Goal: Contribute content: Add original content to the website for others to see

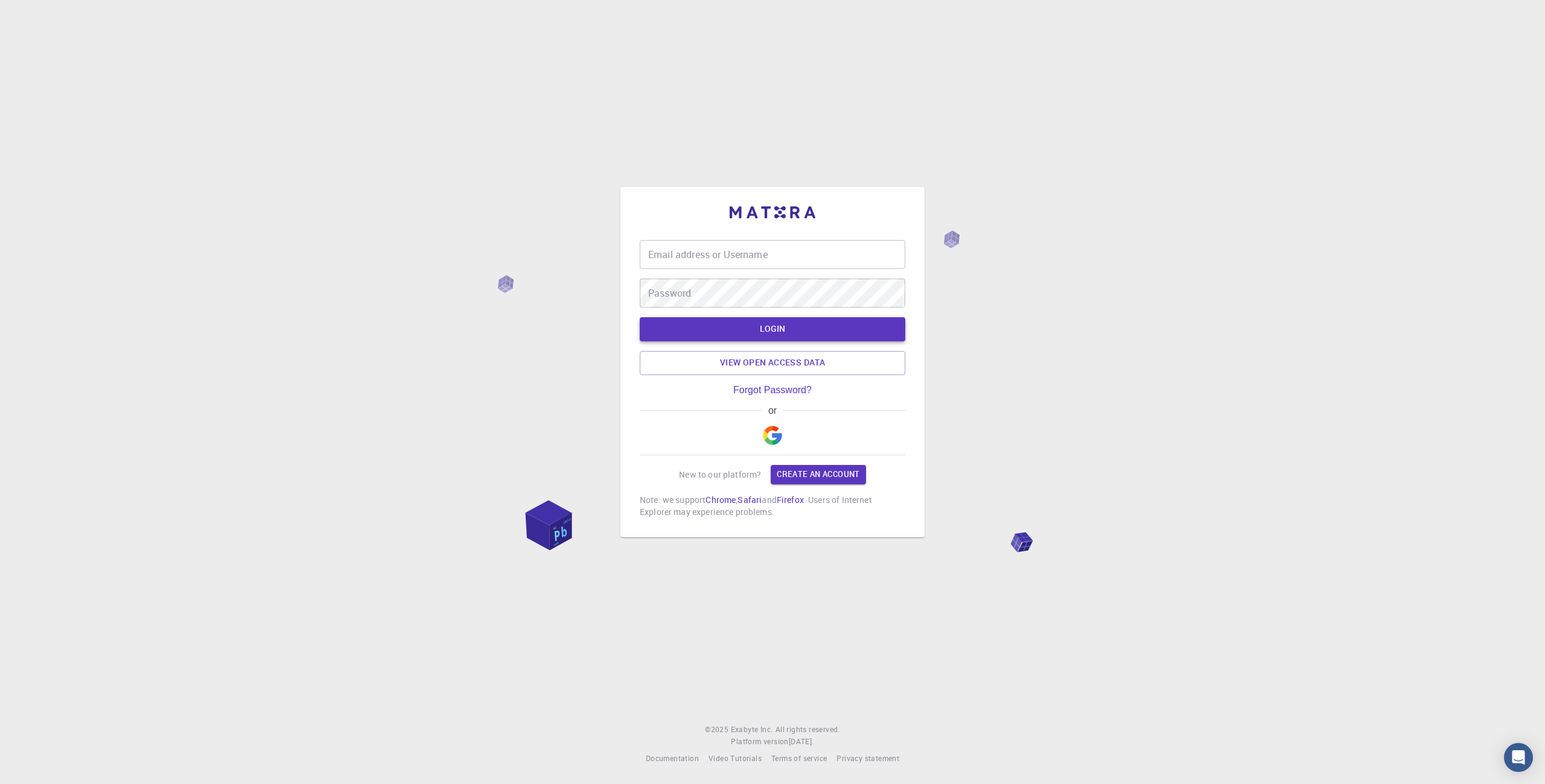
type input "artorias"
click at [768, 331] on button "LOGIN" at bounding box center [772, 329] width 266 height 24
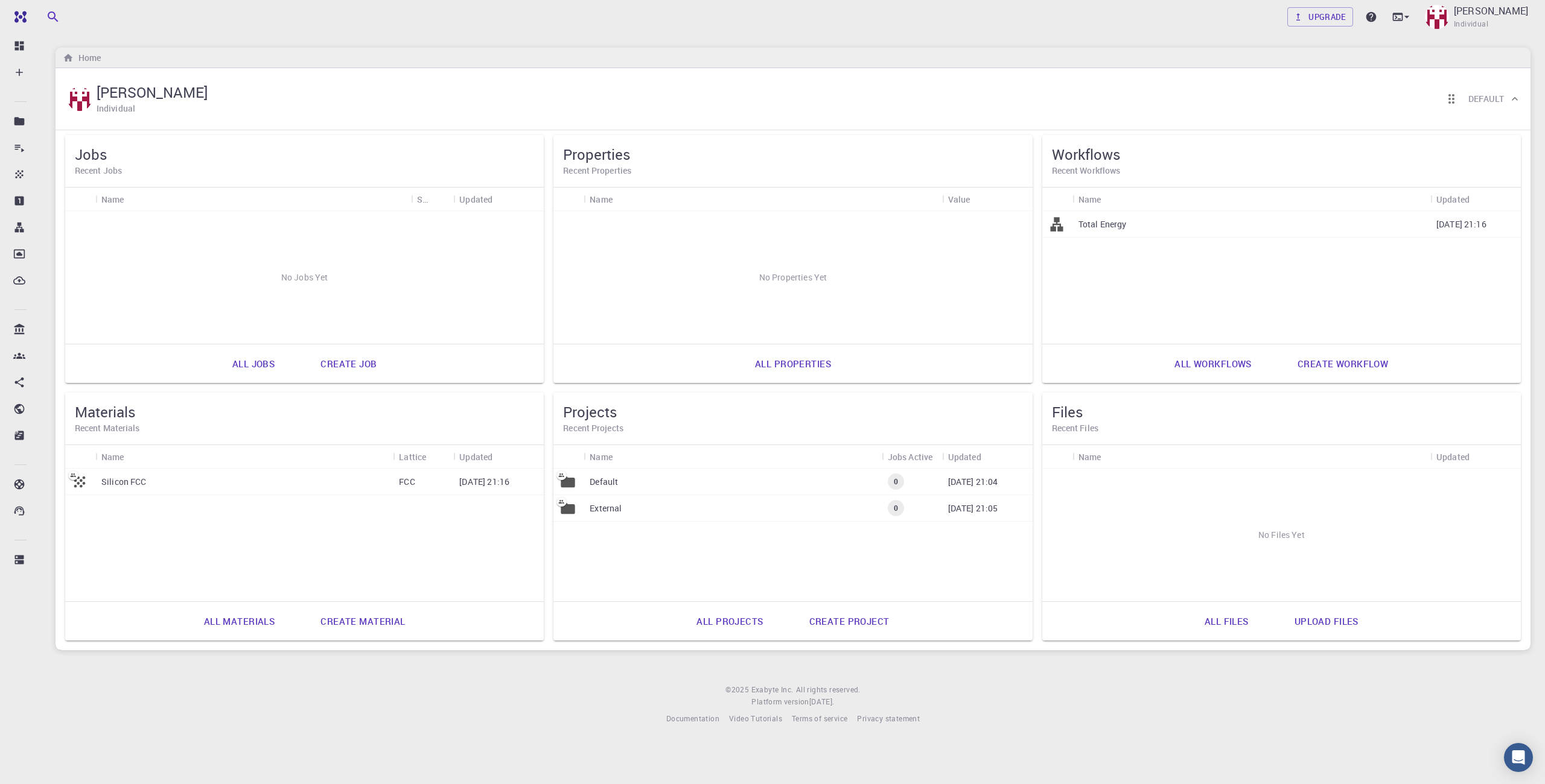
click at [170, 481] on div "Silicon FCC" at bounding box center [243, 482] width 297 height 26
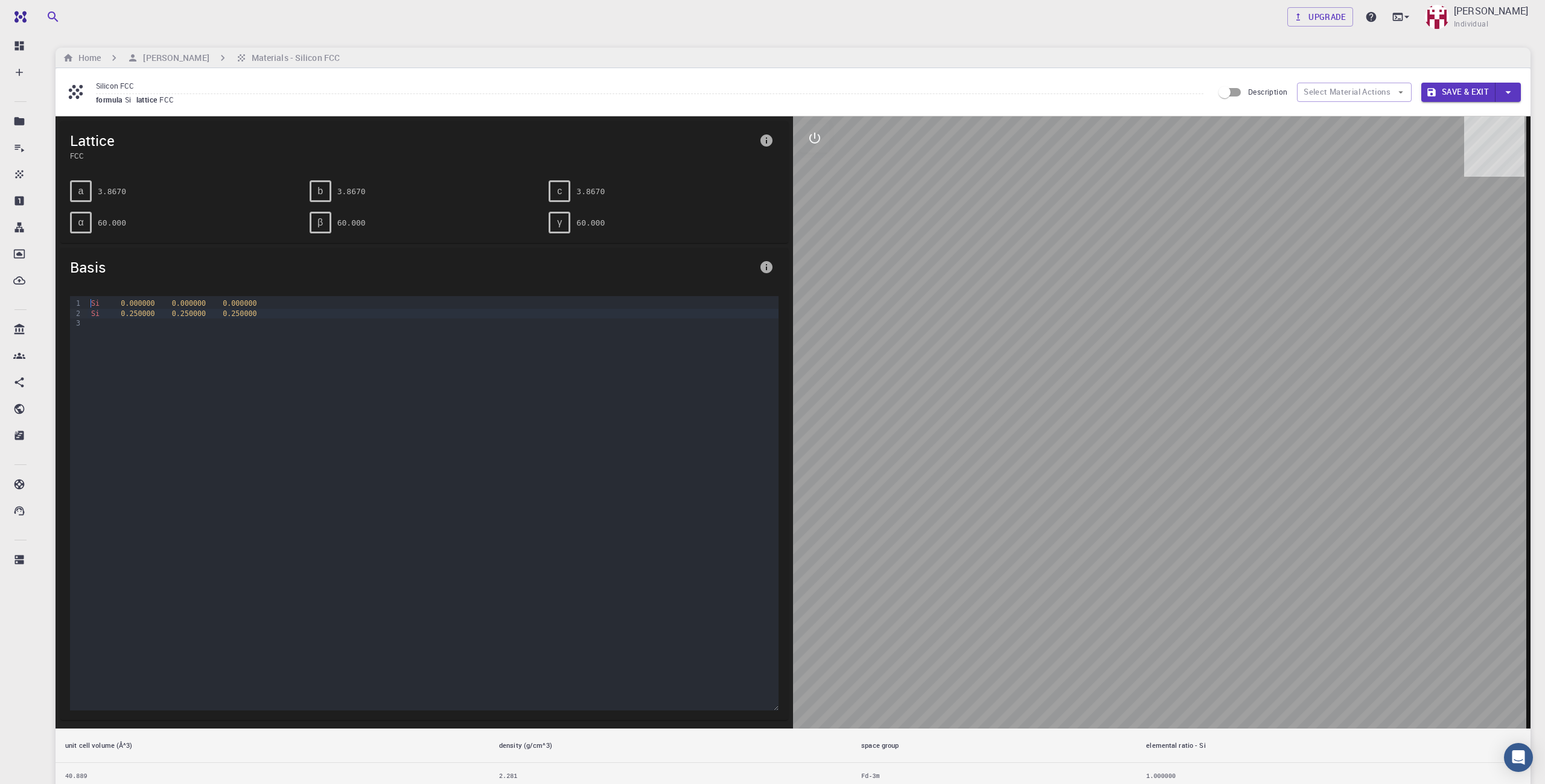
click at [263, 310] on div "Si 0.250000 0.250000 0.250000" at bounding box center [433, 314] width 691 height 10
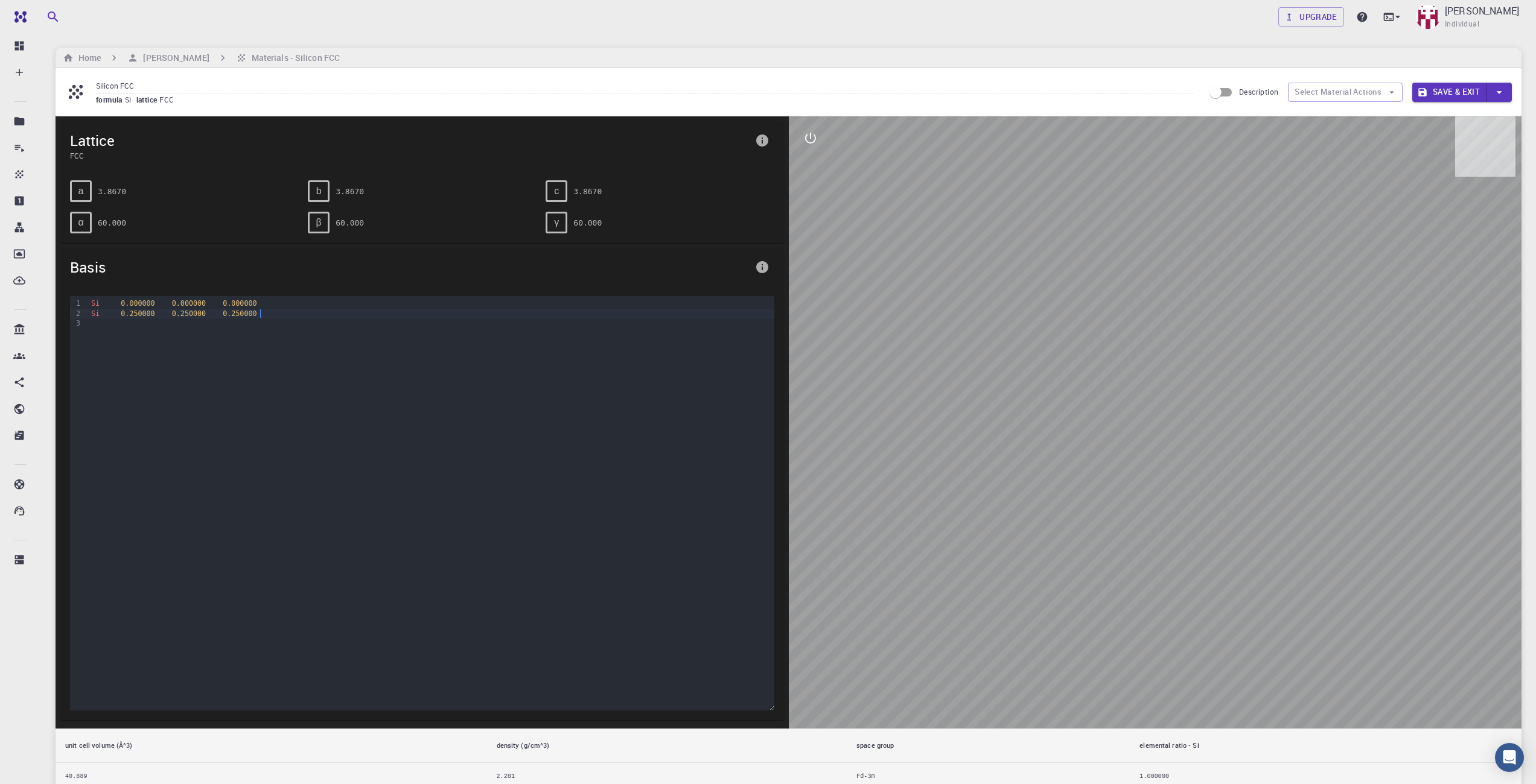
click at [95, 306] on span "Si" at bounding box center [95, 303] width 9 height 9
click at [81, 183] on div "a" at bounding box center [81, 191] width 22 height 22
click at [259, 309] on div "Si 0.250000 0.250000 0.250000" at bounding box center [431, 314] width 687 height 10
click at [140, 102] on span "lattice" at bounding box center [148, 99] width 24 height 10
click at [151, 52] on h6 "[PERSON_NAME]" at bounding box center [174, 58] width 71 height 13
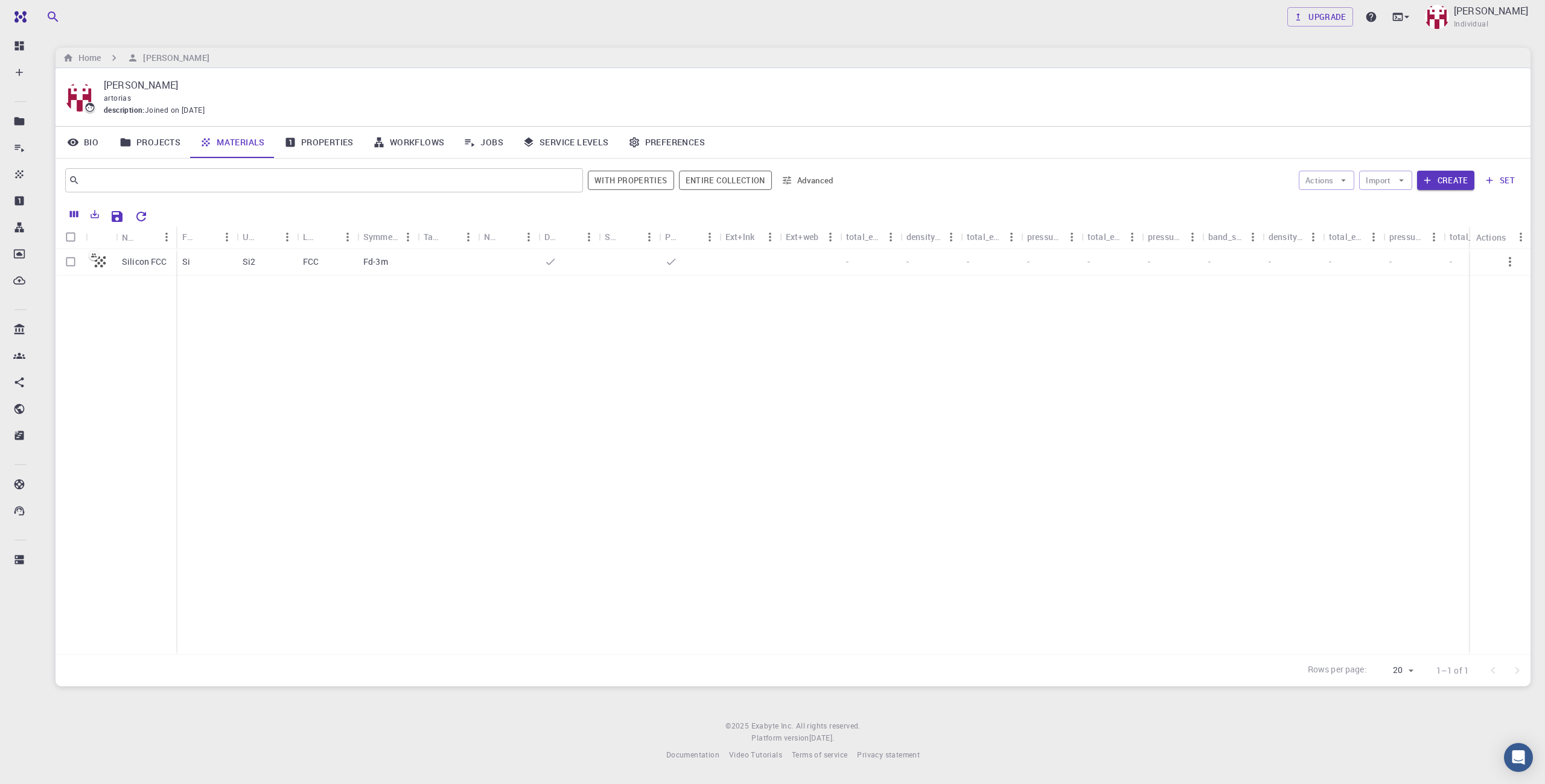
click at [186, 262] on div "Si" at bounding box center [207, 262] width 60 height 26
click at [153, 266] on p "Silicon FCC" at bounding box center [144, 262] width 45 height 12
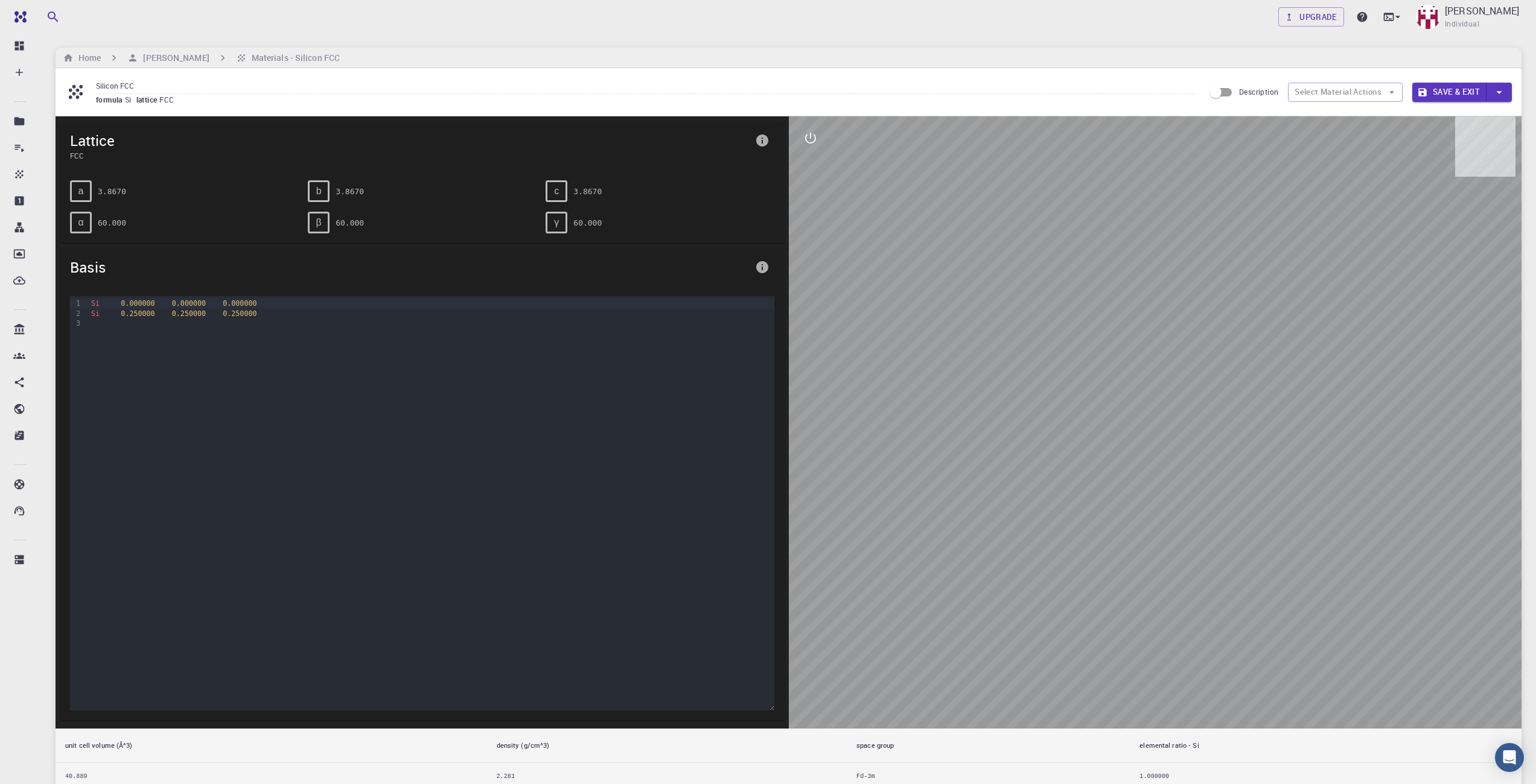
click at [756, 263] on icon "info" at bounding box center [762, 267] width 14 height 14
click at [108, 189] on div at bounding box center [768, 392] width 1536 height 784
click at [79, 186] on span "a" at bounding box center [81, 191] width 5 height 11
click at [94, 182] on div "a 3.8670" at bounding box center [184, 191] width 228 height 22
click at [469, 358] on div "Si 0.000000 0.000000 0.000000 Si 0.250000 0.250000 0.250000" at bounding box center [431, 356] width 687 height 121
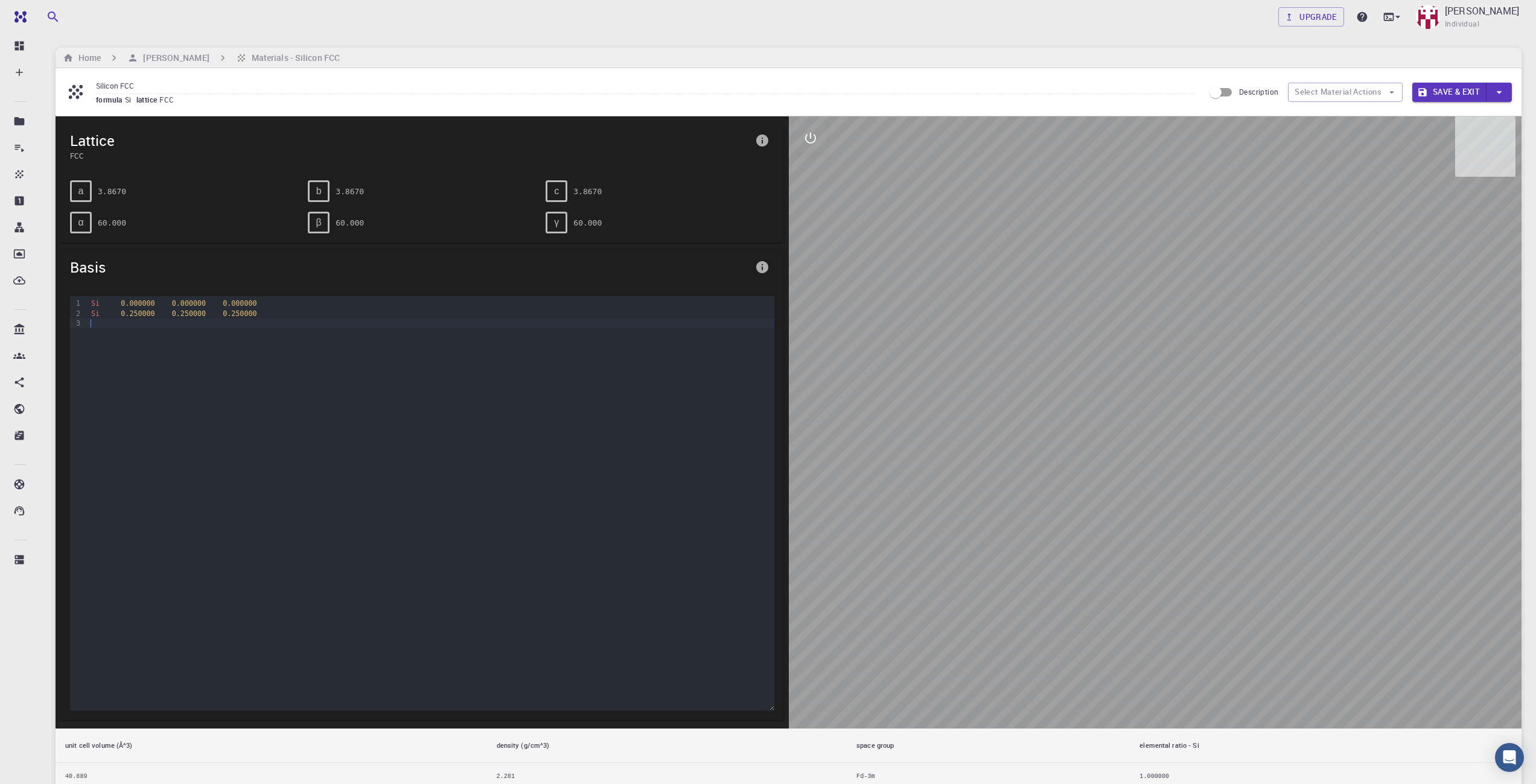
click at [500, 376] on div "Si 0.000000 0.000000 0.000000 Si 0.250000 0.250000 0.250000" at bounding box center [431, 356] width 687 height 121
click at [817, 131] on icon "interactive" at bounding box center [811, 138] width 14 height 14
click at [1319, 94] on button "Select Material Actions" at bounding box center [1345, 92] width 115 height 19
click at [1341, 88] on button "Select Material Actions" at bounding box center [1345, 92] width 115 height 19
click at [1210, 88] on input "Description" at bounding box center [1216, 92] width 69 height 23
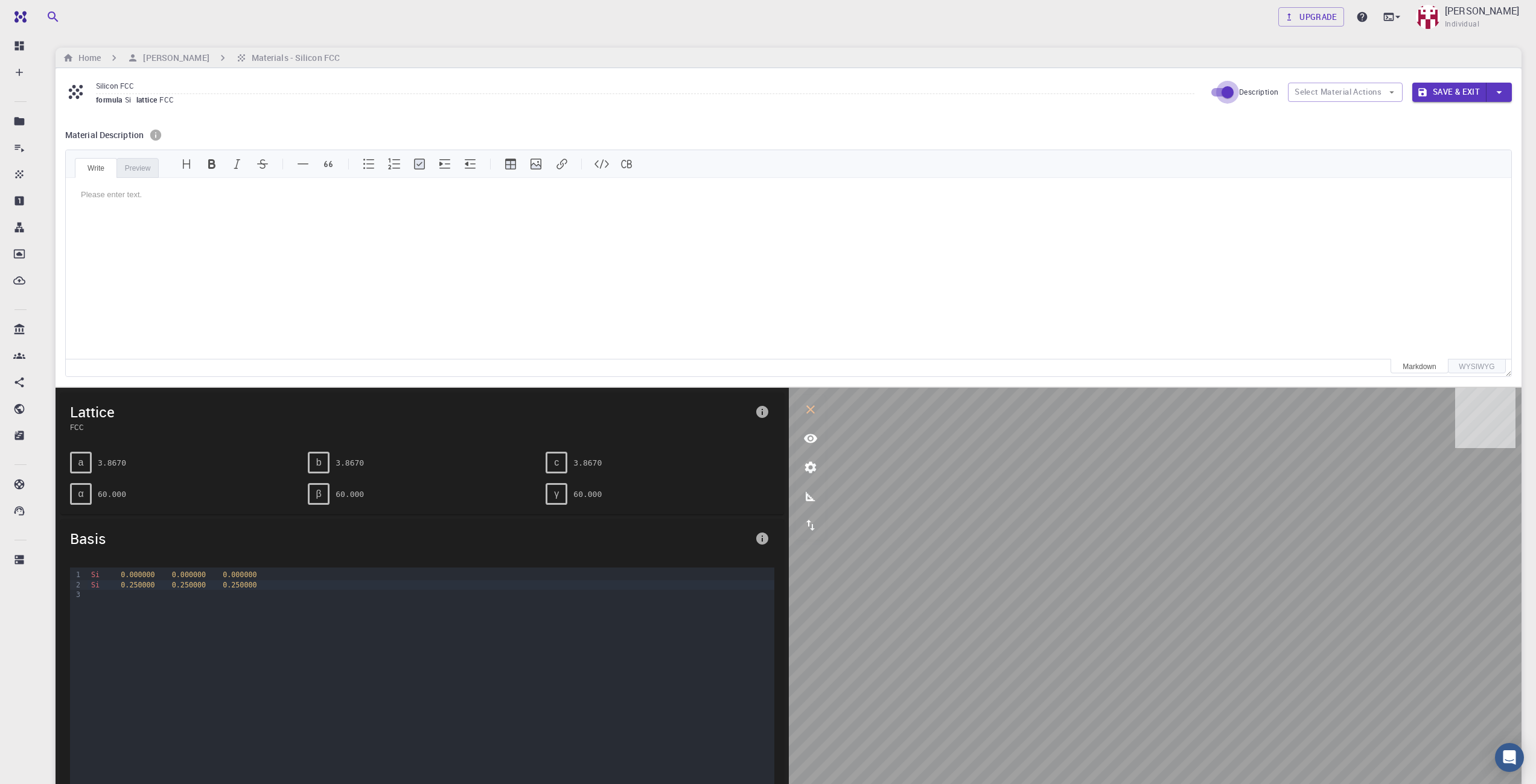
click at [1214, 91] on input "Description" at bounding box center [1227, 92] width 69 height 23
checkbox input "false"
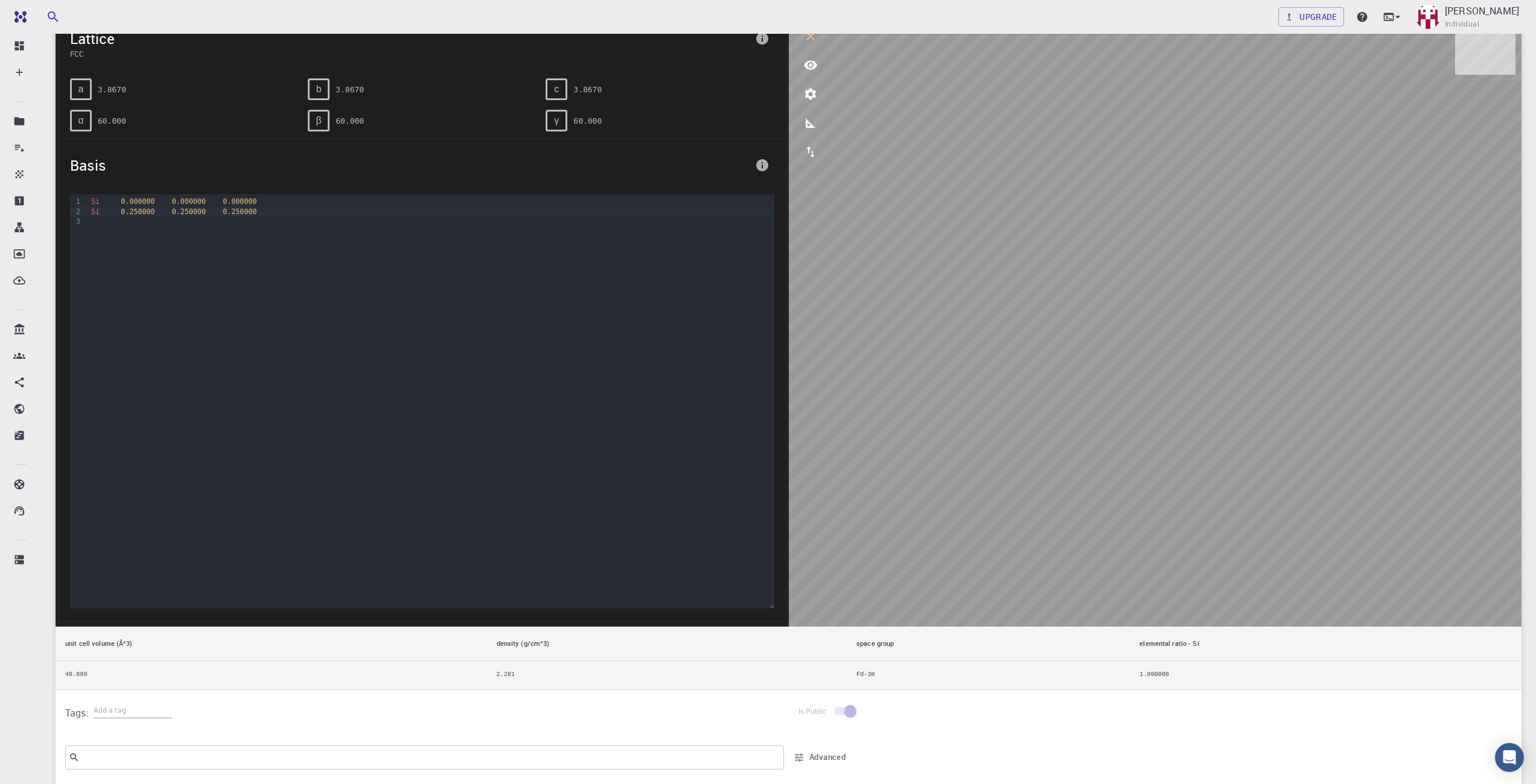
scroll to position [113, 0]
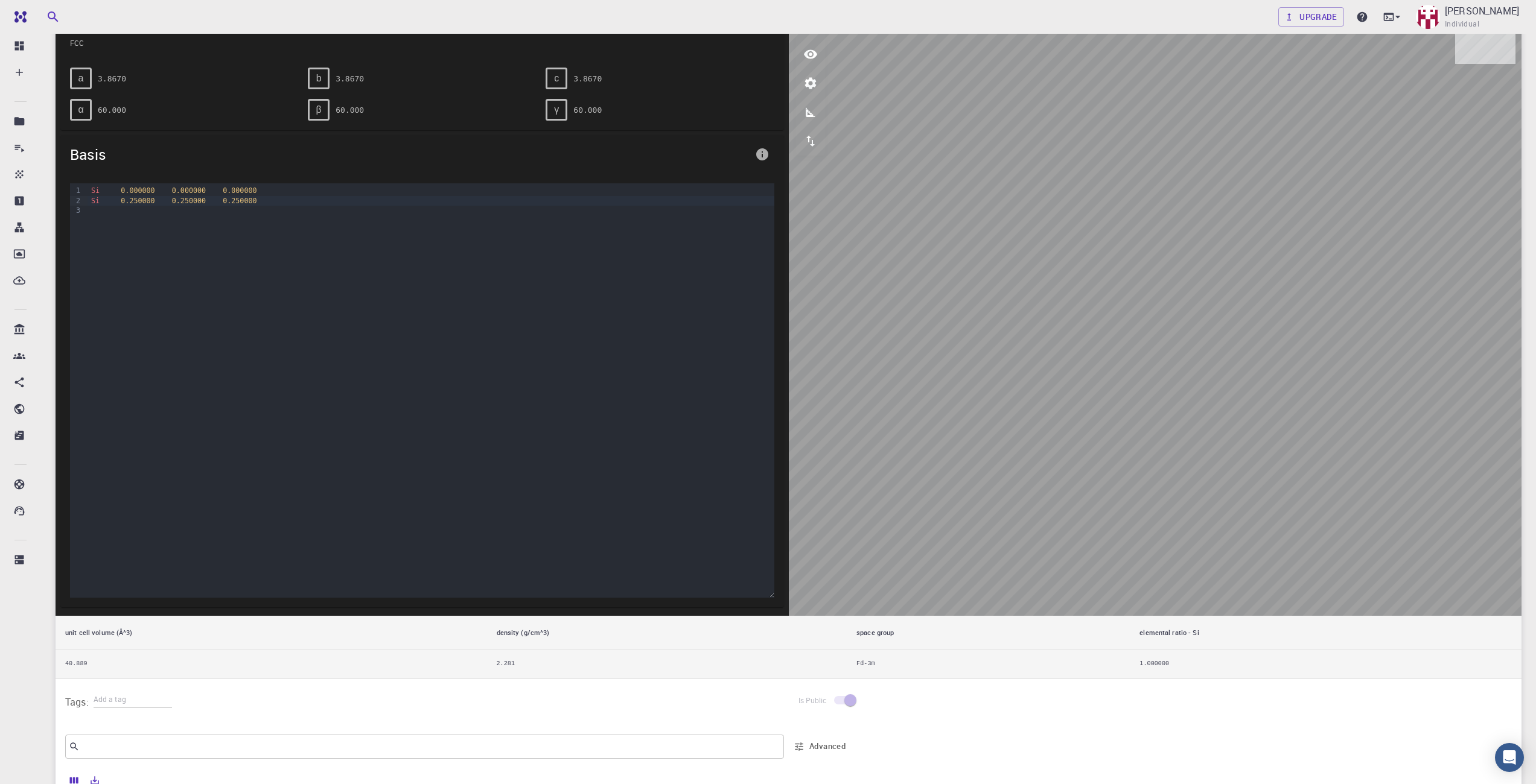
click at [241, 223] on div "Si 0.000000 0.000000 0.000000 Si 0.250000 0.250000 0.250000" at bounding box center [431, 244] width 687 height 121
click at [255, 195] on span "0.000000" at bounding box center [239, 190] width 33 height 9
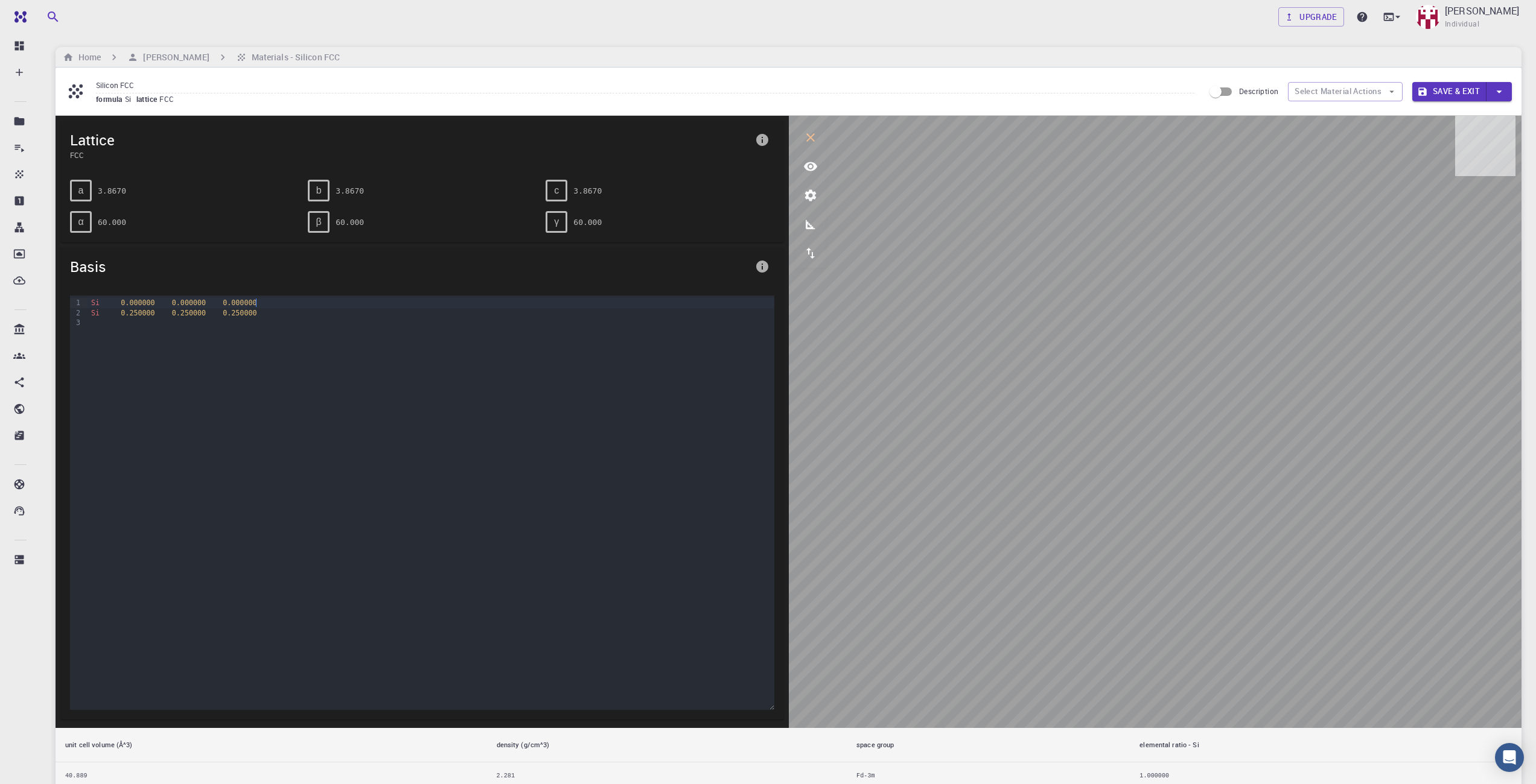
scroll to position [0, 0]
click at [83, 134] on span "Lattice" at bounding box center [410, 140] width 680 height 19
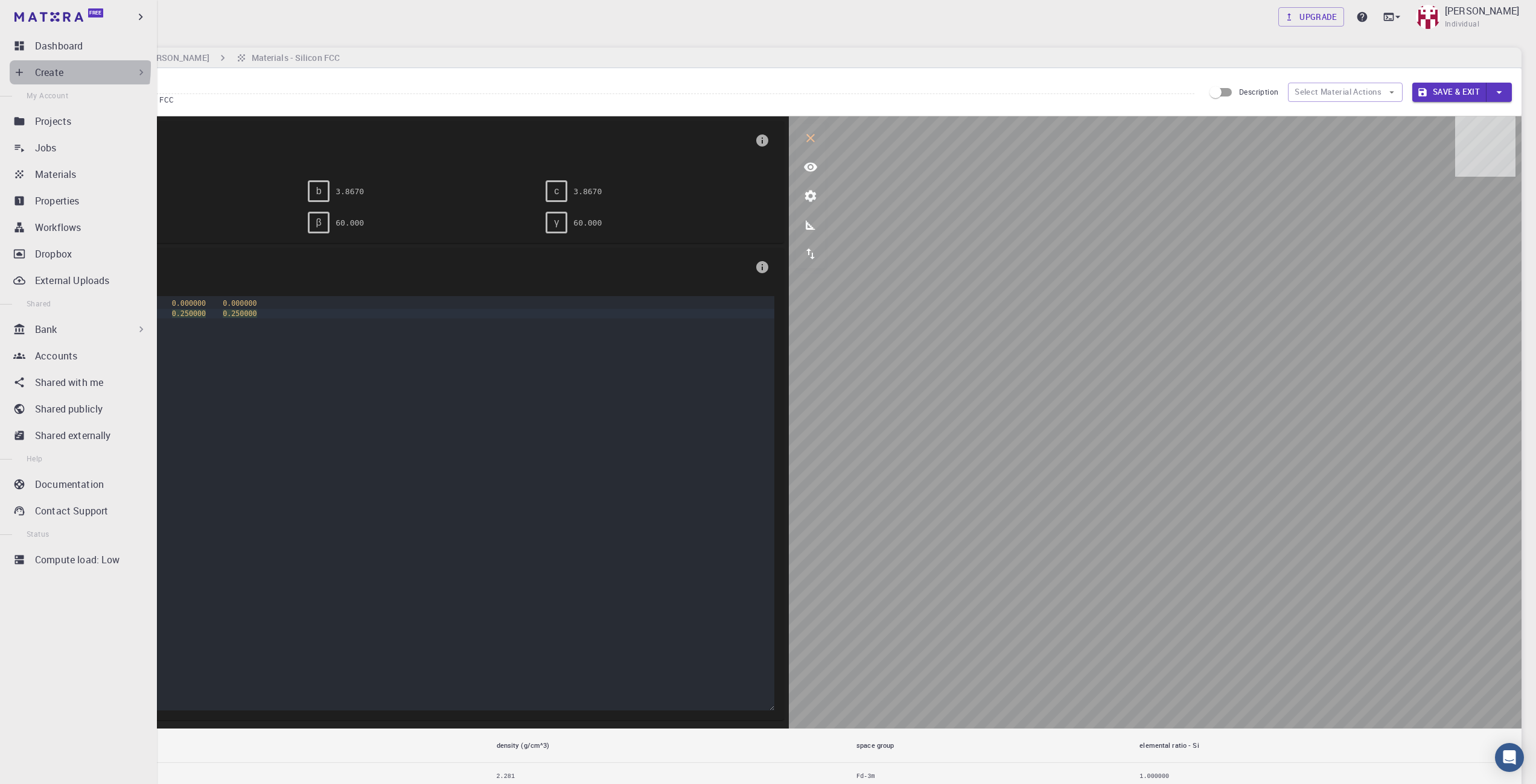
click at [16, 66] on icon at bounding box center [19, 72] width 12 height 12
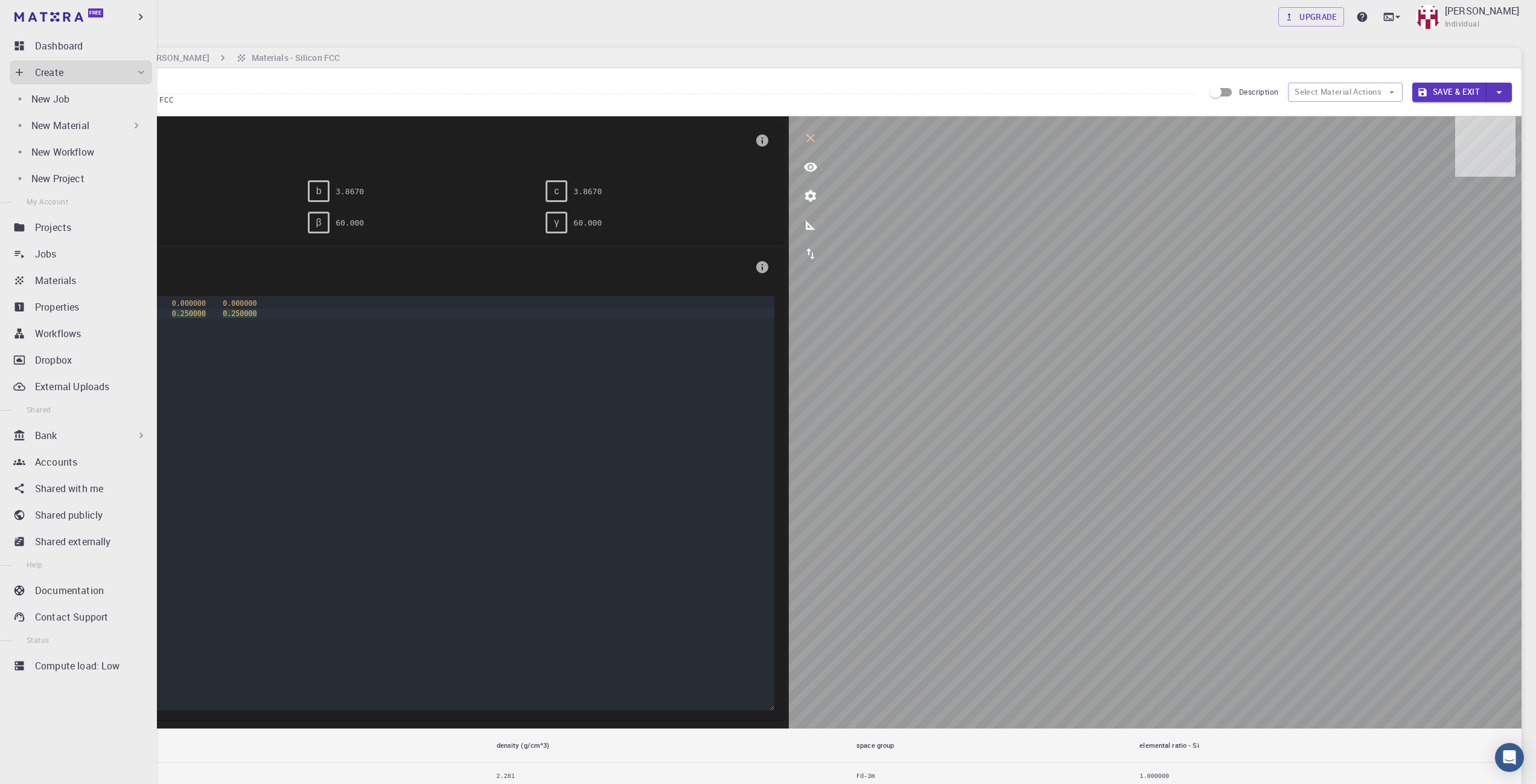
click at [60, 125] on p "New Material" at bounding box center [60, 125] width 58 height 14
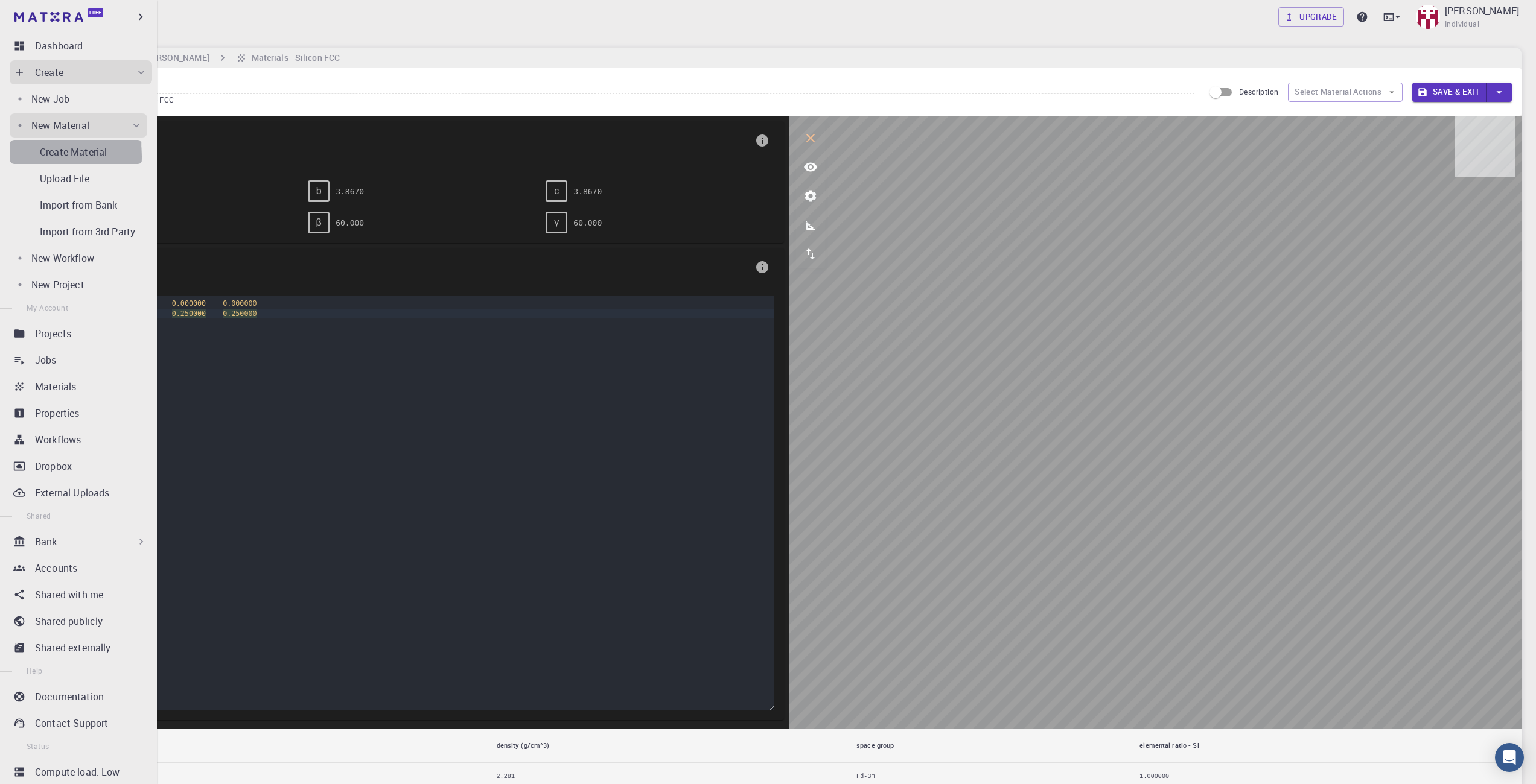
click at [56, 156] on p "Create Material" at bounding box center [74, 152] width 67 height 14
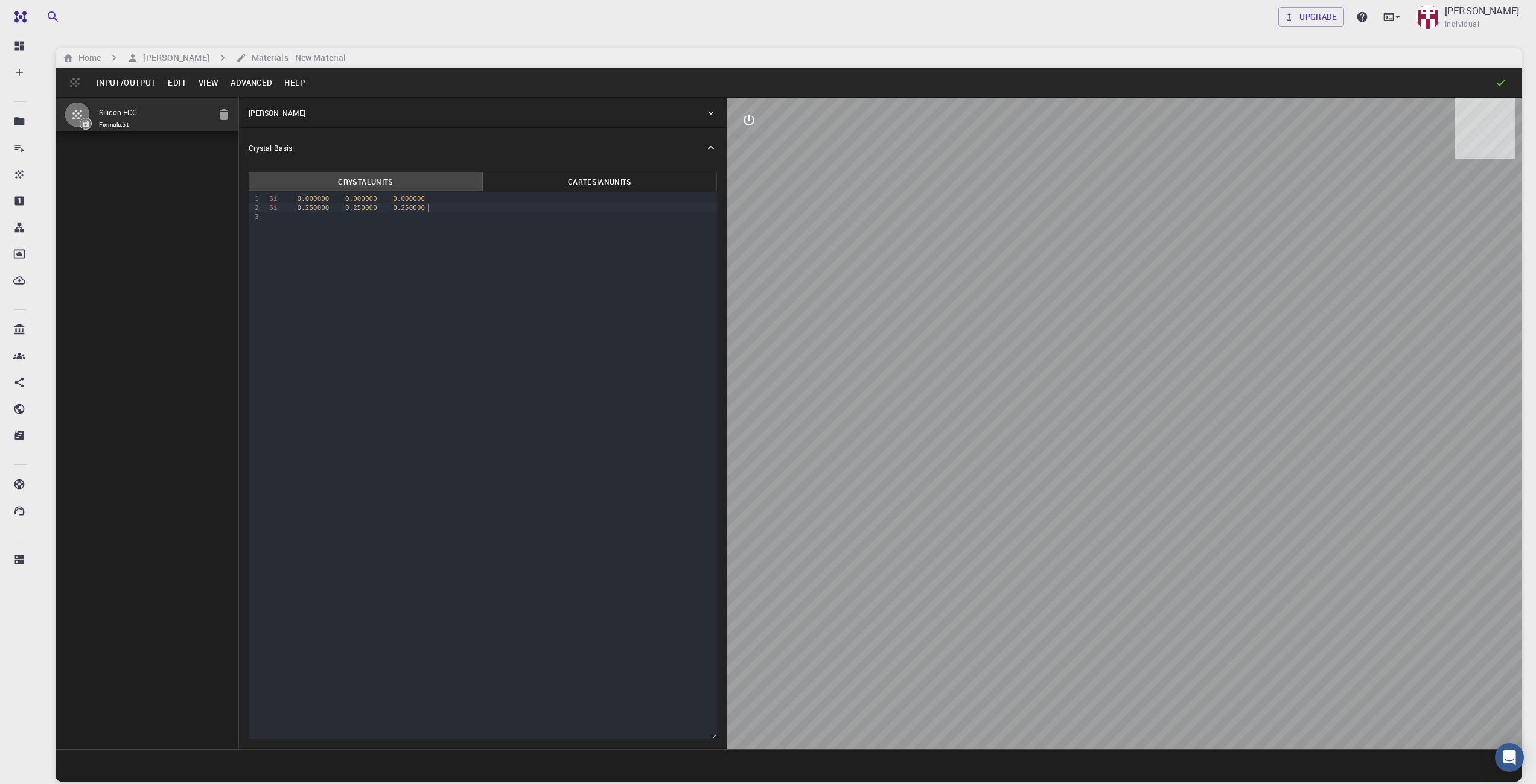
click at [431, 204] on div "Si 0.250000 0.250000 0.250000" at bounding box center [492, 208] width 452 height 9
drag, startPoint x: 435, startPoint y: 203, endPoint x: 304, endPoint y: 210, distance: 131.2
click at [298, 210] on div "Si 0.250000 0.250000 0.250000" at bounding box center [492, 208] width 452 height 9
click at [587, 198] on div "Si 0.000000 0.000000 0.000000 0.250000 0.250000 0.250000" at bounding box center [492, 199] width 452 height 9
click at [325, 212] on div "Xe 0.000000 0.000000 0.000000 F 0 1 2 F 0 1 2" at bounding box center [492, 212] width 452 height 41
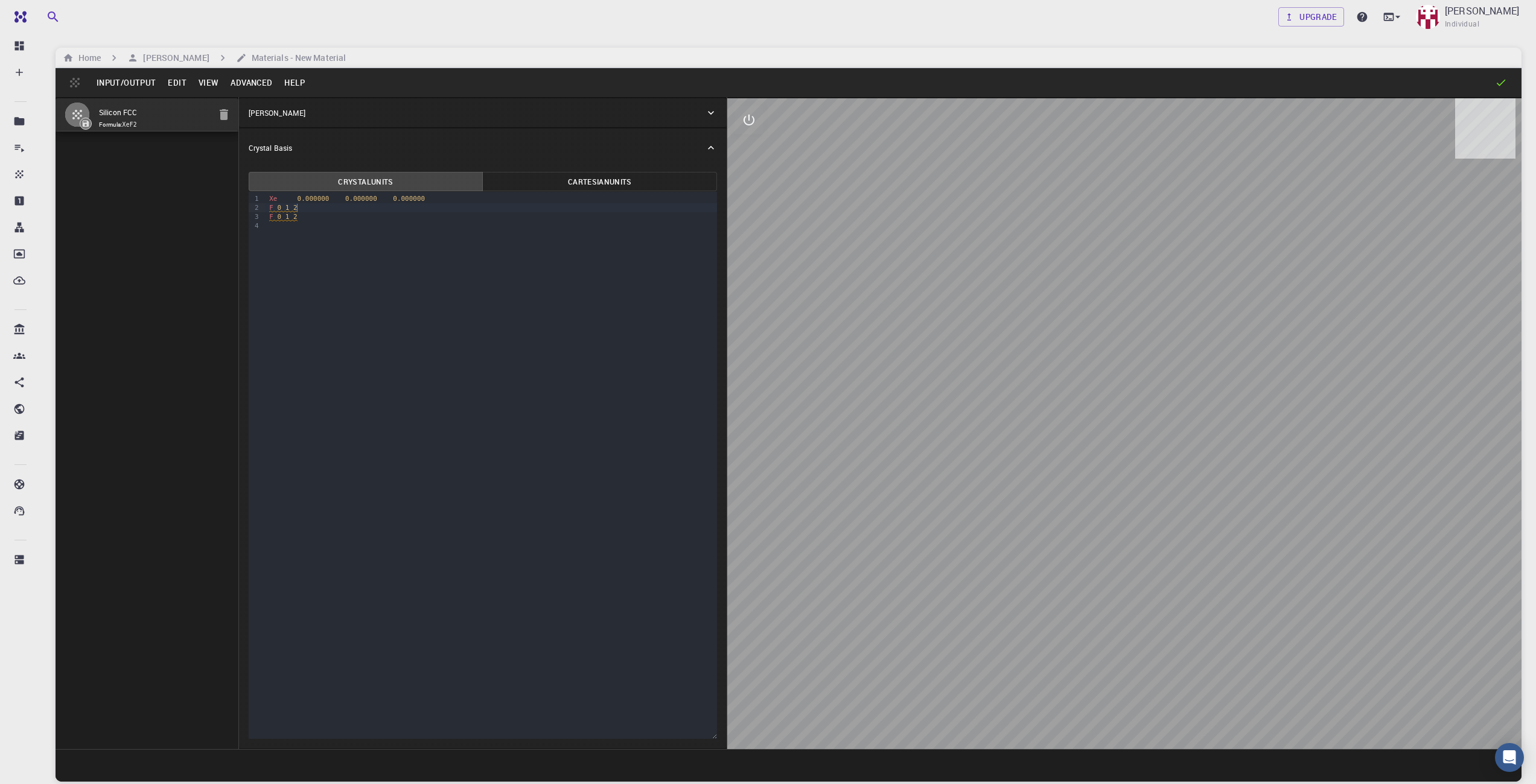
click at [290, 213] on span "F 0 1 2" at bounding box center [283, 217] width 28 height 9
click at [568, 184] on button "Cartesian Units" at bounding box center [600, 181] width 235 height 19
click at [379, 168] on div "Crystal Units Cartesian Units Selection deleted 9 1 2 3 4 › Xe 0.000000 0.00000…" at bounding box center [483, 458] width 488 height 581
click at [383, 175] on button "Crystal Units" at bounding box center [366, 181] width 235 height 19
drag, startPoint x: 1095, startPoint y: 579, endPoint x: 954, endPoint y: 508, distance: 157.9
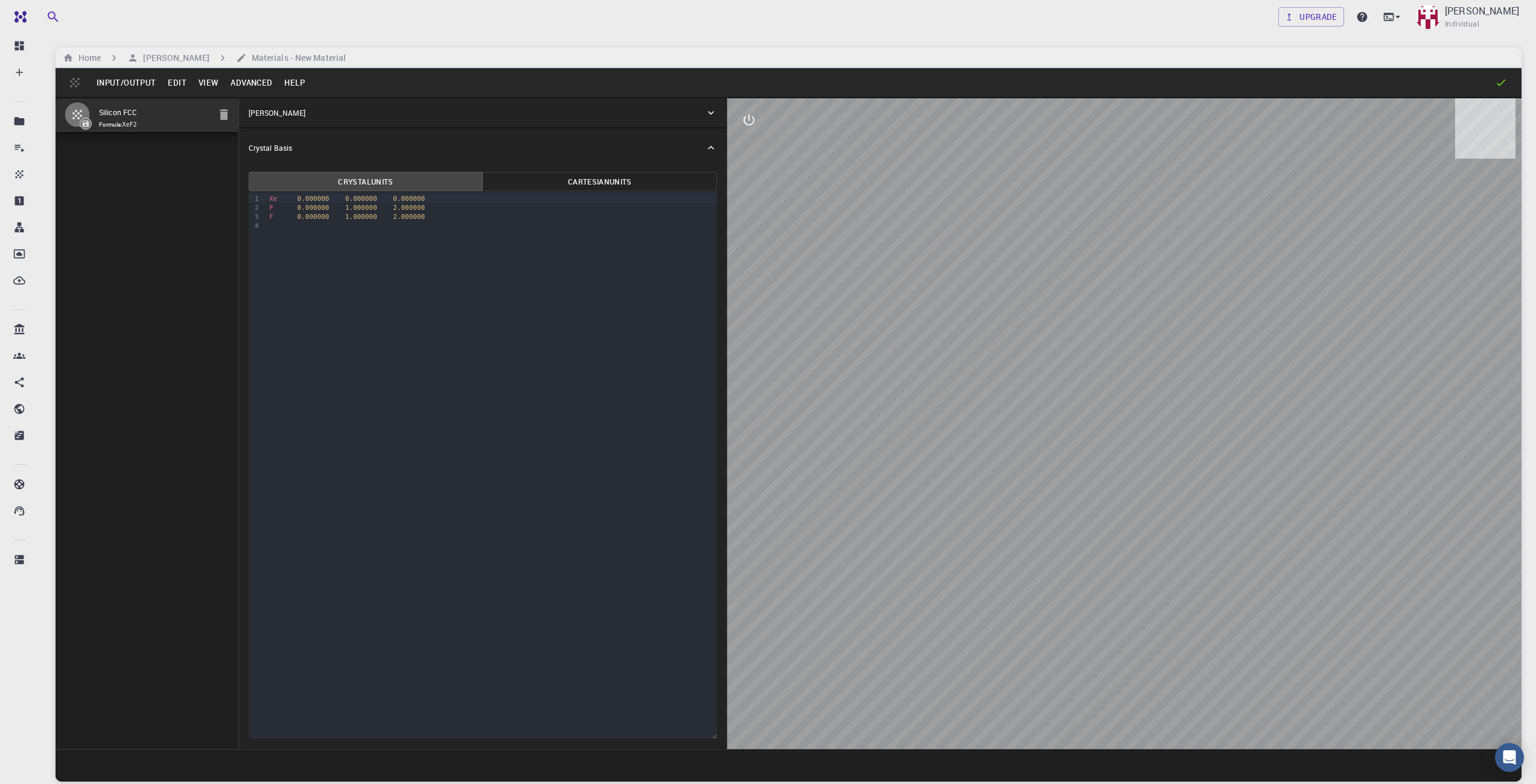
click at [954, 508] on div at bounding box center [1124, 424] width 794 height 651
click at [286, 201] on div "Xe 0.000000 0.000000 0.000000" at bounding box center [492, 199] width 452 height 9
click at [270, 201] on span "Xe" at bounding box center [273, 199] width 8 height 8
click at [297, 199] on span "0.000000" at bounding box center [313, 199] width 32 height 8
click at [594, 173] on button "Cartesian Units" at bounding box center [600, 181] width 235 height 19
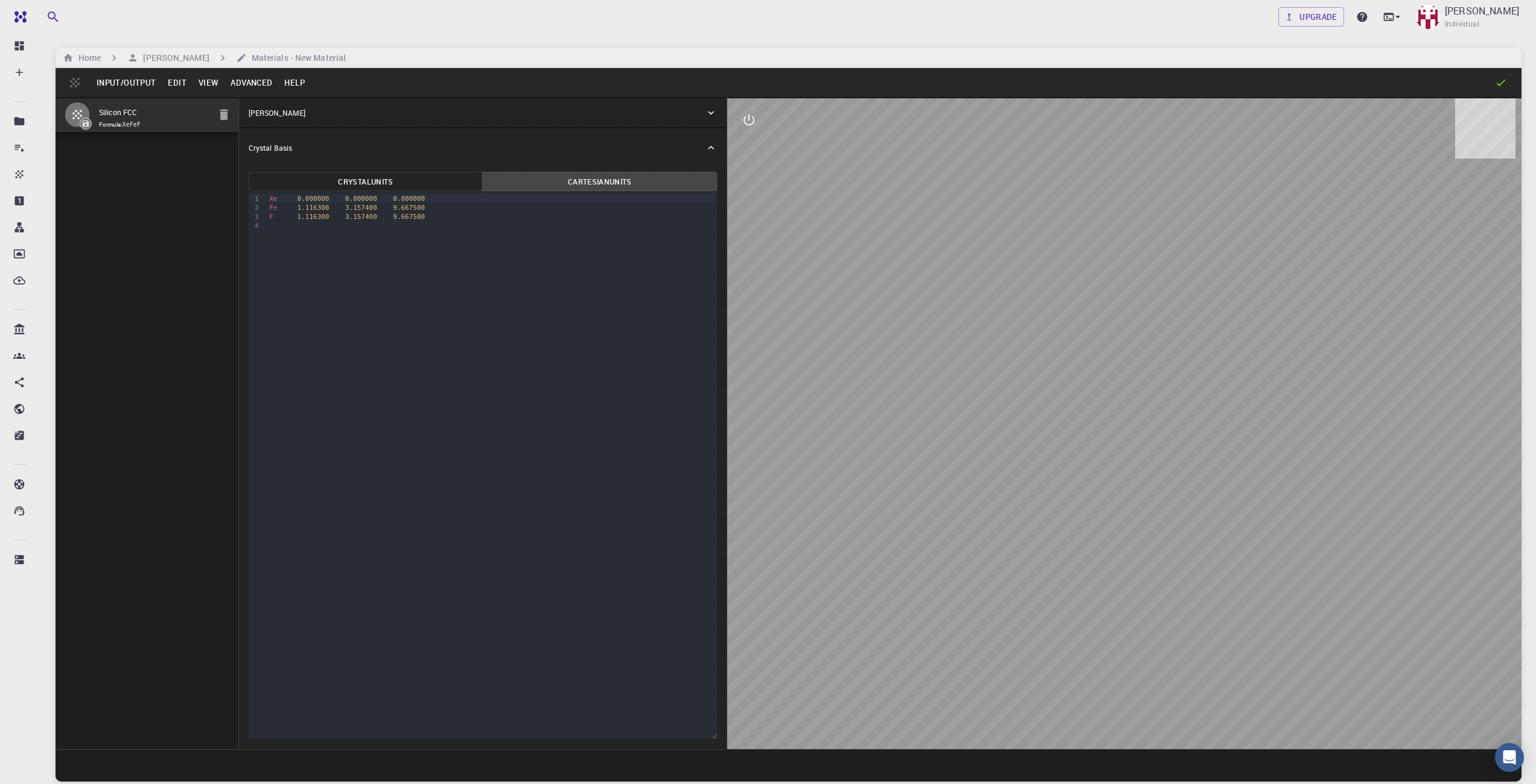
click at [443, 172] on button "Crystal Units" at bounding box center [366, 181] width 235 height 19
click at [566, 173] on button "Cartesian Units" at bounding box center [600, 181] width 235 height 19
click at [438, 179] on button "Crystal Units" at bounding box center [366, 181] width 235 height 19
click at [393, 210] on span "2.000000" at bounding box center [409, 208] width 32 height 8
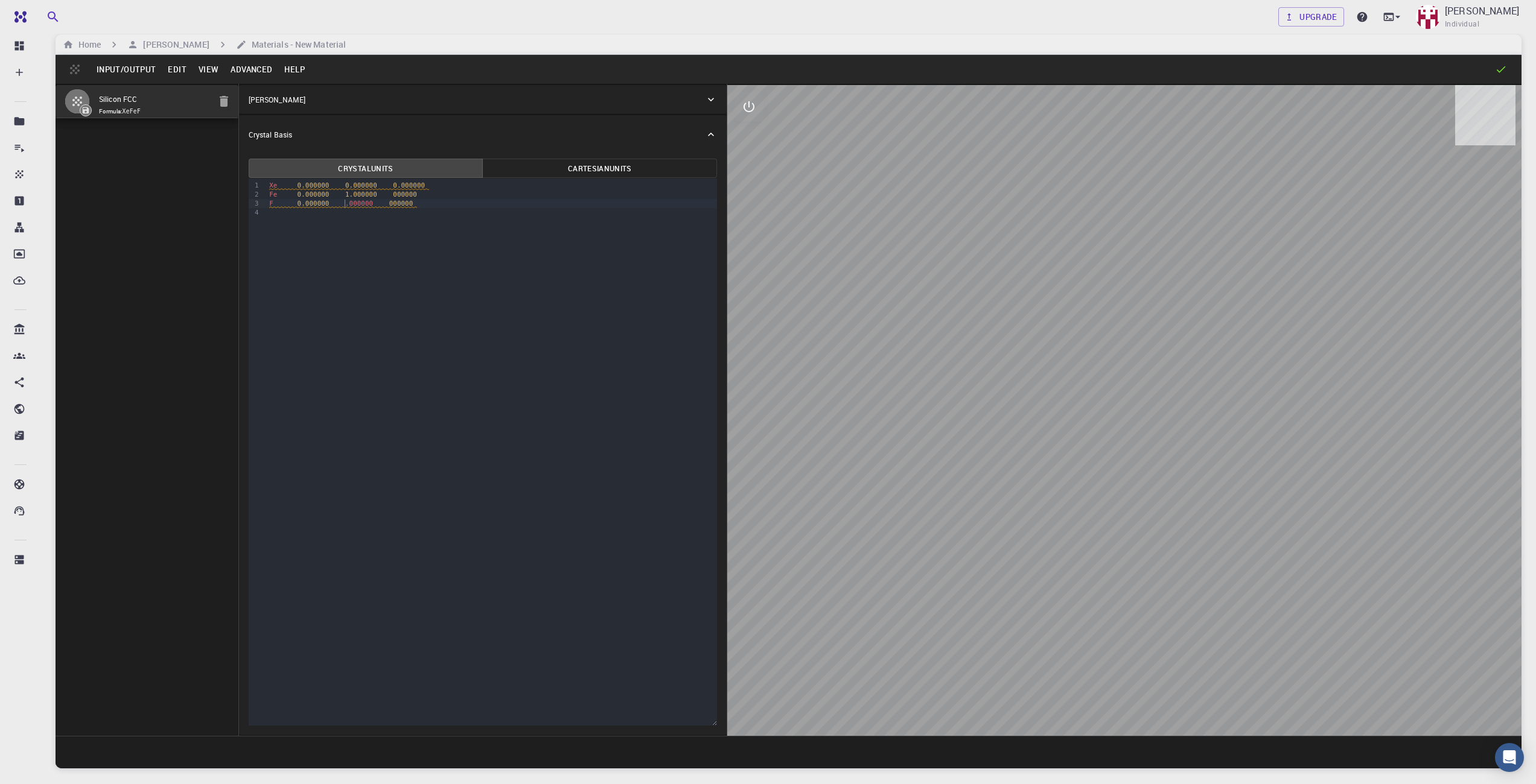
scroll to position [25, 0]
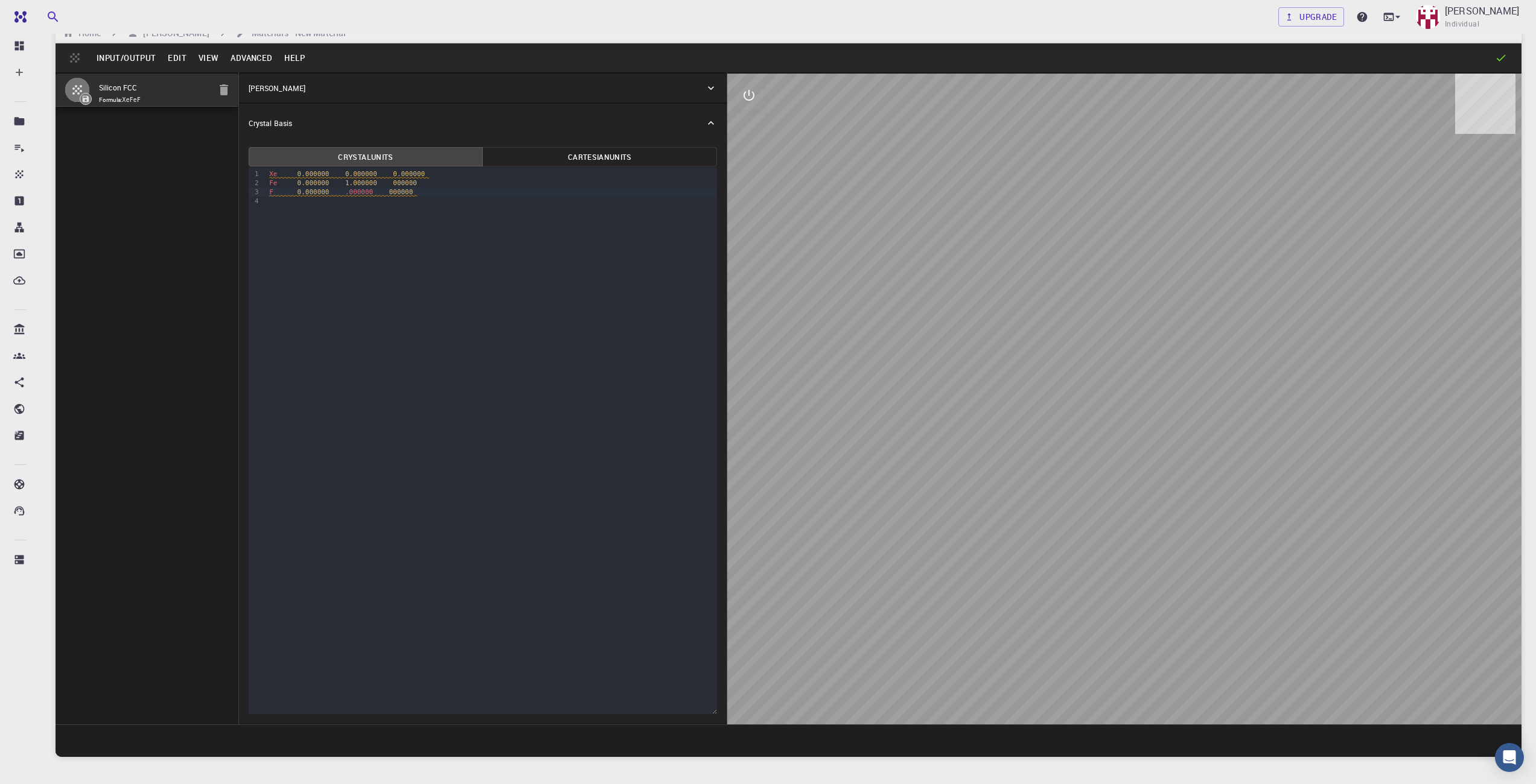
drag, startPoint x: 1214, startPoint y: 648, endPoint x: 1166, endPoint y: 611, distance: 60.6
click at [1166, 611] on div at bounding box center [1124, 399] width 794 height 651
drag, startPoint x: 1221, startPoint y: 658, endPoint x: 1130, endPoint y: 595, distance: 110.7
click at [1130, 595] on div at bounding box center [1124, 399] width 794 height 651
click at [752, 81] on button "interactive" at bounding box center [749, 95] width 29 height 29
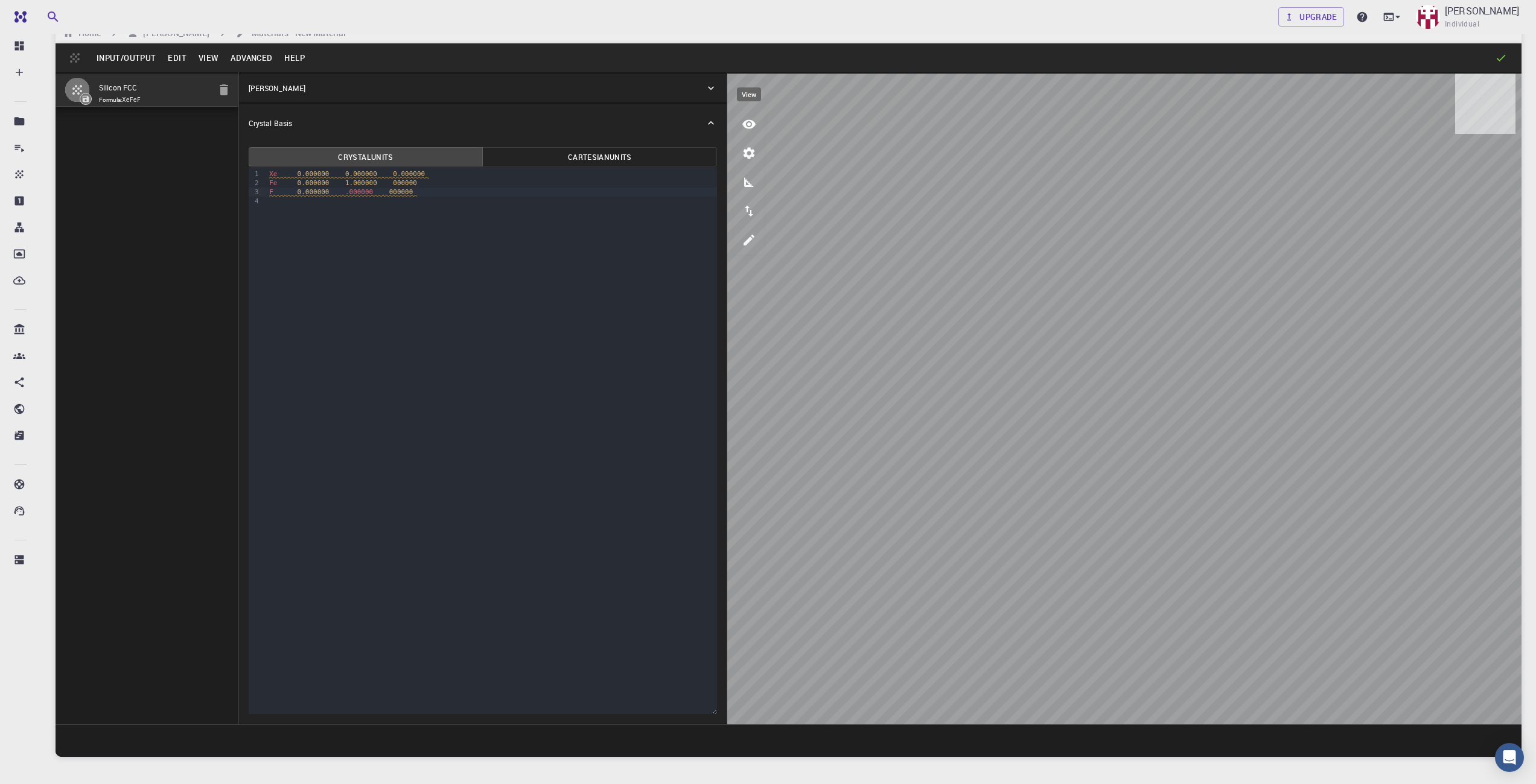
click at [746, 119] on icon "view" at bounding box center [749, 124] width 14 height 14
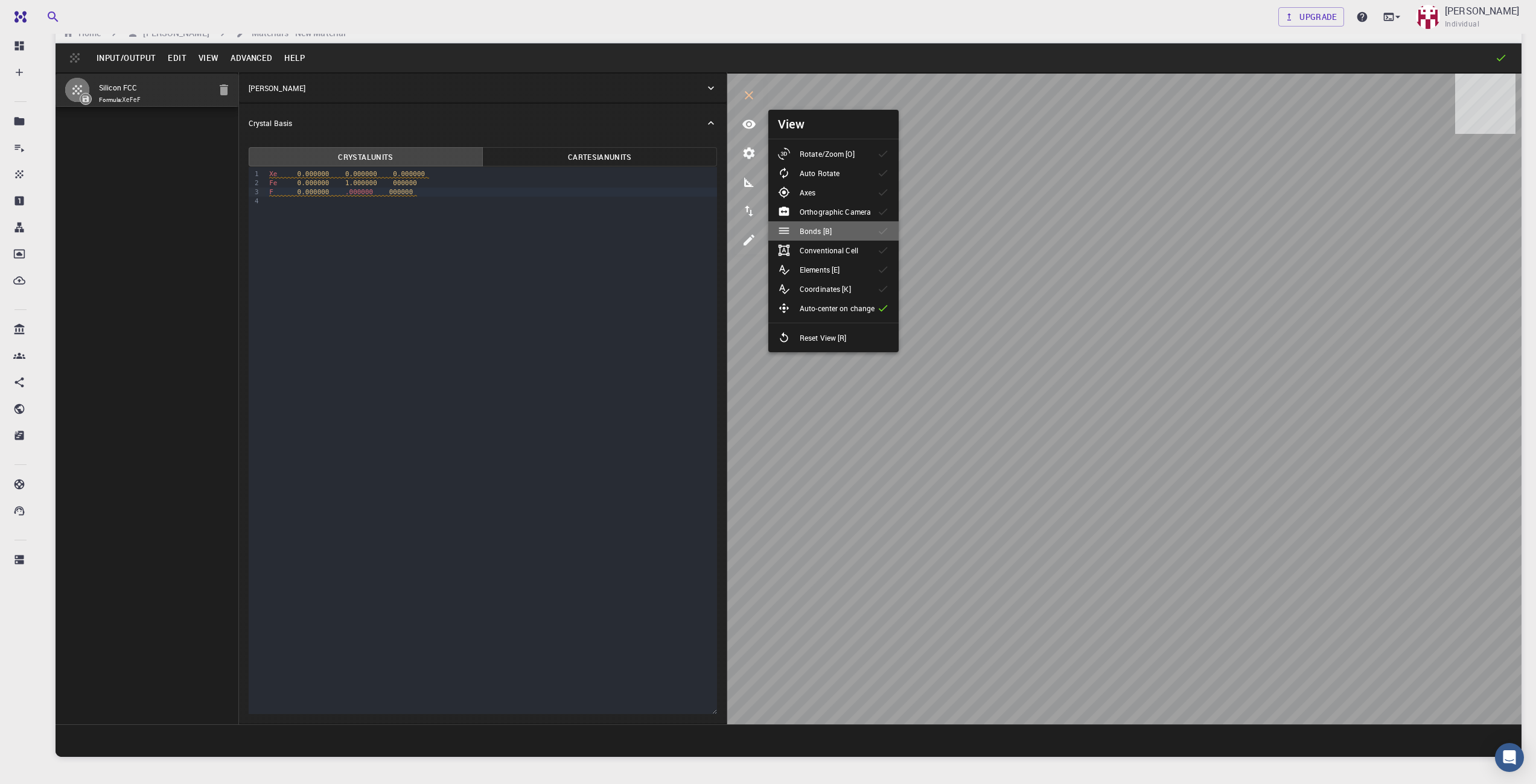
click at [873, 232] on li "Bonds [B]" at bounding box center [834, 230] width 131 height 19
click at [881, 230] on icon at bounding box center [883, 231] width 12 height 12
click at [882, 232] on icon at bounding box center [883, 231] width 12 height 12
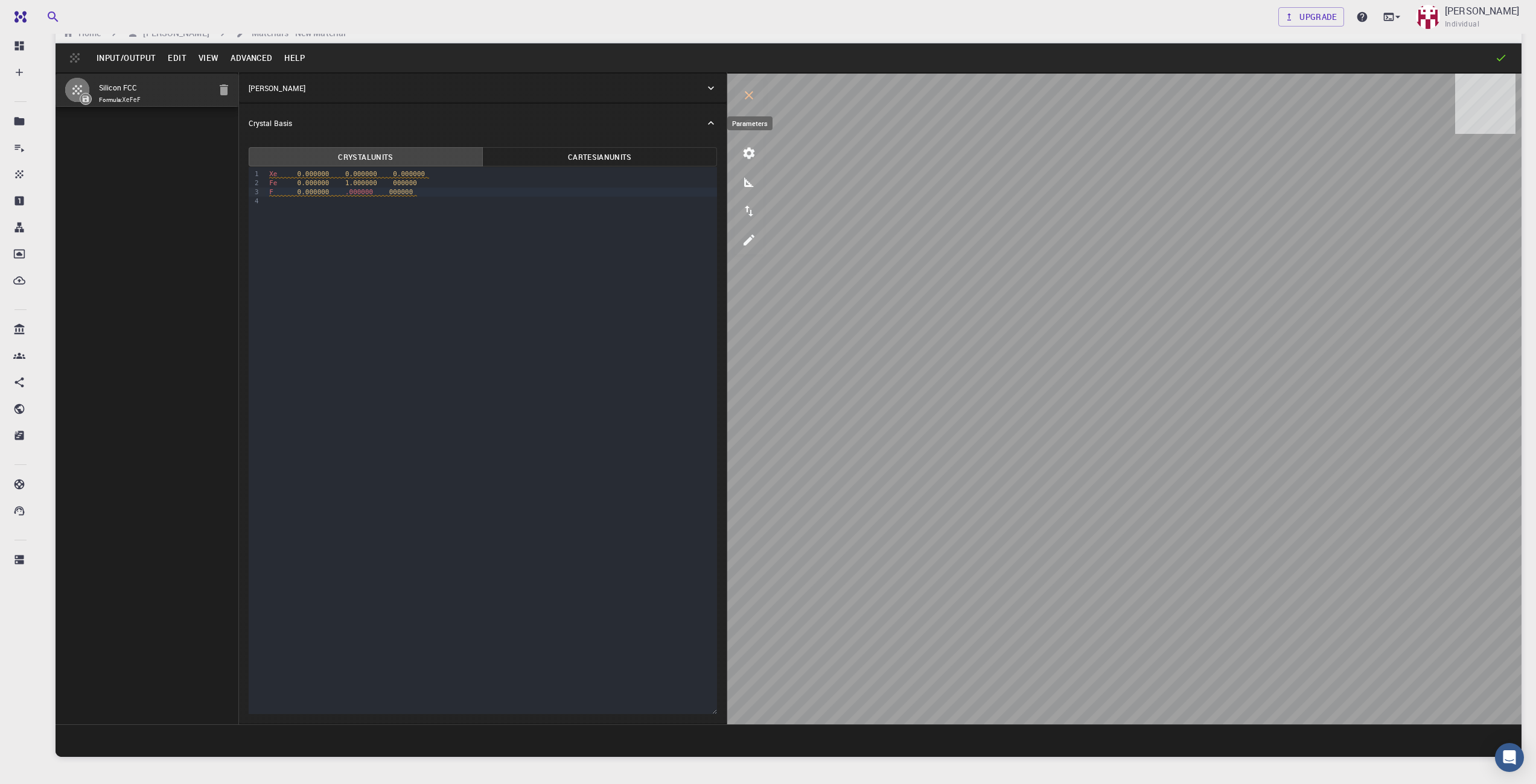
click at [746, 152] on icon "parameters" at bounding box center [749, 153] width 11 height 11
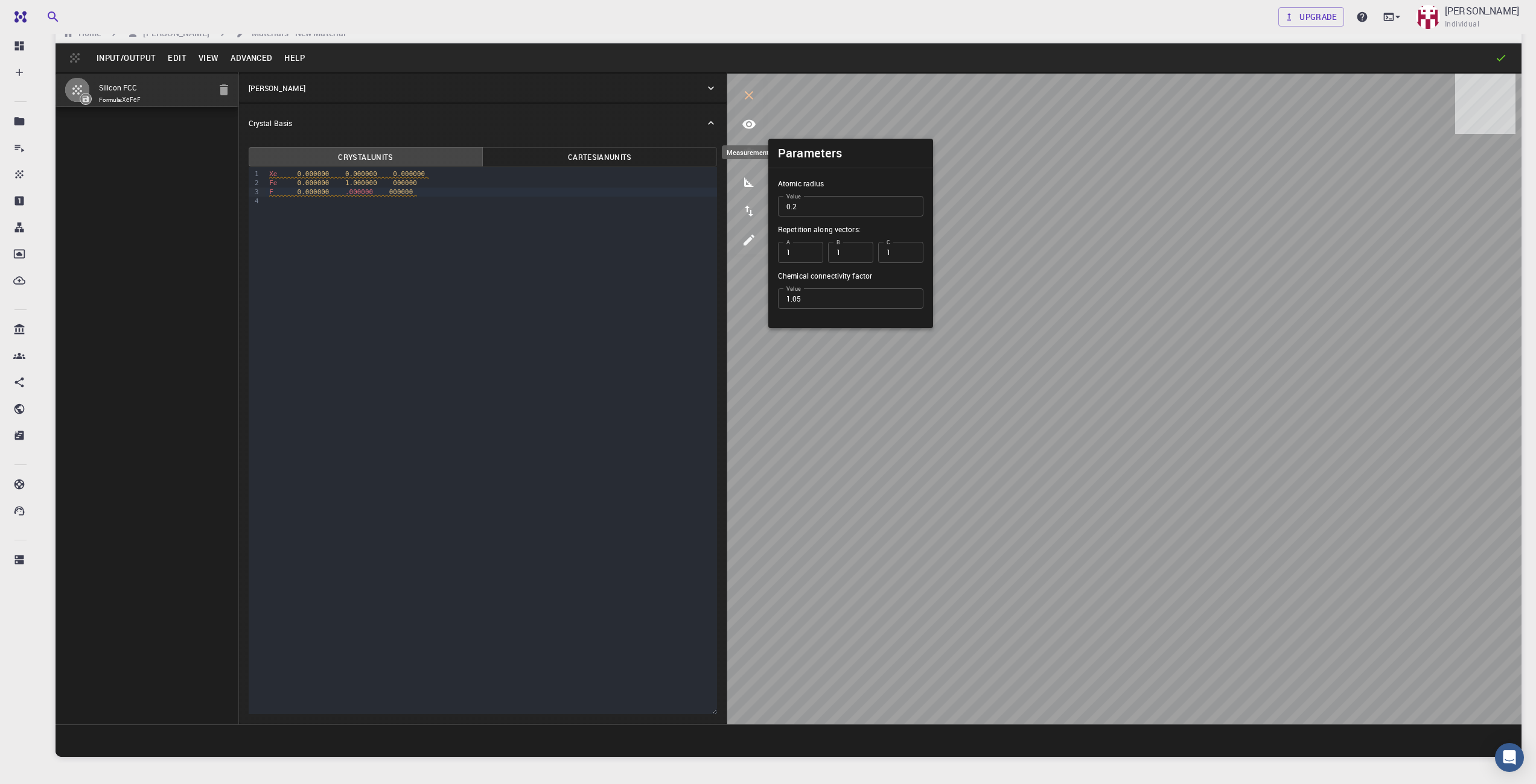
click at [739, 179] on button "measurements" at bounding box center [749, 182] width 29 height 29
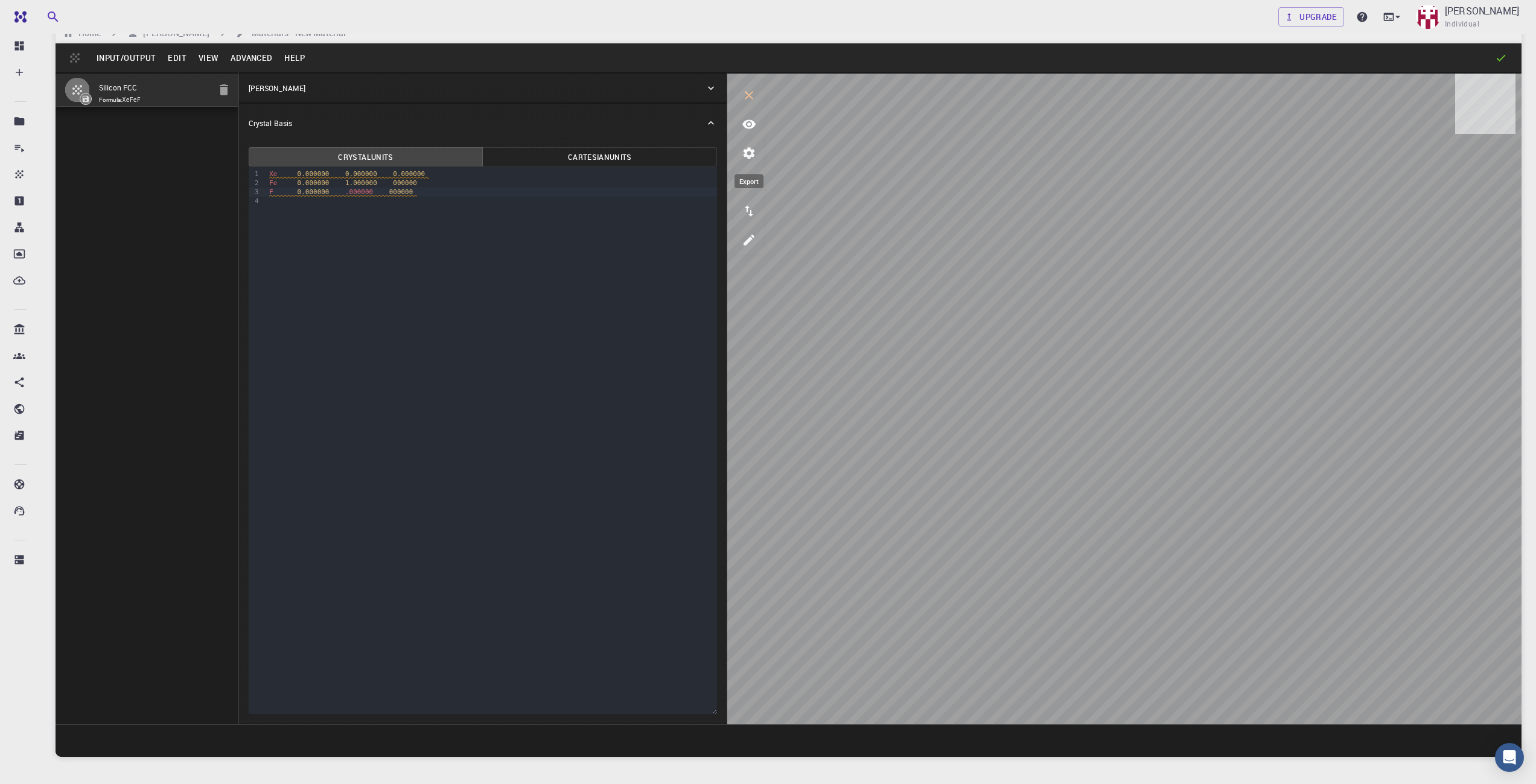
click at [742, 202] on button "export" at bounding box center [749, 211] width 29 height 29
click at [739, 229] on button "edit [e]" at bounding box center [749, 240] width 29 height 29
select select "Color"
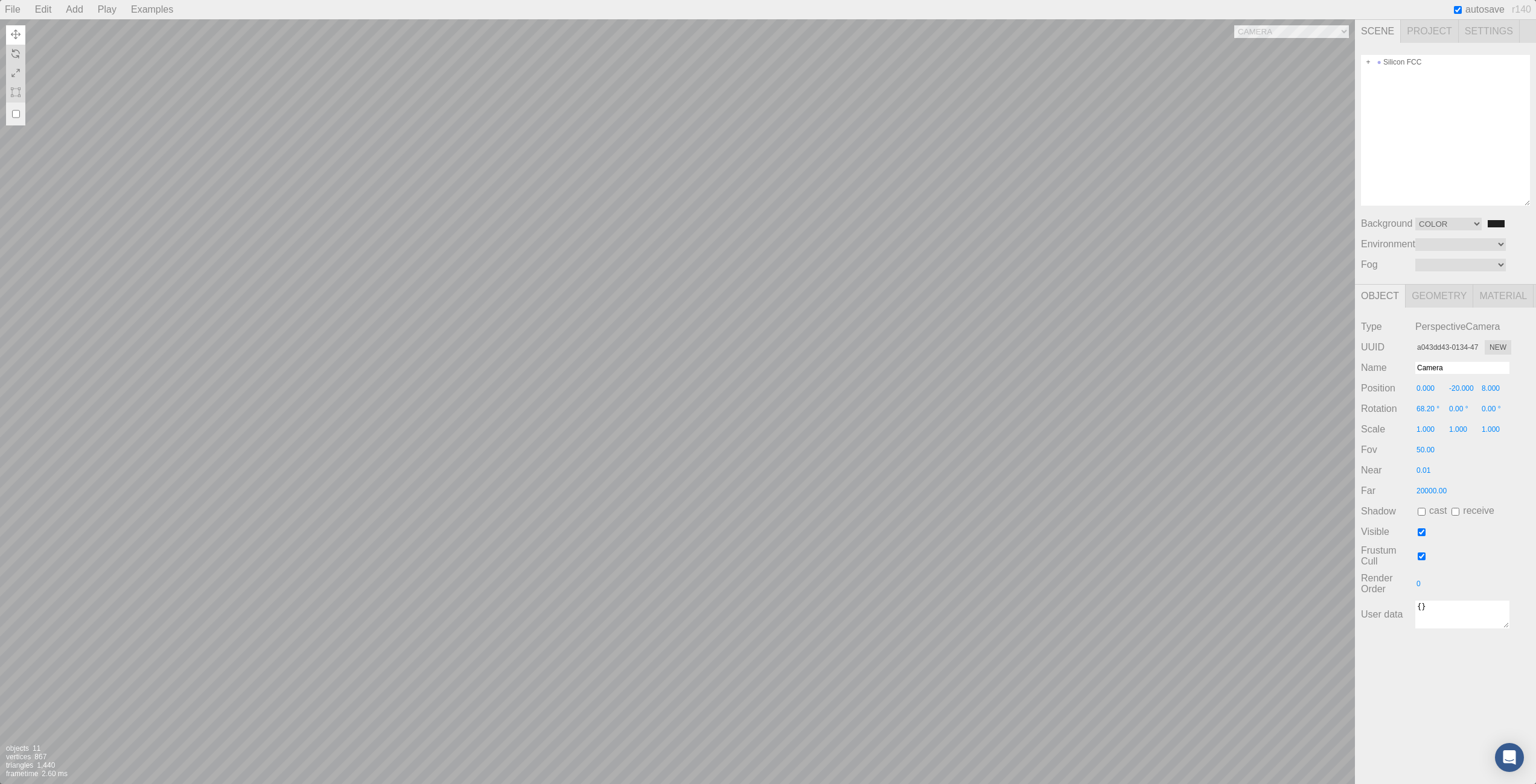
click at [748, 453] on div "Camera OrthographicCamera PerspectiveCamera Objects 11 Vertices 867 Triangles 1…" at bounding box center [677, 402] width 1355 height 765
click at [1103, 441] on div "Camera OrthographicCamera PerspectiveCamera Objects 11 Vertices 867 Triangles 1…" at bounding box center [677, 402] width 1355 height 765
click at [836, 599] on div "Camera OrthographicCamera PerspectiveCamera Objects 11 Vertices 867 Triangles 1…" at bounding box center [677, 402] width 1355 height 765
click at [896, 634] on div "Camera OrthographicCamera PerspectiveCamera Objects 11 Vertices 867 Triangles 1…" at bounding box center [677, 402] width 1355 height 765
click at [941, 321] on div "Camera OrthographicCamera PerspectiveCamera Objects 11 Vertices 867 Triangles 1…" at bounding box center [677, 402] width 1355 height 765
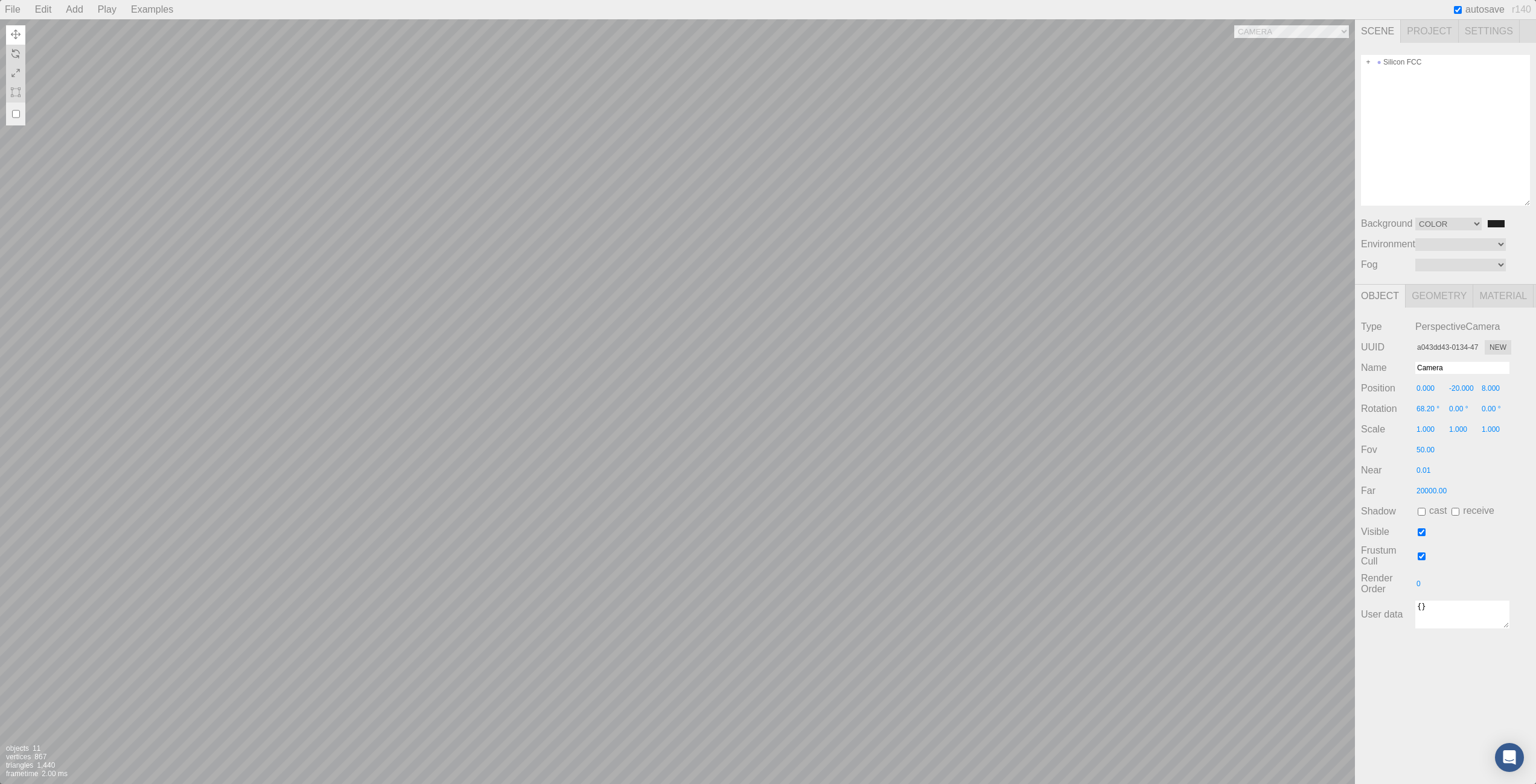
type input "c16e94f7-5b53-4f51-af02-fede6506dfbc"
type input "DirectionalLight"
type input "0.192"
type input "-0.962"
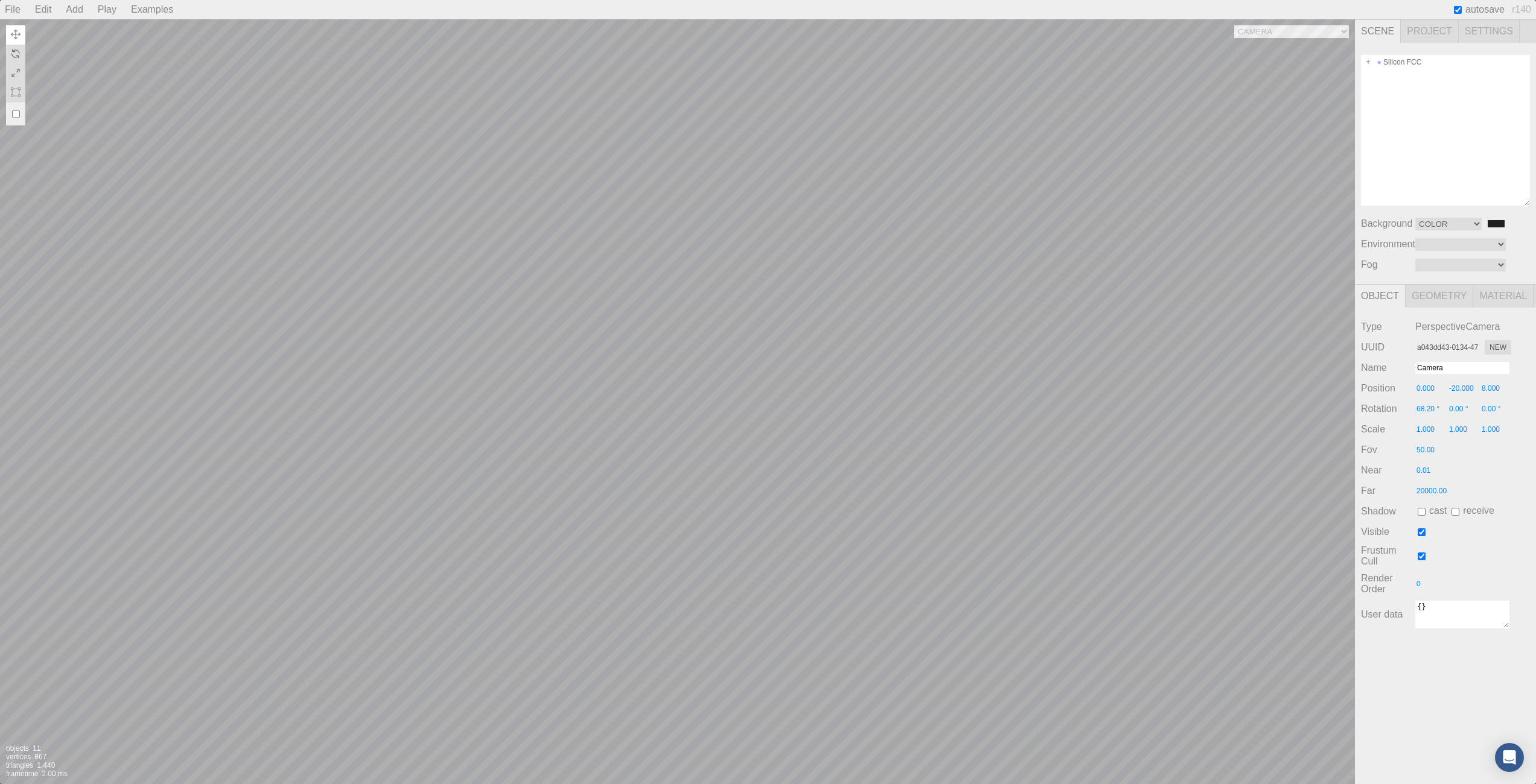
type input "1.20"
type input "0.00000"
click at [713, 394] on div "Camera OrthographicCamera PerspectiveCamera Objects 11 Vertices 867 Triangles 1…" at bounding box center [677, 402] width 1355 height 765
type input "0.778"
type input "7.324"
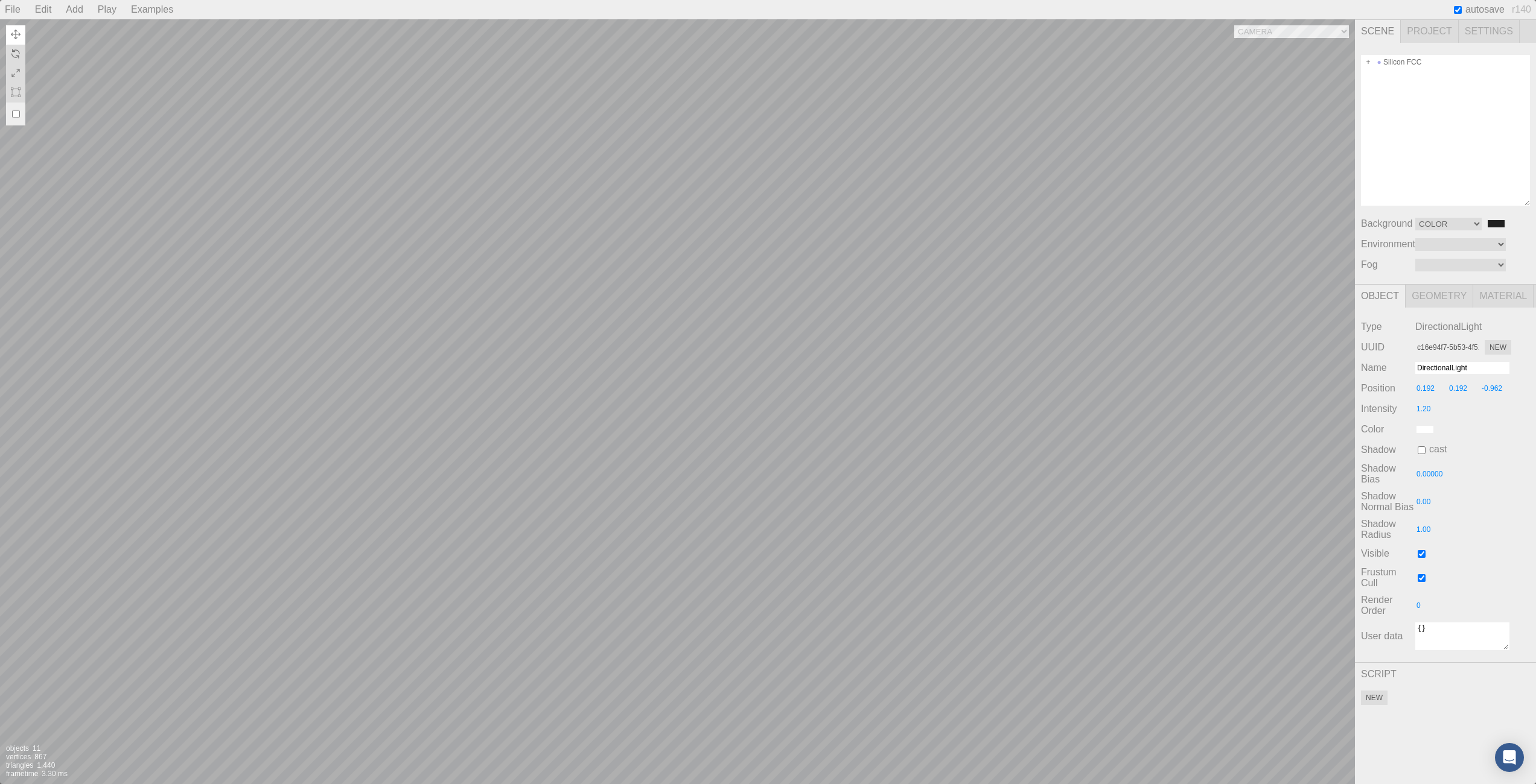
type input "-22.286"
click at [694, 473] on div "Camera OrthographicCamera PerspectiveCamera Objects 11 Vertices 867 Triangles 1…" at bounding box center [677, 402] width 1355 height 765
click at [973, 279] on div "Camera OrthographicCamera PerspectiveCamera Objects 11 Vertices 867 Triangles 1…" at bounding box center [677, 402] width 1355 height 765
click at [330, 319] on div "Camera OrthographicCamera PerspectiveCamera Objects 11 Vertices 867 Triangles 1…" at bounding box center [677, 402] width 1355 height 765
type input "-21.640"
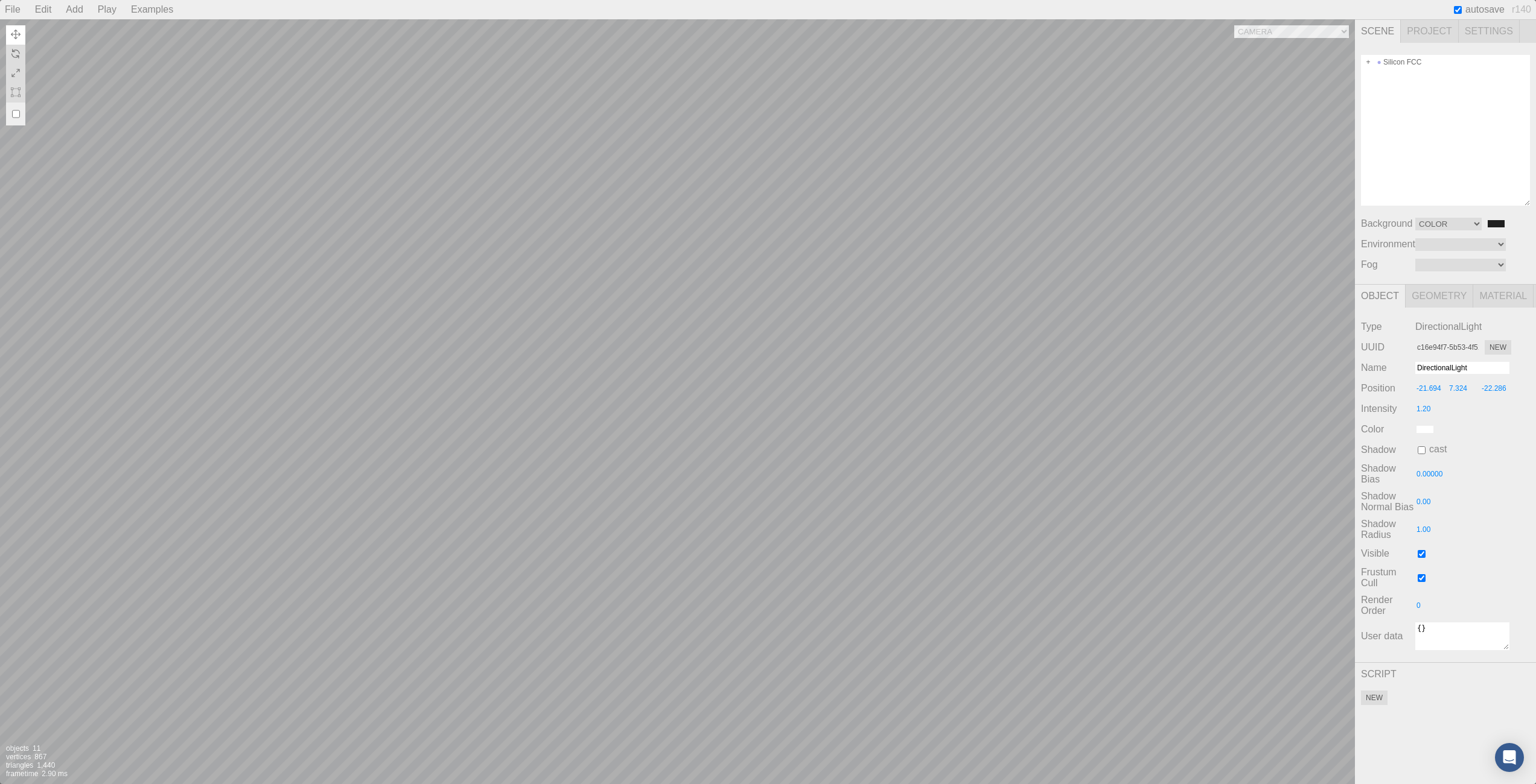
type input "9.603"
type input "-31.562"
click at [288, 199] on div "Camera OrthographicCamera PerspectiveCamera Objects 11 Vertices 867 Triangles 1…" at bounding box center [677, 402] width 1355 height 765
type input "-20.753"
type input "11.474"
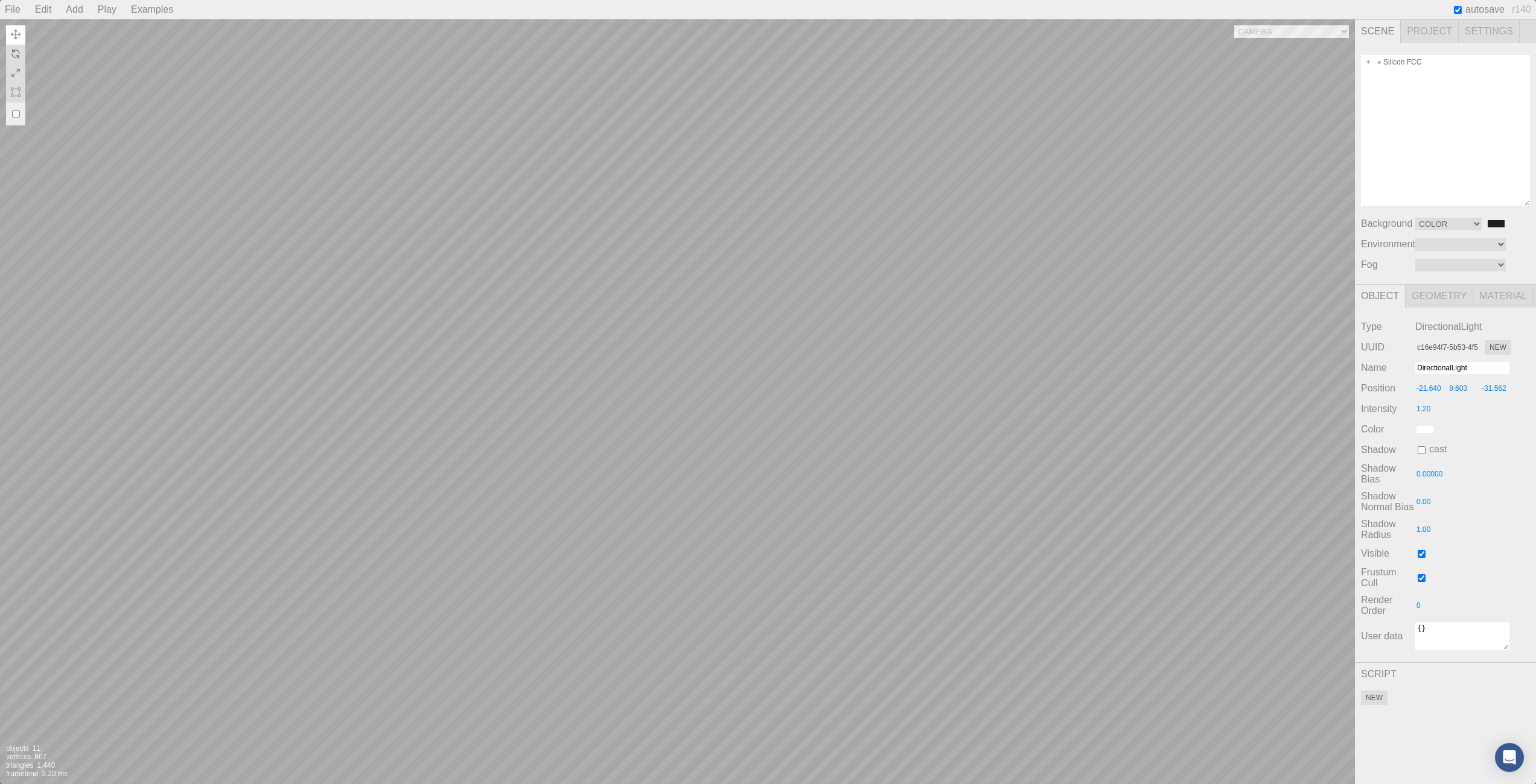
type input "-31.551"
click at [289, 203] on div "Camera OrthographicCamera PerspectiveCamera Objects 11 Vertices 867 Triangles 1…" at bounding box center [677, 402] width 1355 height 765
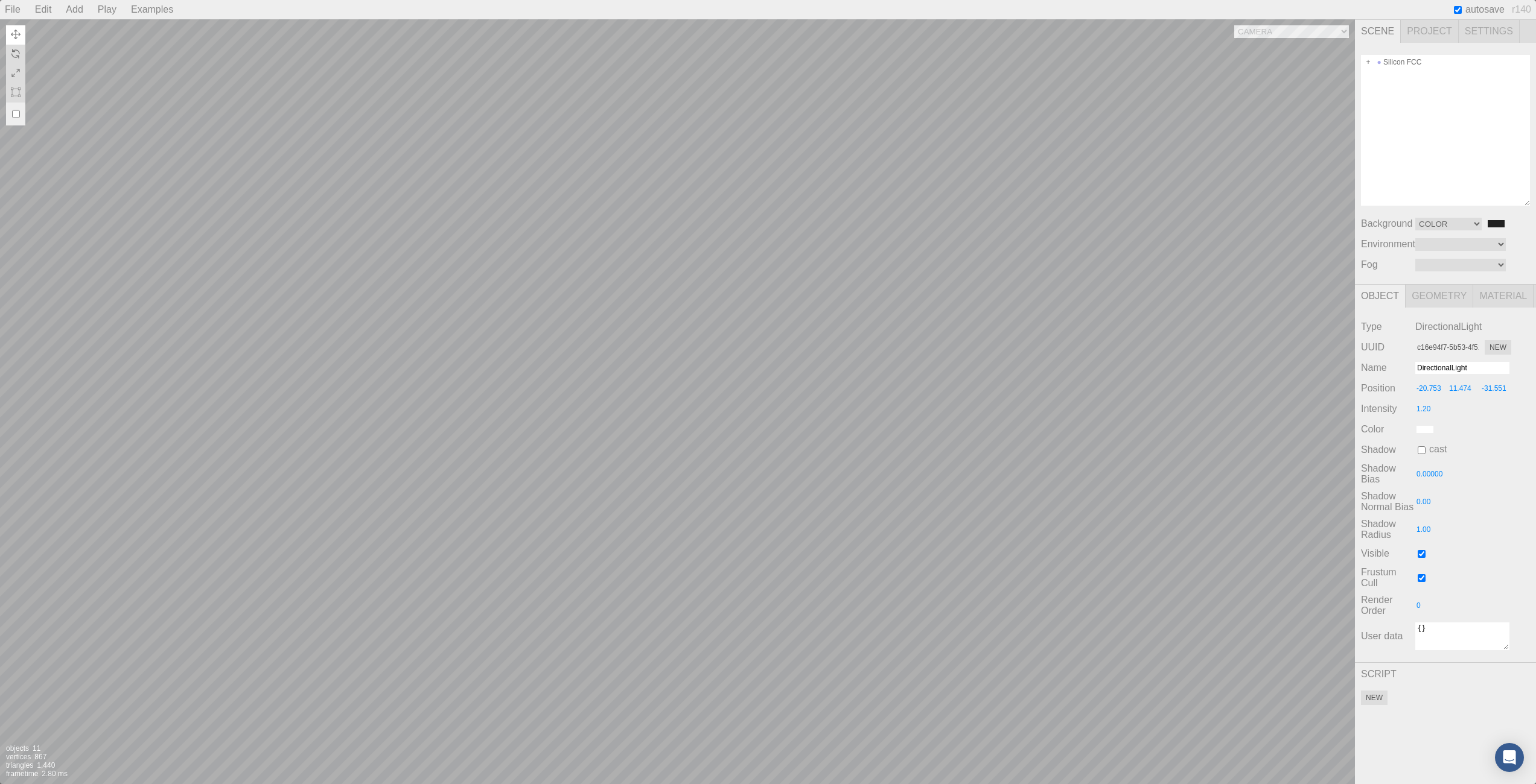
type input "18.348"
type input "-29.164"
type input "-9.101"
type input "18.534"
type input "-18.537"
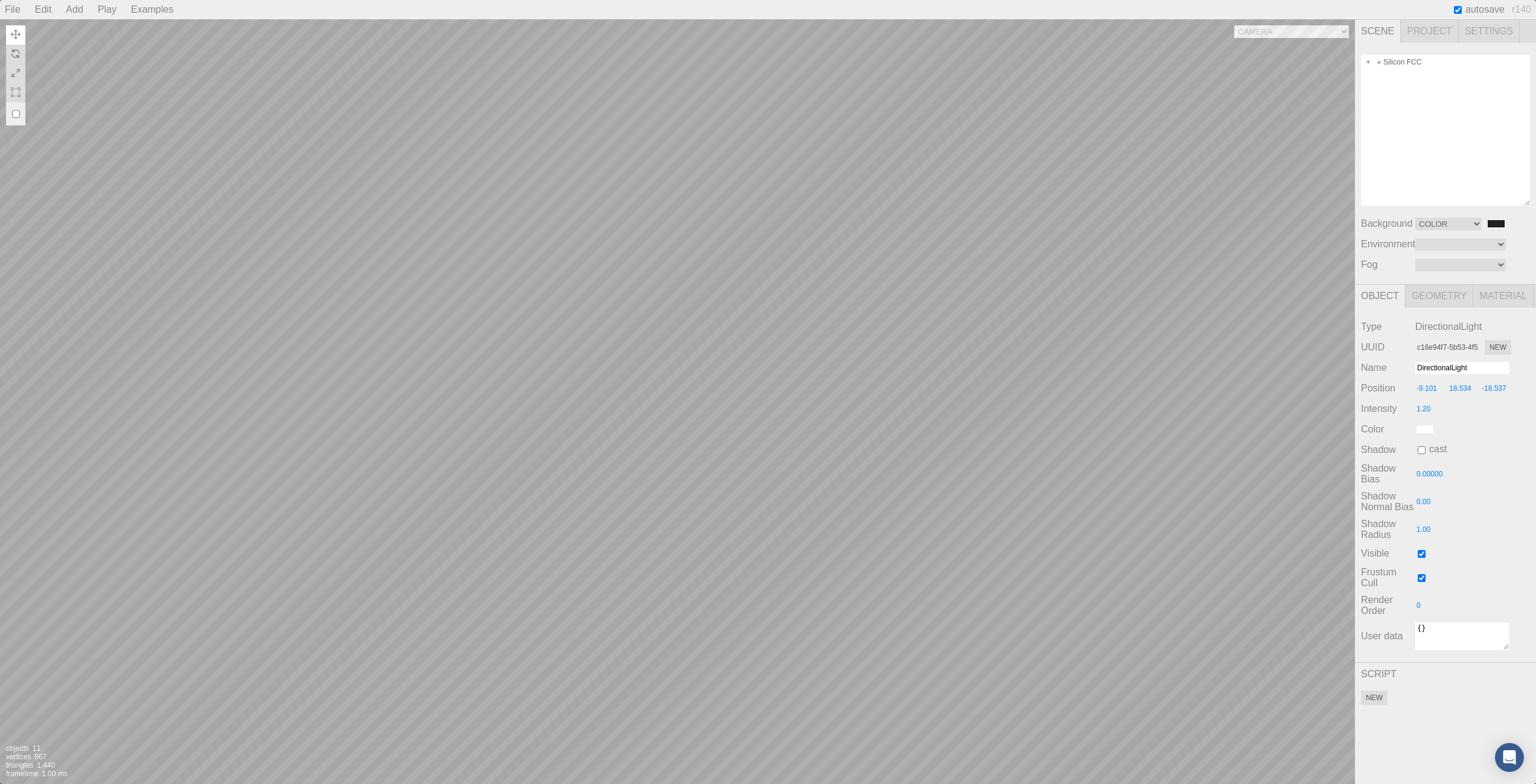
click at [619, 346] on div "Camera OrthographicCamera PerspectiveCamera Objects 11 Vertices 867 Triangles 1…" at bounding box center [677, 402] width 1355 height 765
click at [654, 627] on div "Camera OrthographicCamera PerspectiveCamera Objects 11 Vertices 867 Triangles 1…" at bounding box center [677, 402] width 1355 height 765
click at [866, 470] on div "Camera OrthographicCamera PerspectiveCamera Objects 11 Vertices 867 Triangles 1…" at bounding box center [677, 402] width 1355 height 765
click at [781, 487] on div "Camera OrthographicCamera PerspectiveCamera Objects 11 Vertices 867 Triangles 1…" at bounding box center [677, 402] width 1355 height 765
click at [831, 421] on div "Camera OrthographicCamera PerspectiveCamera Objects 11 Vertices 867 Triangles 1…" at bounding box center [677, 402] width 1355 height 765
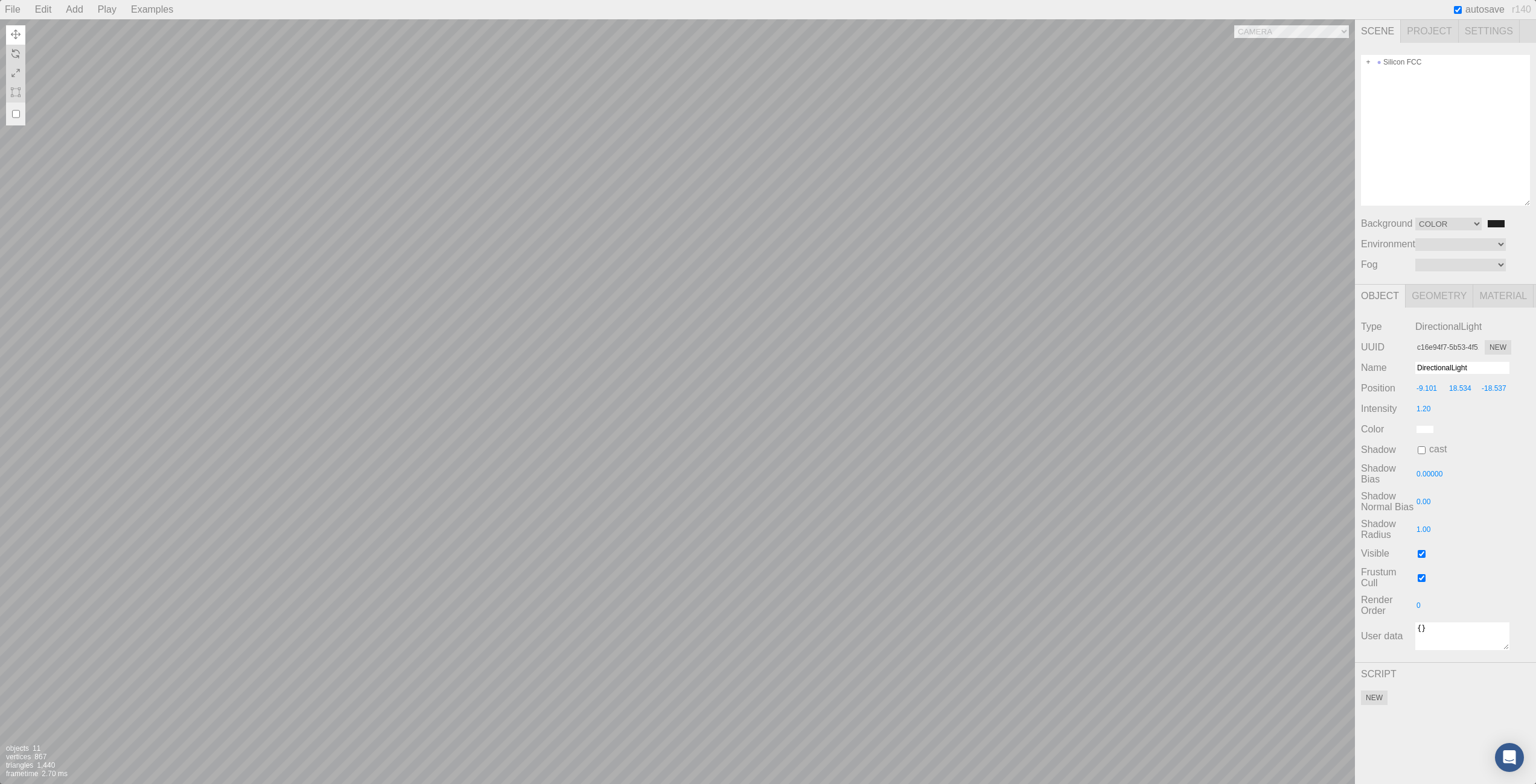
type input "-7.869"
type input "18.584"
type input "-25.902"
click at [1266, 449] on div "Camera OrthographicCamera PerspectiveCamera Objects 11 Vertices 867 Triangles 1…" at bounding box center [677, 402] width 1355 height 765
click at [844, 627] on div "Camera OrthographicCamera PerspectiveCamera Objects 11 Vertices 867 Triangles 1…" at bounding box center [677, 402] width 1355 height 765
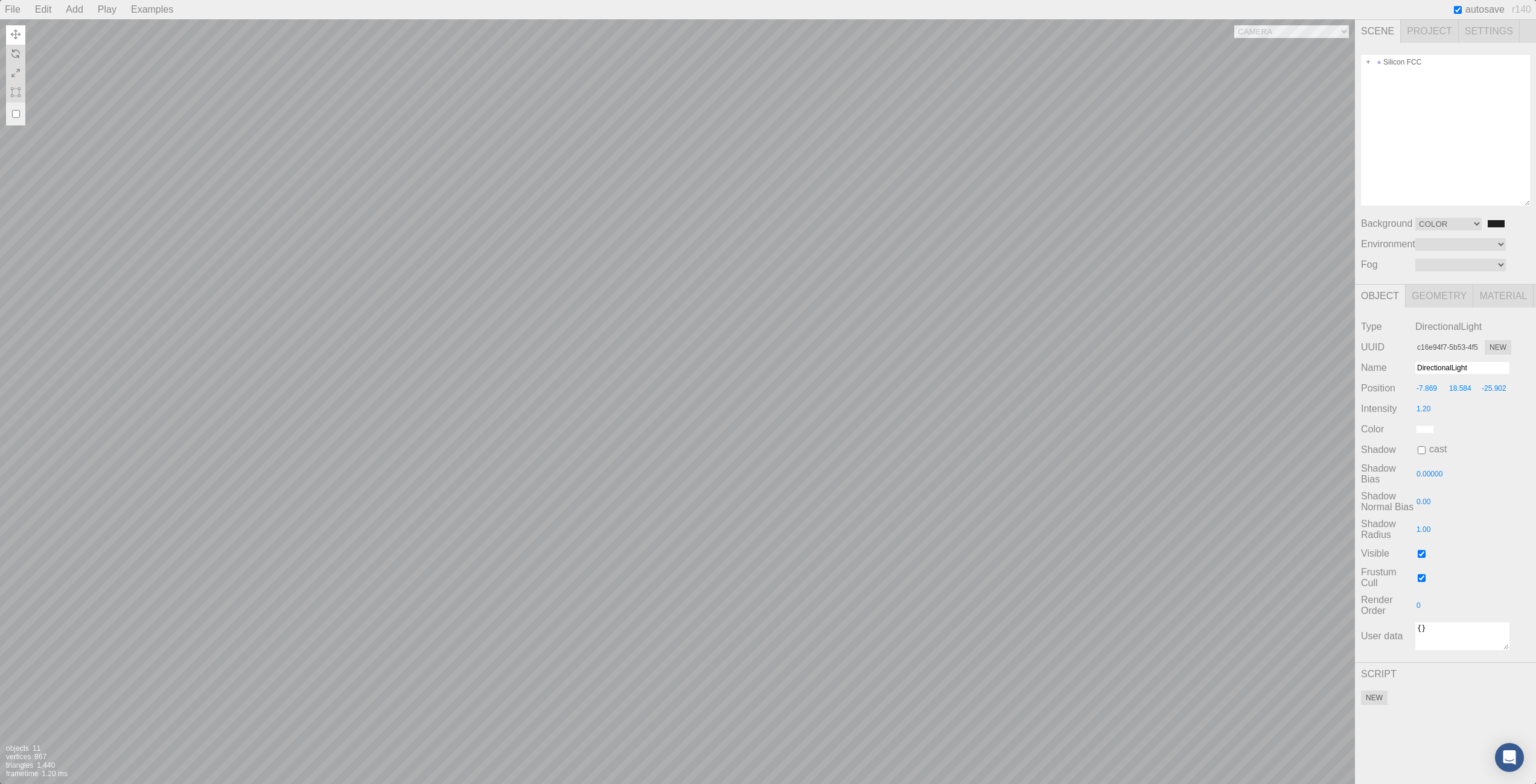
click at [663, 394] on div "Camera OrthographicCamera PerspectiveCamera Objects 11 Vertices 867 Triangles 1…" at bounding box center [677, 402] width 1355 height 765
type input "f6eb011d-6be4-44b8-9465-766f5e79e078"
type input "Xe-0"
type input "0.000"
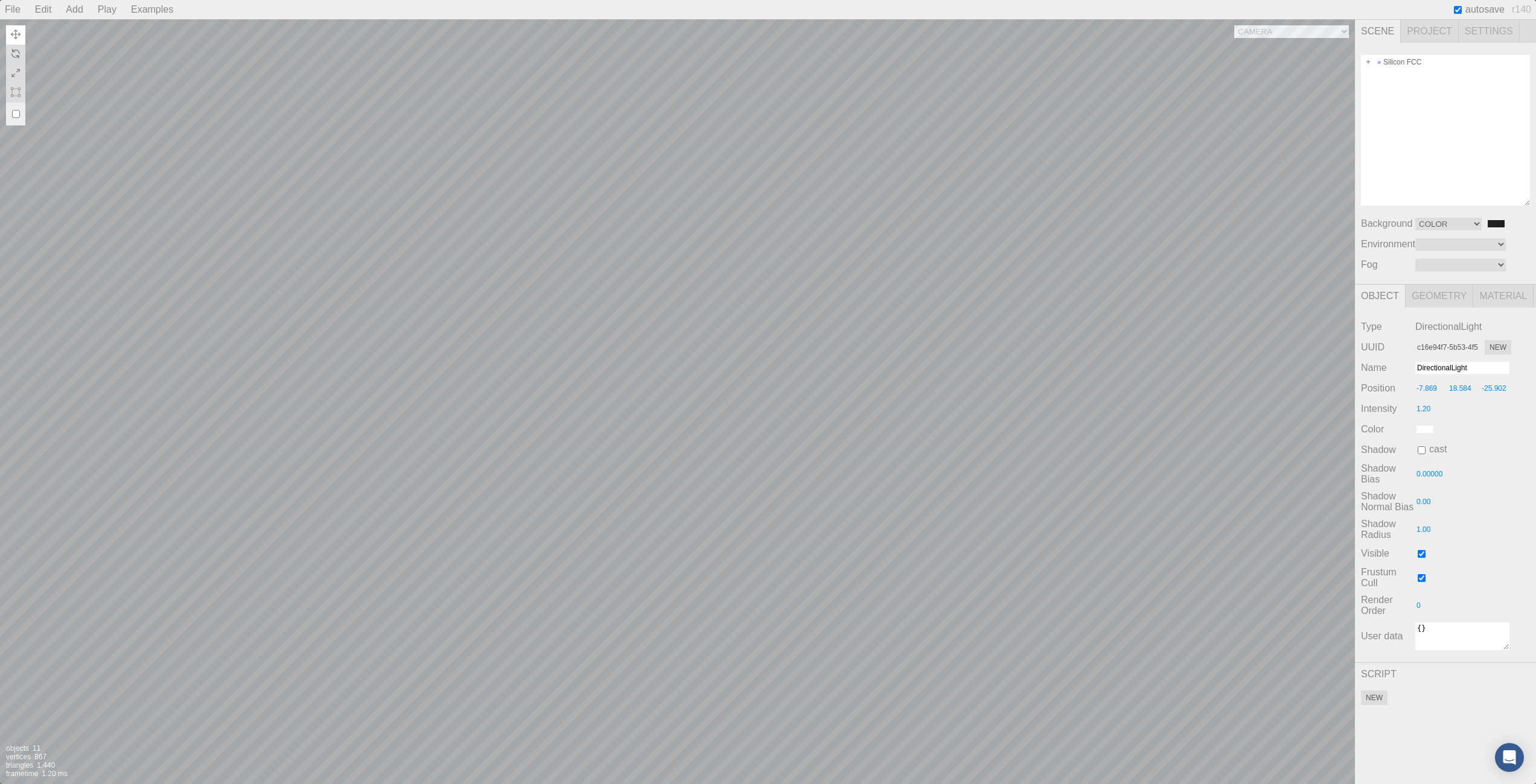
type input "0.000"
type input "0.00 °"
type input "0.300"
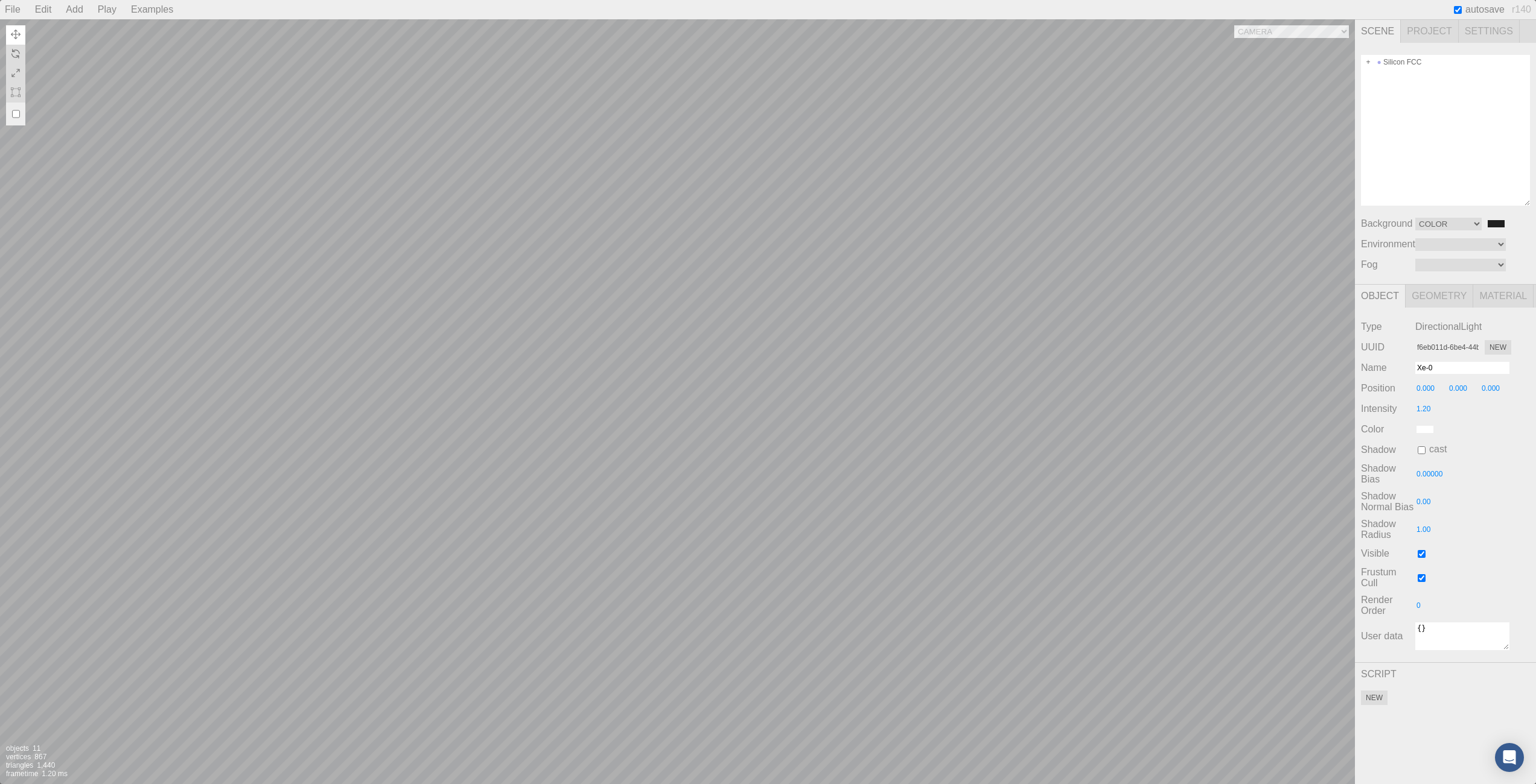
type input "0.300"
type textarea "{ "symbolWithLabel": "Xe", "atomicIndex": 0 }"
click at [583, 423] on div "Camera OrthographicCamera PerspectiveCamera Objects 11 Vertices 867 Triangles 1…" at bounding box center [677, 402] width 1355 height 765
type input "f9dc2c32-dada-4de2-ab90-75c6b831adf8"
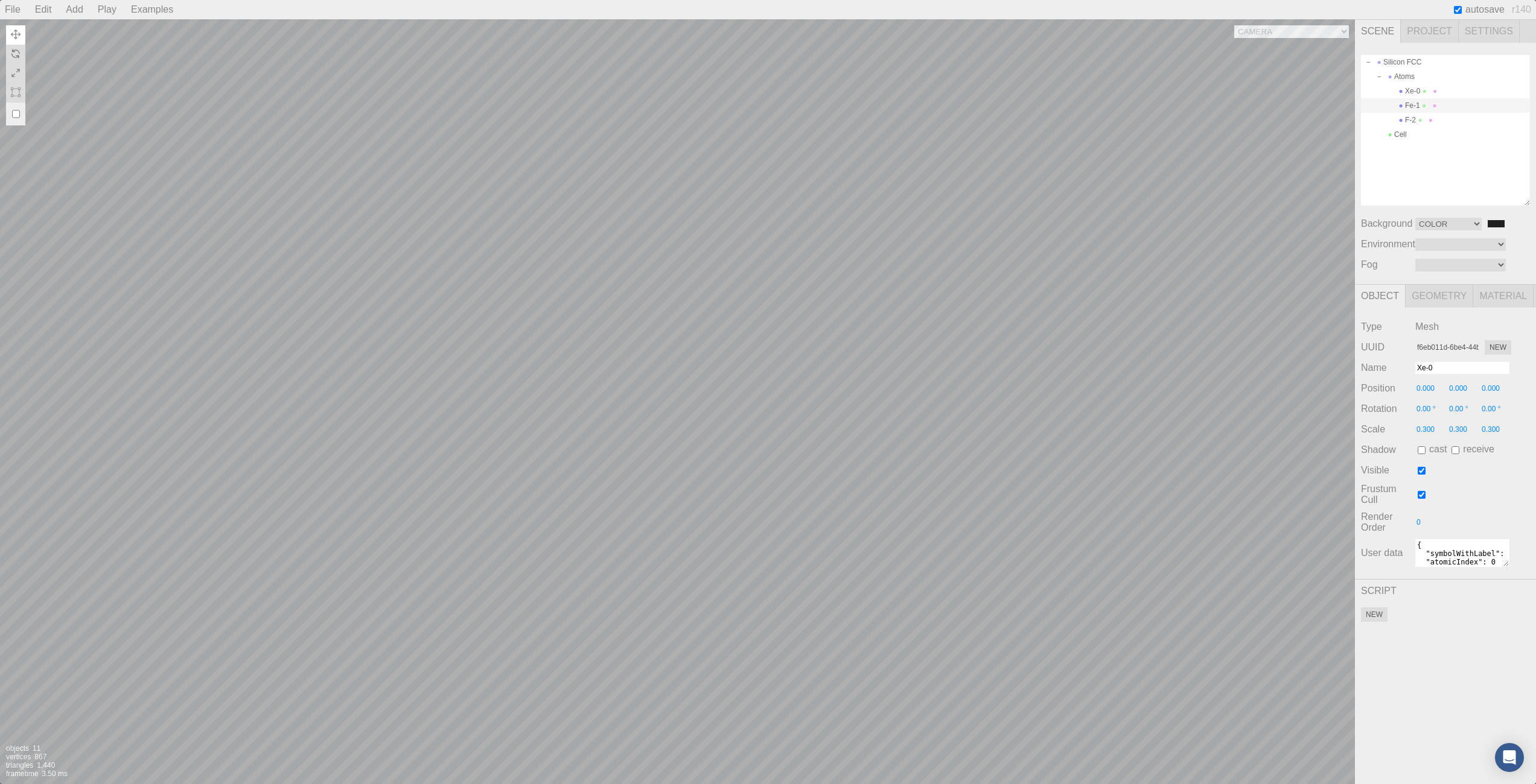
type input "Fe-1"
type input "1.116"
type input "3.157"
type input "1.933"
type input "0.00 °"
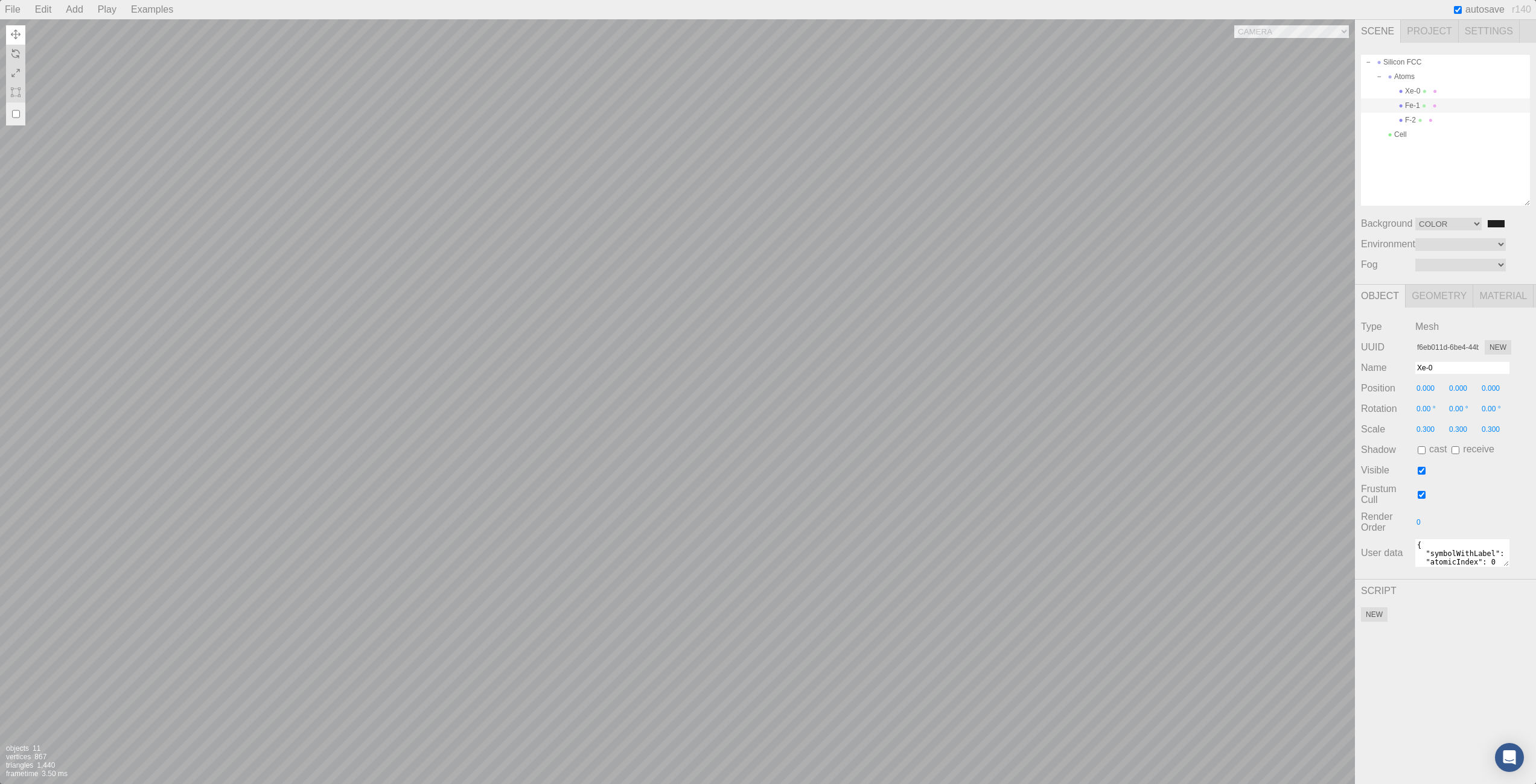
type input "0.00 °"
type textarea "{ "symbolWithLabel": "Fe", "atomicIndex": 1 }"
type input "-0.086"
type input "4.474"
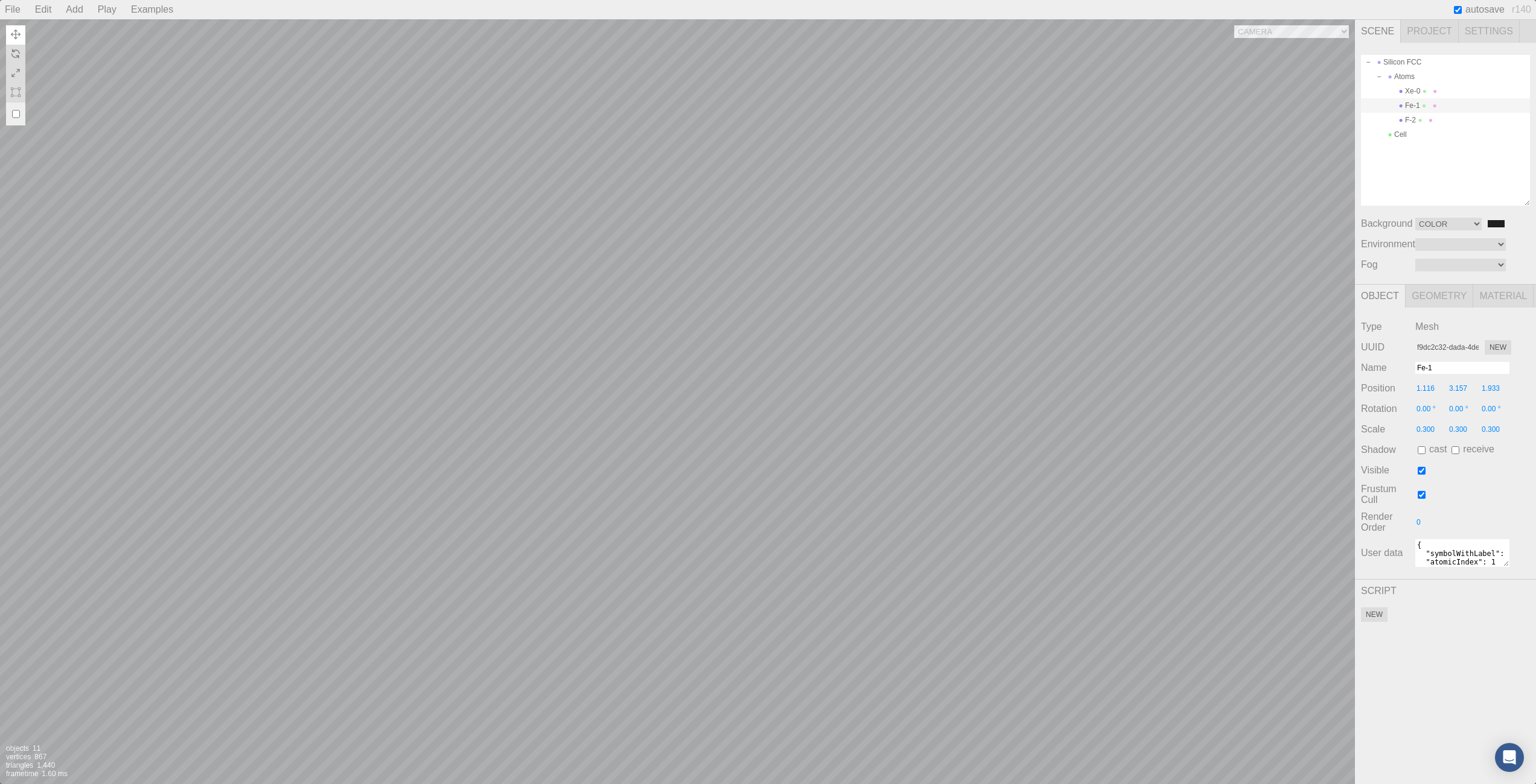
type input "0.054"
type input "0.00 °"
click at [567, 665] on div "Camera OrthographicCamera PerspectiveCamera Objects 11 Vertices 867 Triangles 1…" at bounding box center [677, 402] width 1355 height 765
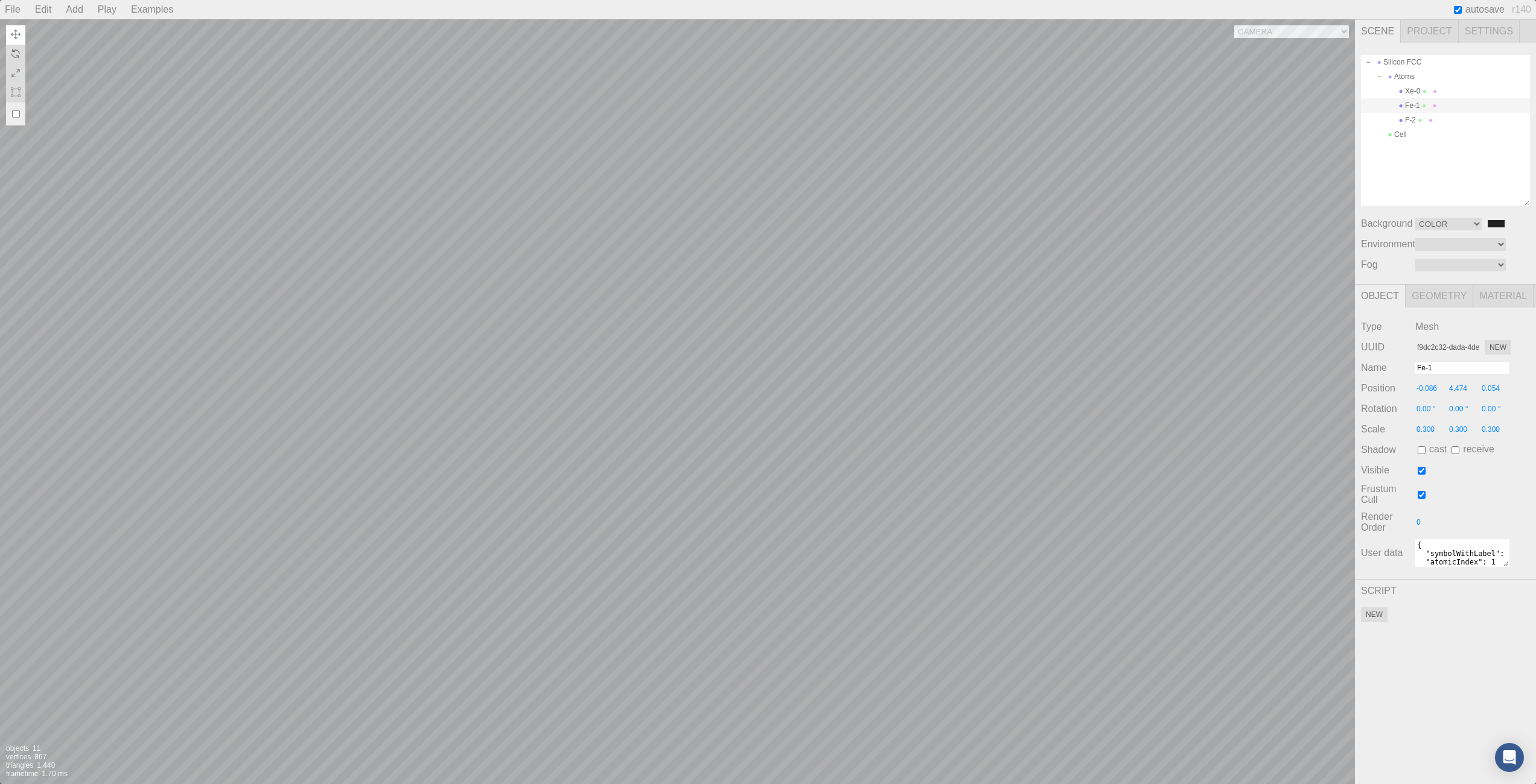
click at [670, 154] on div "Camera OrthographicCamera PerspectiveCamera Objects 11 Vertices 867 Triangles 1…" at bounding box center [677, 402] width 1355 height 765
type input "-2.638"
type input "3.670"
type input "4.307"
type input "0.00 °"
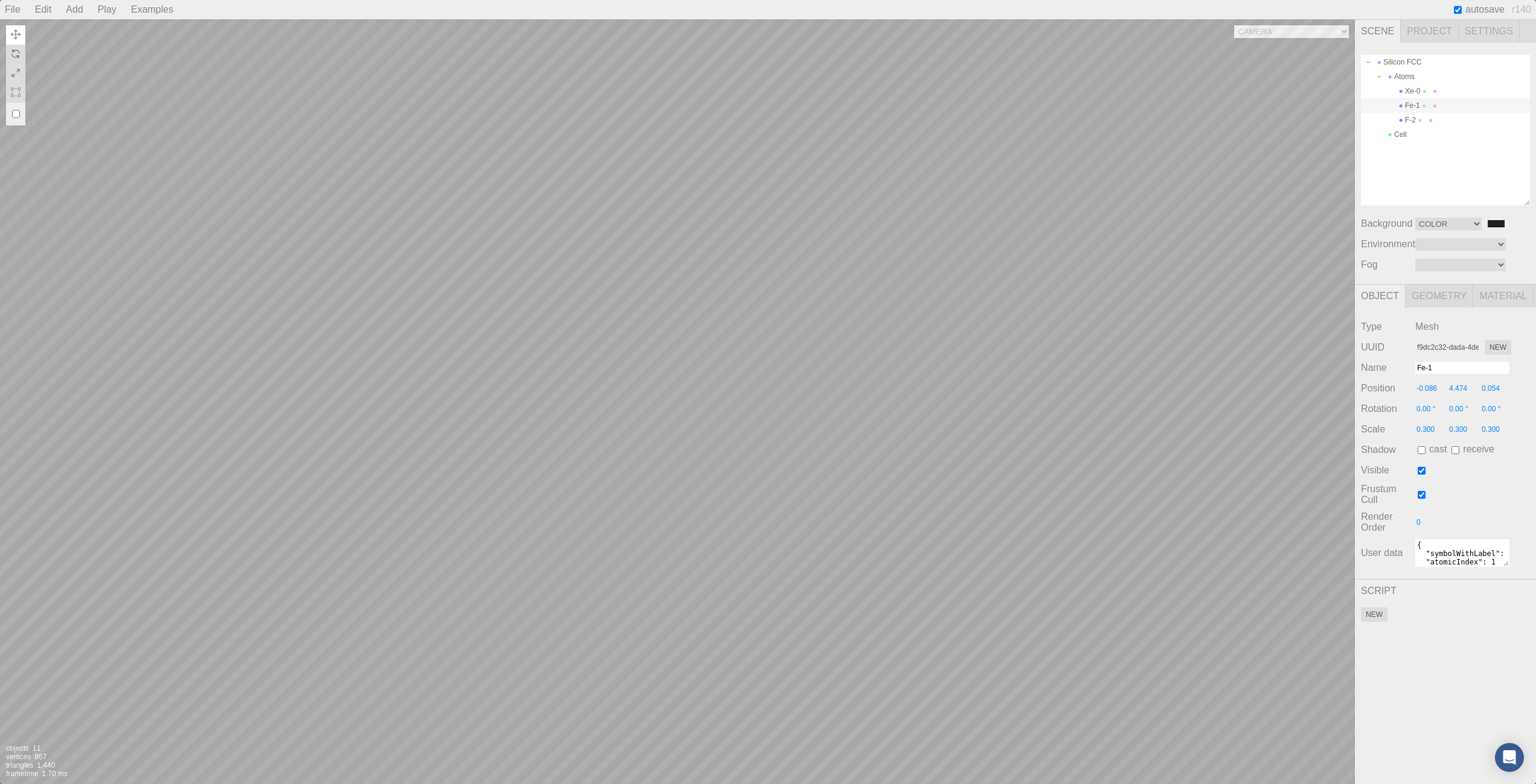
type input "0.00 °"
click at [857, 402] on div "Camera OrthographicCamera PerspectiveCamera Objects 11 Vertices 867 Triangles 1…" at bounding box center [677, 402] width 1355 height 765
click at [690, 188] on div "Camera OrthographicCamera PerspectiveCamera Objects 11 Vertices 867 Triangles 1…" at bounding box center [677, 402] width 1355 height 765
type input "5.152"
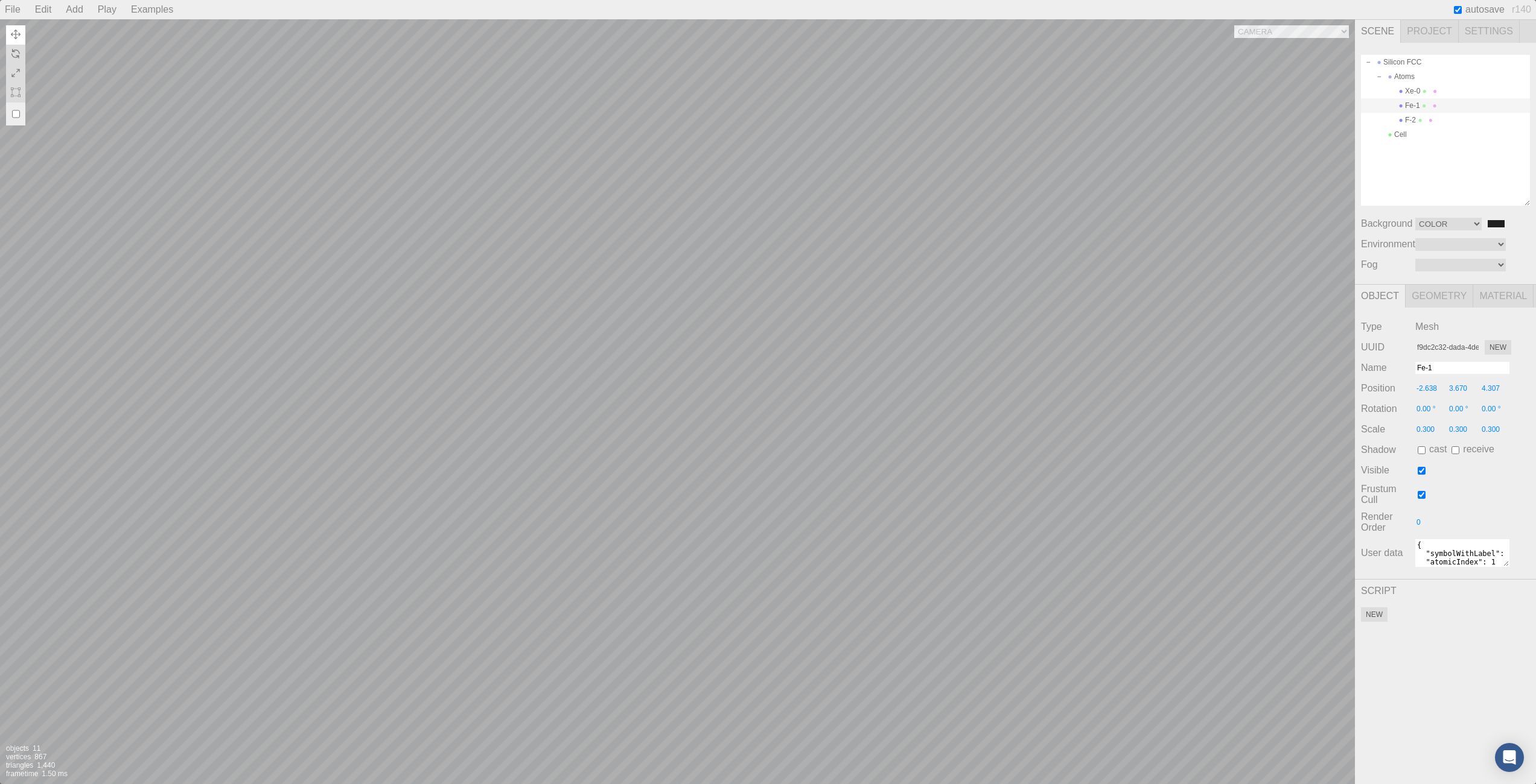
type input "0.00 °"
click at [708, 195] on div "Camera OrthographicCamera PerspectiveCamera Objects 11 Vertices 867 Triangles 1…" at bounding box center [677, 402] width 1355 height 765
type input "-3.375"
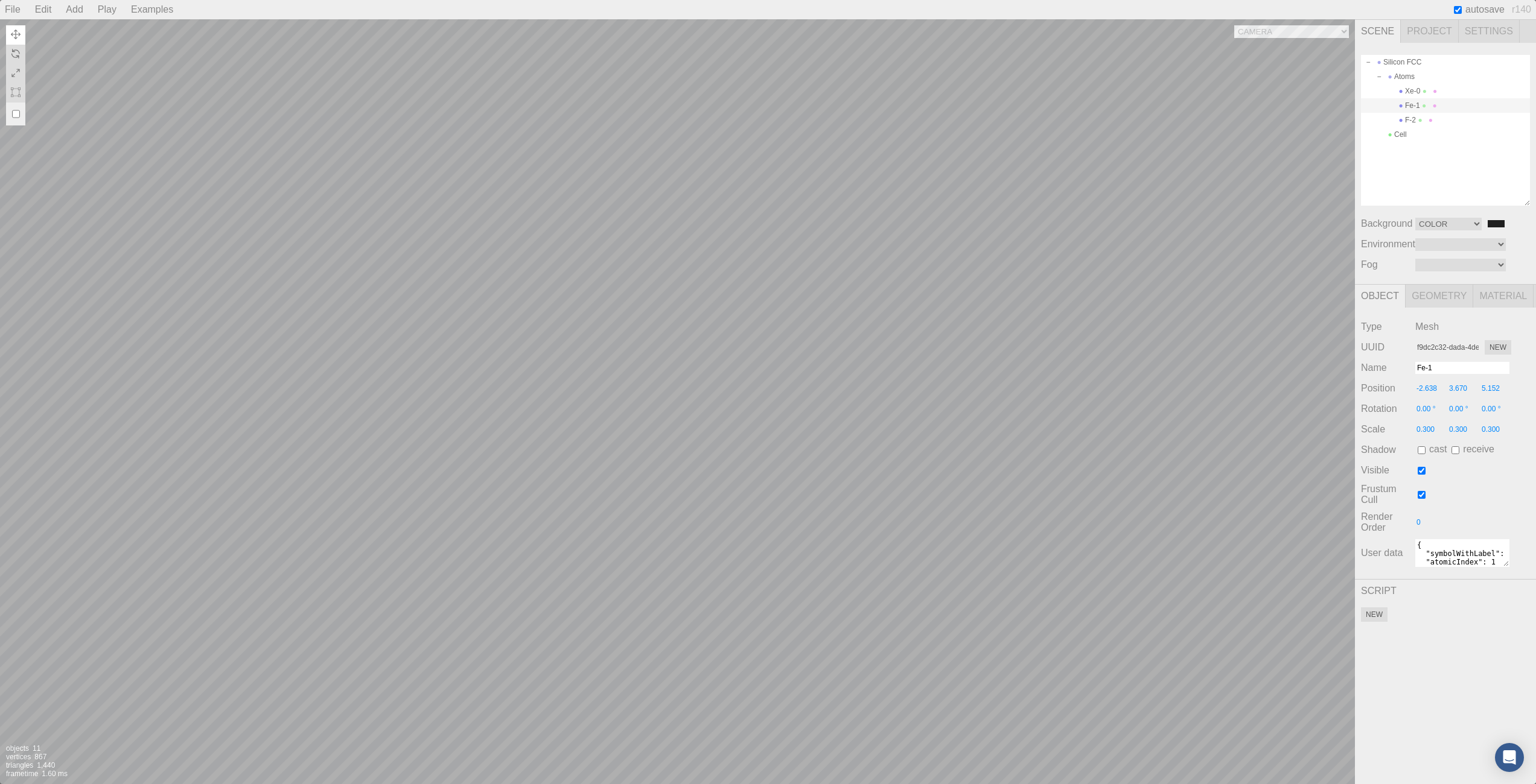
type input "1.390"
type input "5.562"
type input "0.00 °"
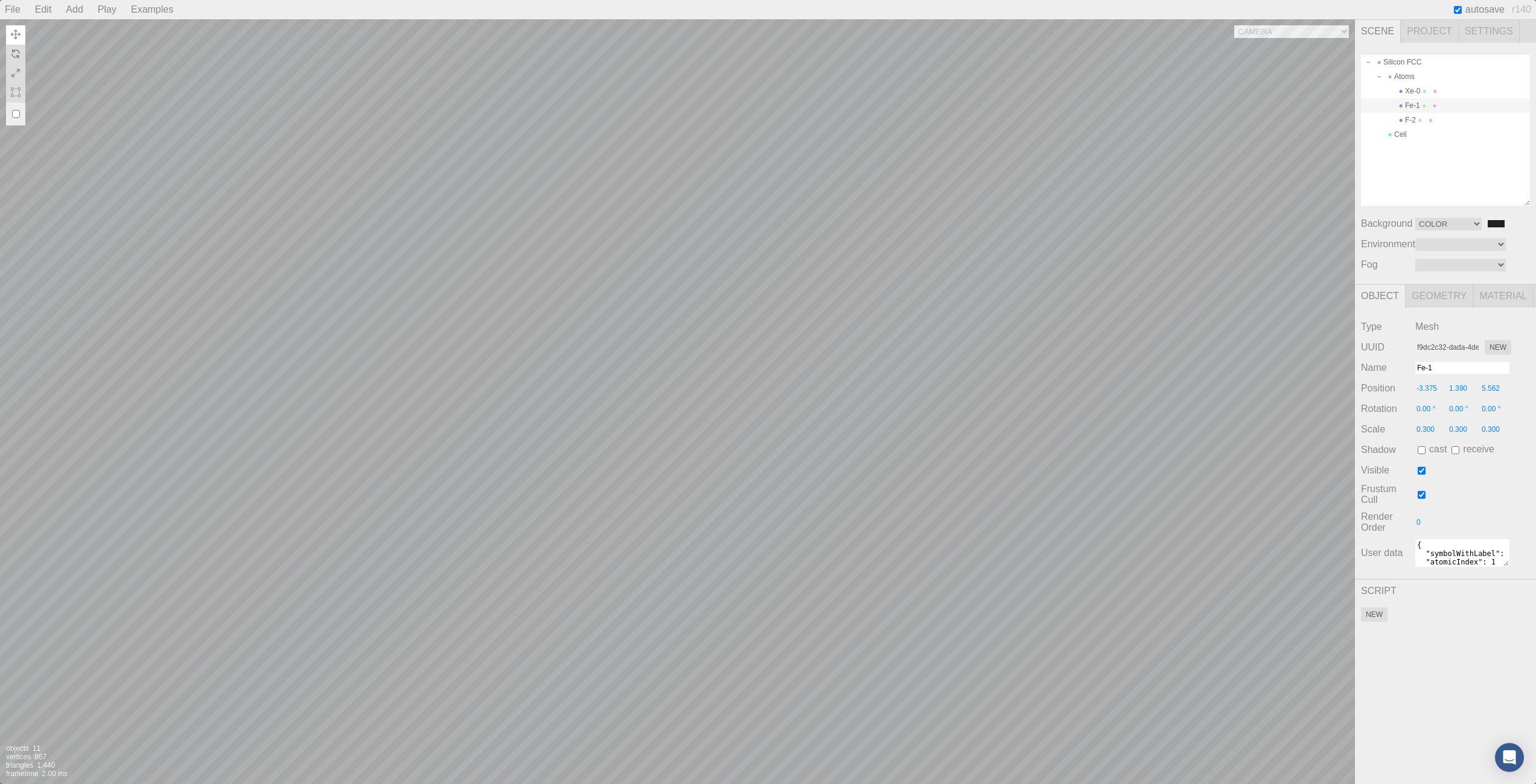
click at [1107, 528] on div "Camera OrthographicCamera PerspectiveCamera Objects 11 Vertices 867 Triangles 1…" at bounding box center [677, 402] width 1355 height 765
click at [1279, 20] on div "Camera OrthographicCamera PerspectiveCamera Objects 11 Vertices 867 Triangles 1…" at bounding box center [677, 402] width 1355 height 765
click at [1280, 23] on div "Camera OrthographicCamera PerspectiveCamera Objects 11 Vertices 867 Triangles 1…" at bounding box center [677, 402] width 1355 height 765
click at [1279, 29] on div "Camera OrthographicCamera PerspectiveCamera Objects 11 Vertices 867 Triangles 1…" at bounding box center [677, 402] width 1355 height 765
click at [1009, 410] on div "Camera OrthographicCamera PerspectiveCamera Objects 11 Vertices 867 Triangles 1…" at bounding box center [677, 402] width 1355 height 765
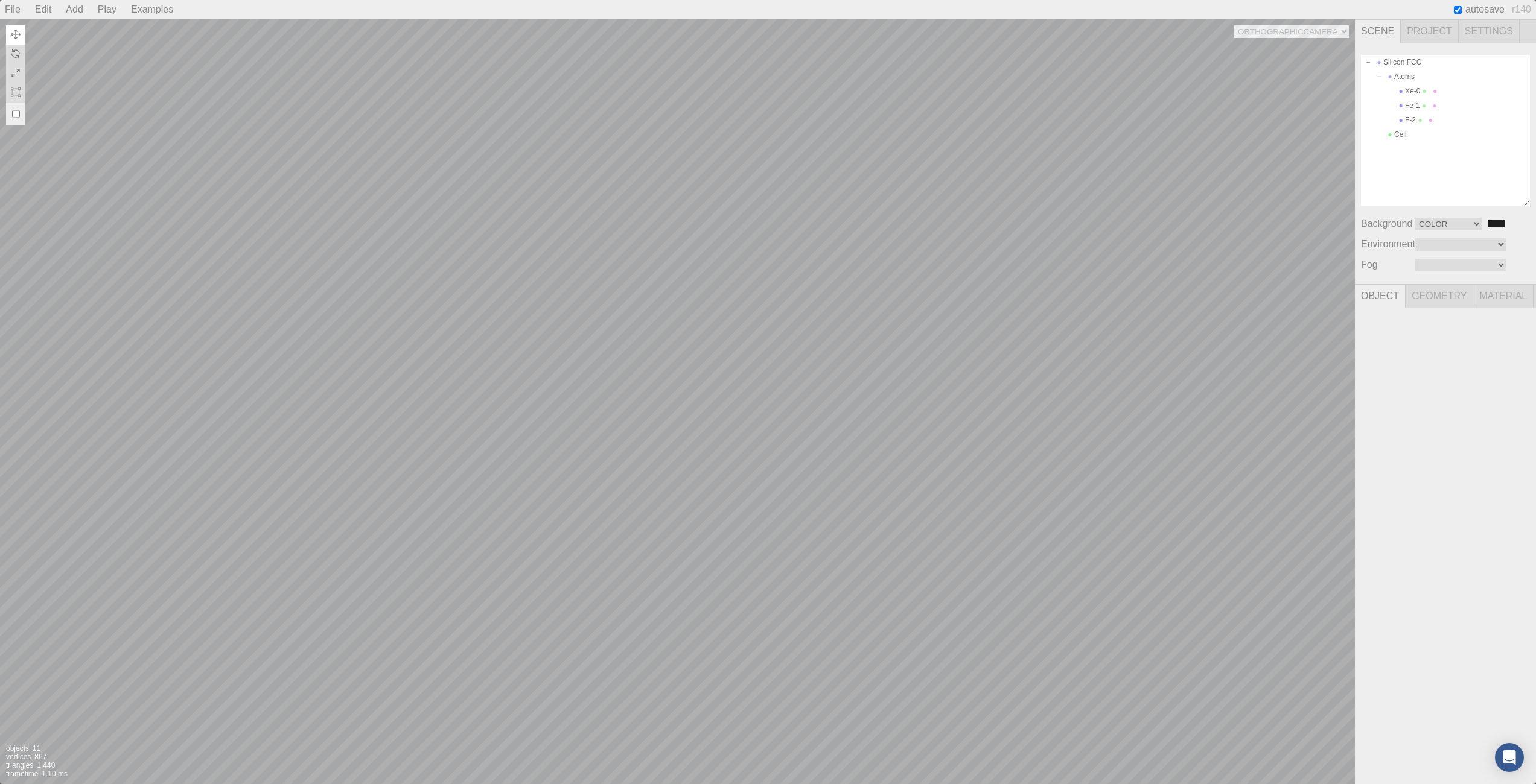
click at [822, 677] on div "Camera OrthographicCamera PerspectiveCamera Objects 11 Vertices 867 Triangles 1…" at bounding box center [677, 402] width 1355 height 765
click at [973, 682] on div "Camera OrthographicCamera PerspectiveCamera Objects 11 Vertices 867 Triangles 1…" at bounding box center [677, 402] width 1355 height 765
click at [761, 377] on div "Camera OrthographicCamera PerspectiveCamera Objects 11 Vertices 867 Triangles 1…" at bounding box center [677, 402] width 1355 height 765
click at [1292, 28] on div "Camera OrthographicCamera PerspectiveCamera Objects 11 Vertices 867 Triangles 1…" at bounding box center [677, 402] width 1355 height 765
click at [704, 403] on div "Camera OrthographicCamera PerspectiveCamera Objects 11 Vertices 867 Triangles 1…" at bounding box center [677, 402] width 1355 height 765
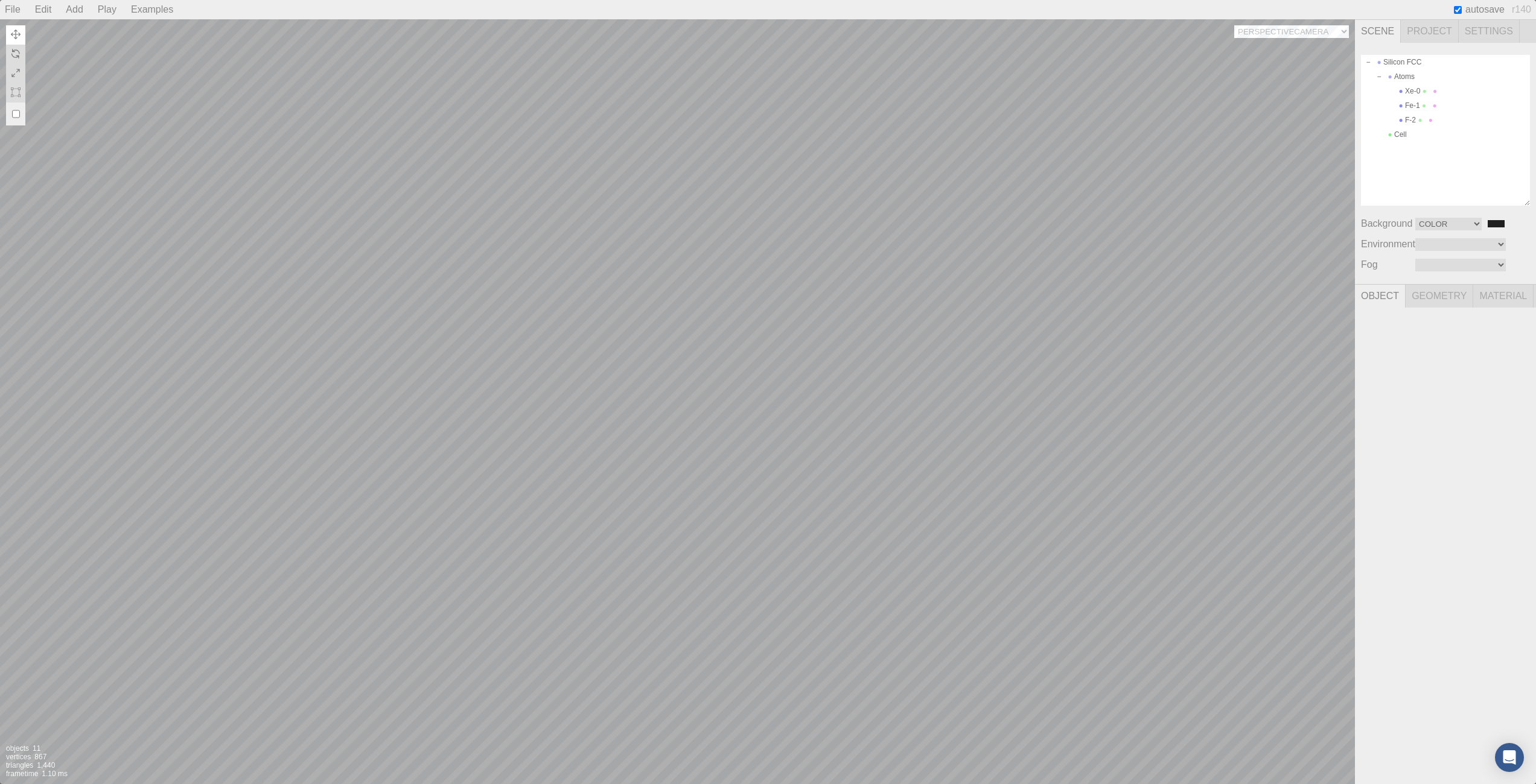
click at [1326, 29] on div "Camera OrthographicCamera PerspectiveCamera Objects 11 Vertices 867 Triangles 1…" at bounding box center [677, 402] width 1355 height 765
click at [849, 284] on div "Camera OrthographicCamera PerspectiveCamera Objects 11 Vertices 867 Triangles 1…" at bounding box center [677, 402] width 1355 height 765
click at [1301, 24] on div "Camera OrthographicCamera PerspectiveCamera Objects 11 Vertices 867 Triangles 1…" at bounding box center [677, 402] width 1355 height 765
click at [1301, 28] on div "Camera OrthographicCamera PerspectiveCamera Objects 11 Vertices 867 Triangles 1…" at bounding box center [677, 402] width 1355 height 765
select select "a043dd43-0134-4716-8f5a-ca32134752ae"
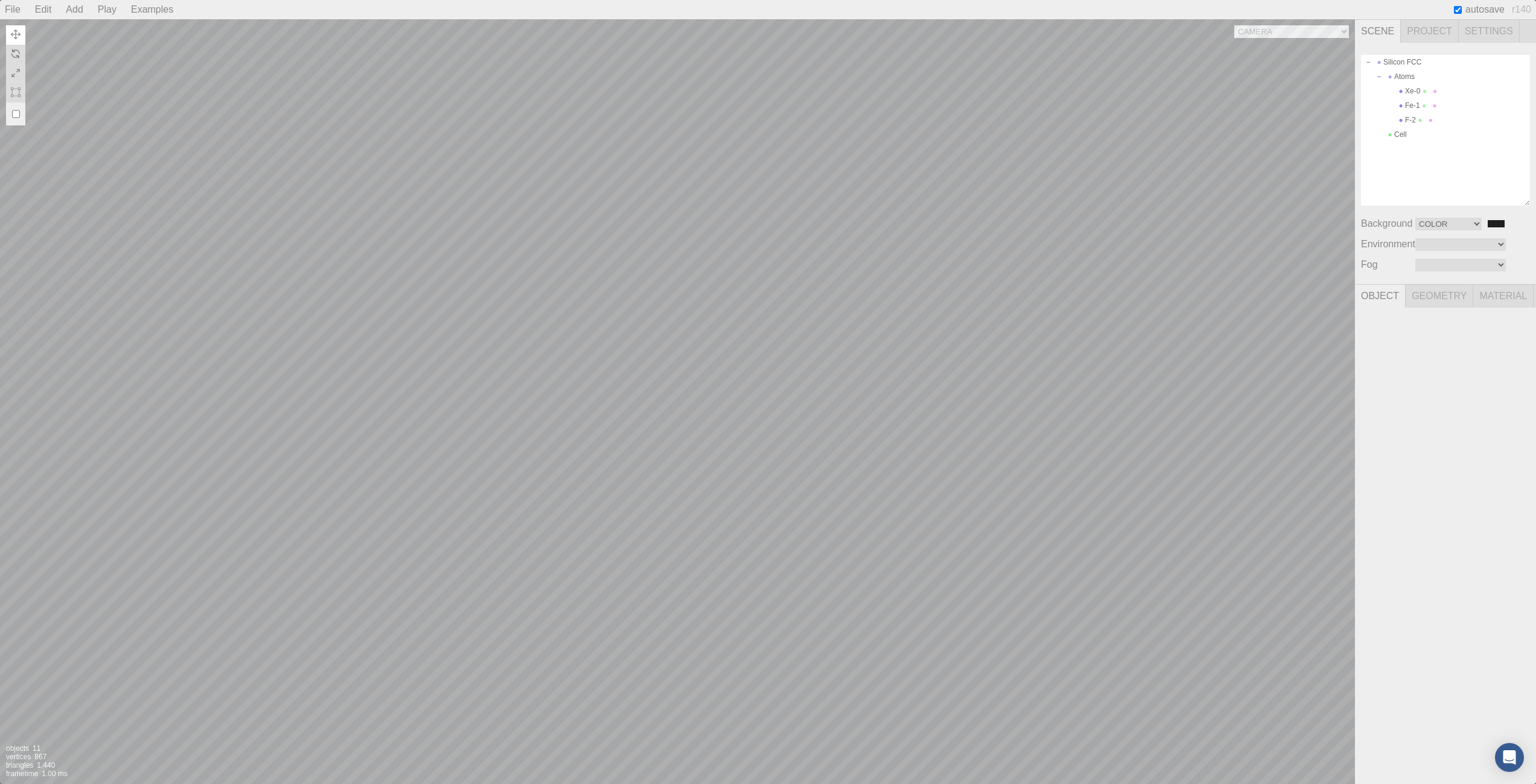
click at [909, 562] on div "Camera OrthographicCamera PerspectiveCamera Objects 11 Vertices 867 Triangles 1…" at bounding box center [677, 402] width 1355 height 765
click at [1415, 119] on div "F-2" at bounding box center [1445, 120] width 169 height 14
type input "0f15ab15-f16c-468e-a82d-692ffade76dc"
type input "F-2"
type input "0.000"
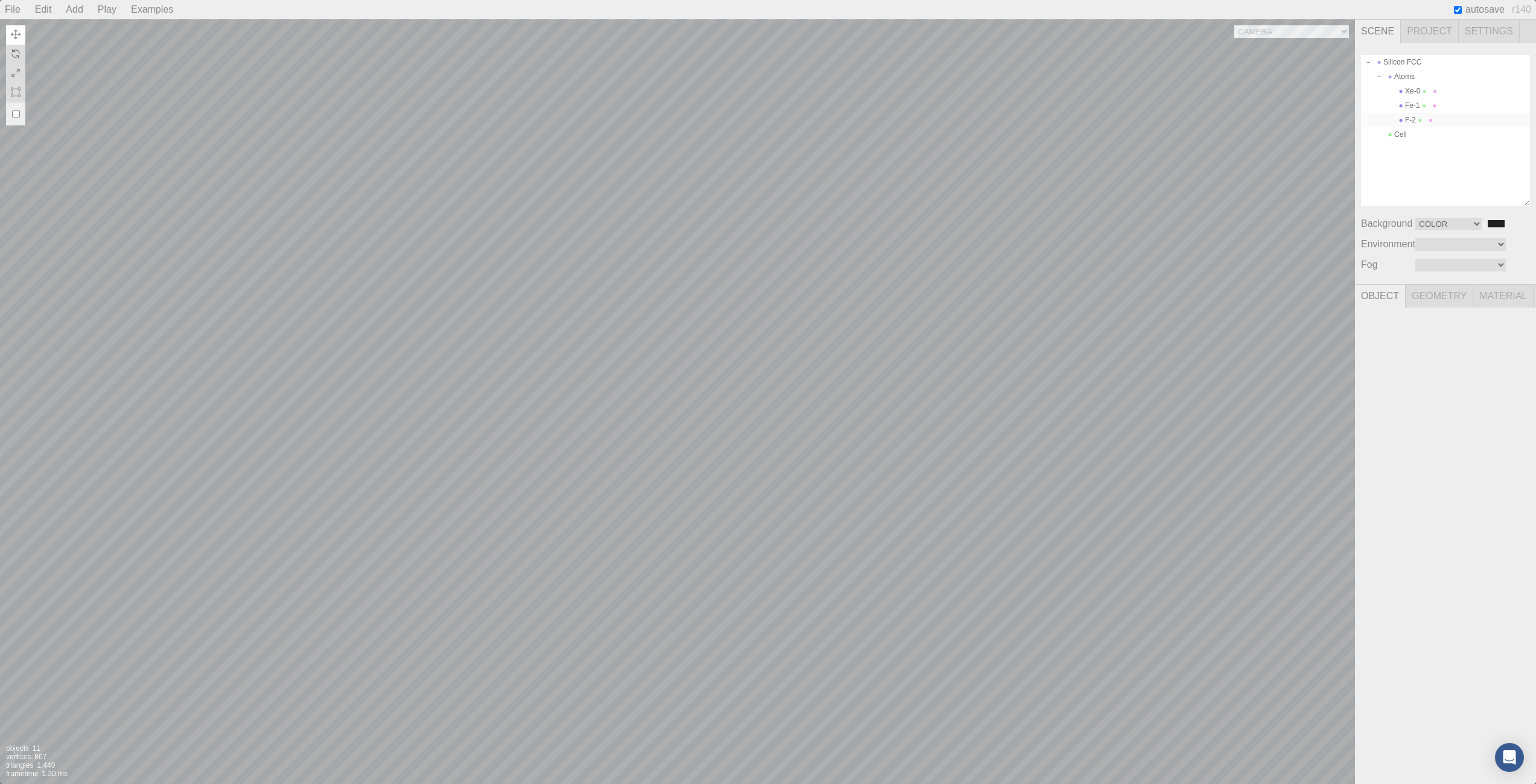
type input "0.000"
type input "0.00 °"
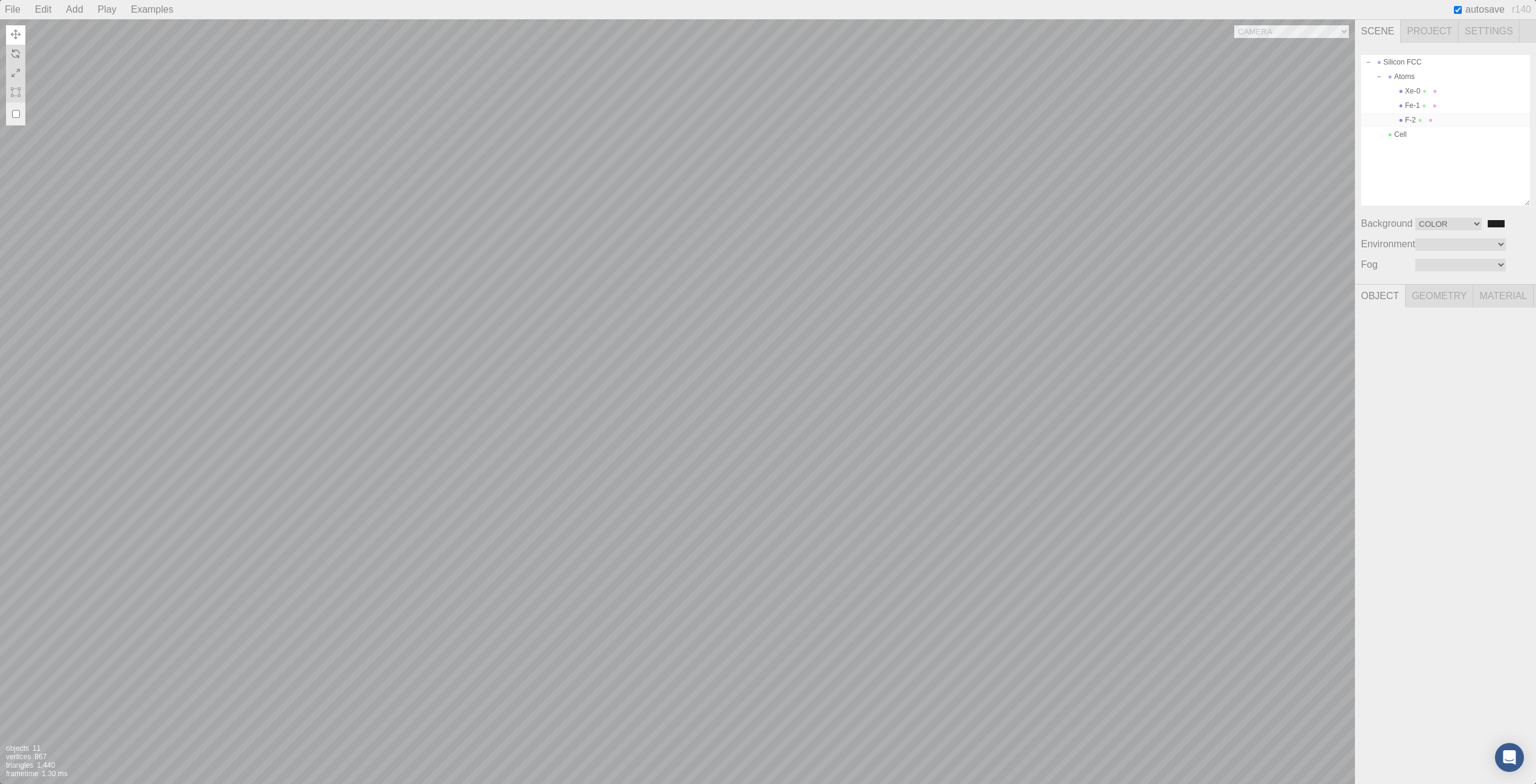
type textarea "{ "symbolWithLabel": "F", "atomicIndex": 2 }"
click at [744, 297] on div "Camera OrthographicCamera PerspectiveCamera Objects 11 Vertices 867 Triangles 1…" at bounding box center [677, 402] width 1355 height 765
type input "4.868"
type input "0.00 °"
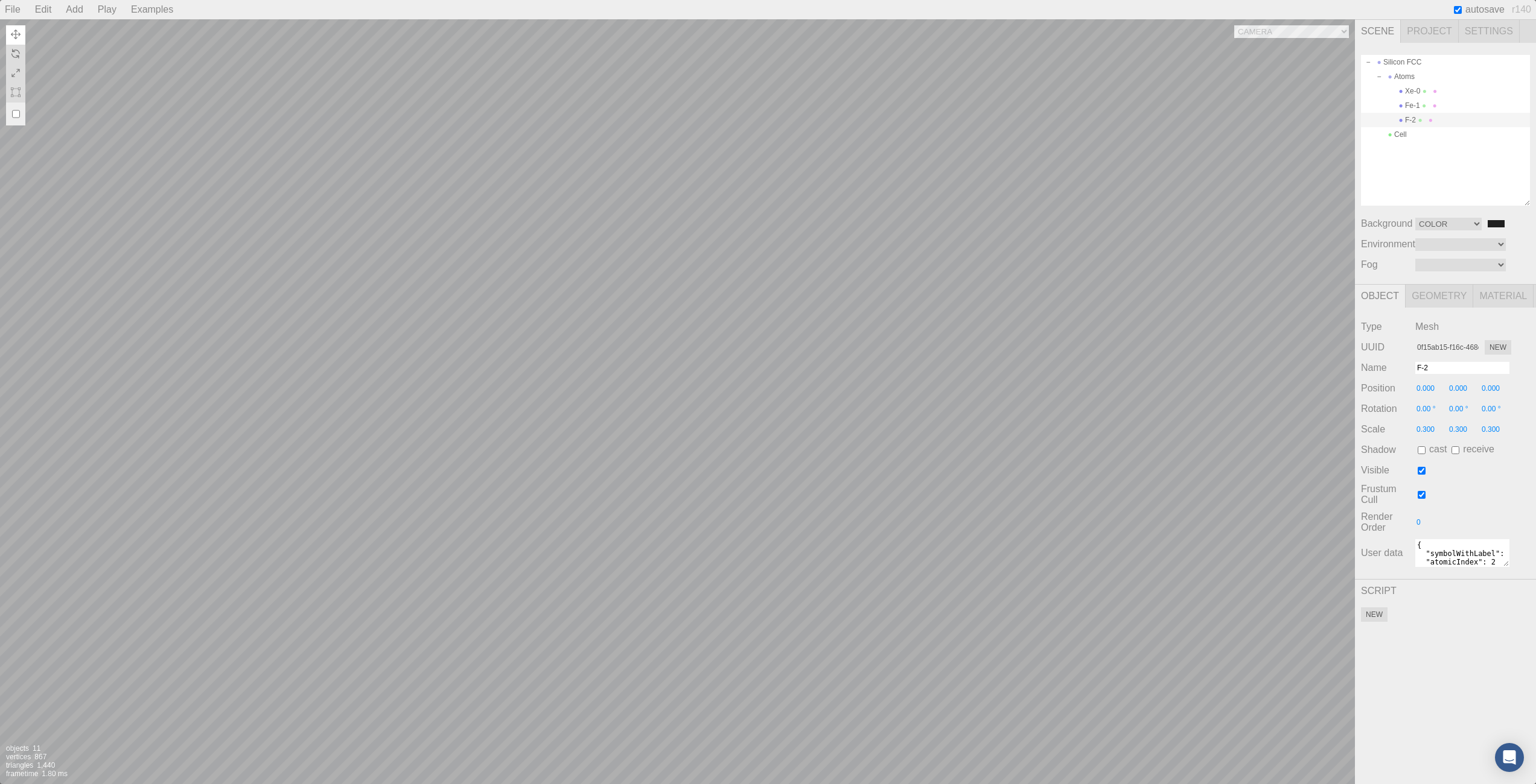
type input "0.00 °"
click at [591, 310] on div "Camera OrthographicCamera PerspectiveCamera Objects 11 Vertices 867 Triangles 1…" at bounding box center [677, 402] width 1355 height 765
type input "1.300"
type input "-0.137"
type input "4.824"
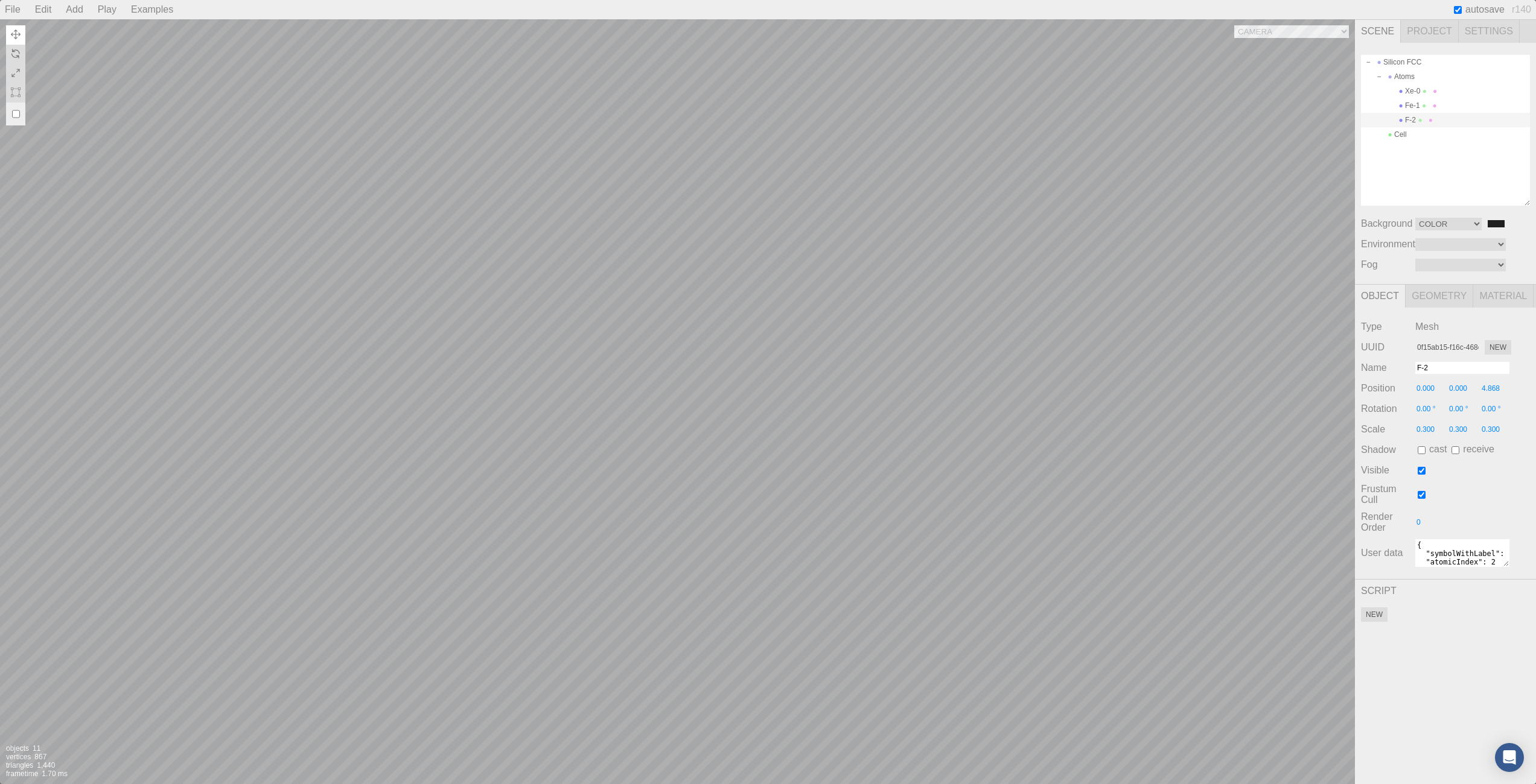
type input "0.00 °"
click at [1384, 132] on div "Cell" at bounding box center [1445, 134] width 169 height 14
type input "3bf4303e-d821-4825-8382-443a8cb93ad9"
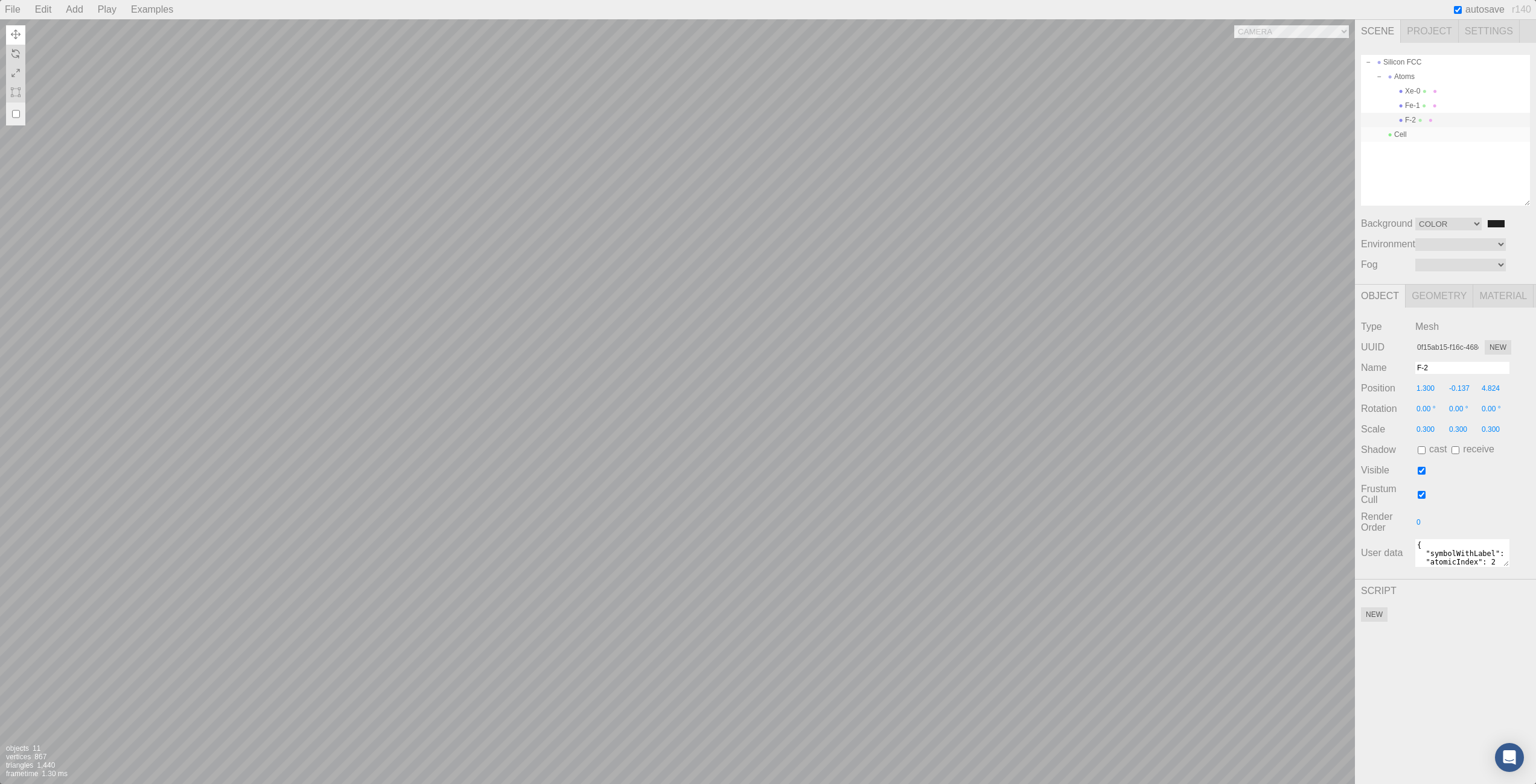
type input "Cell"
type input "0.000"
type input "0.00 °"
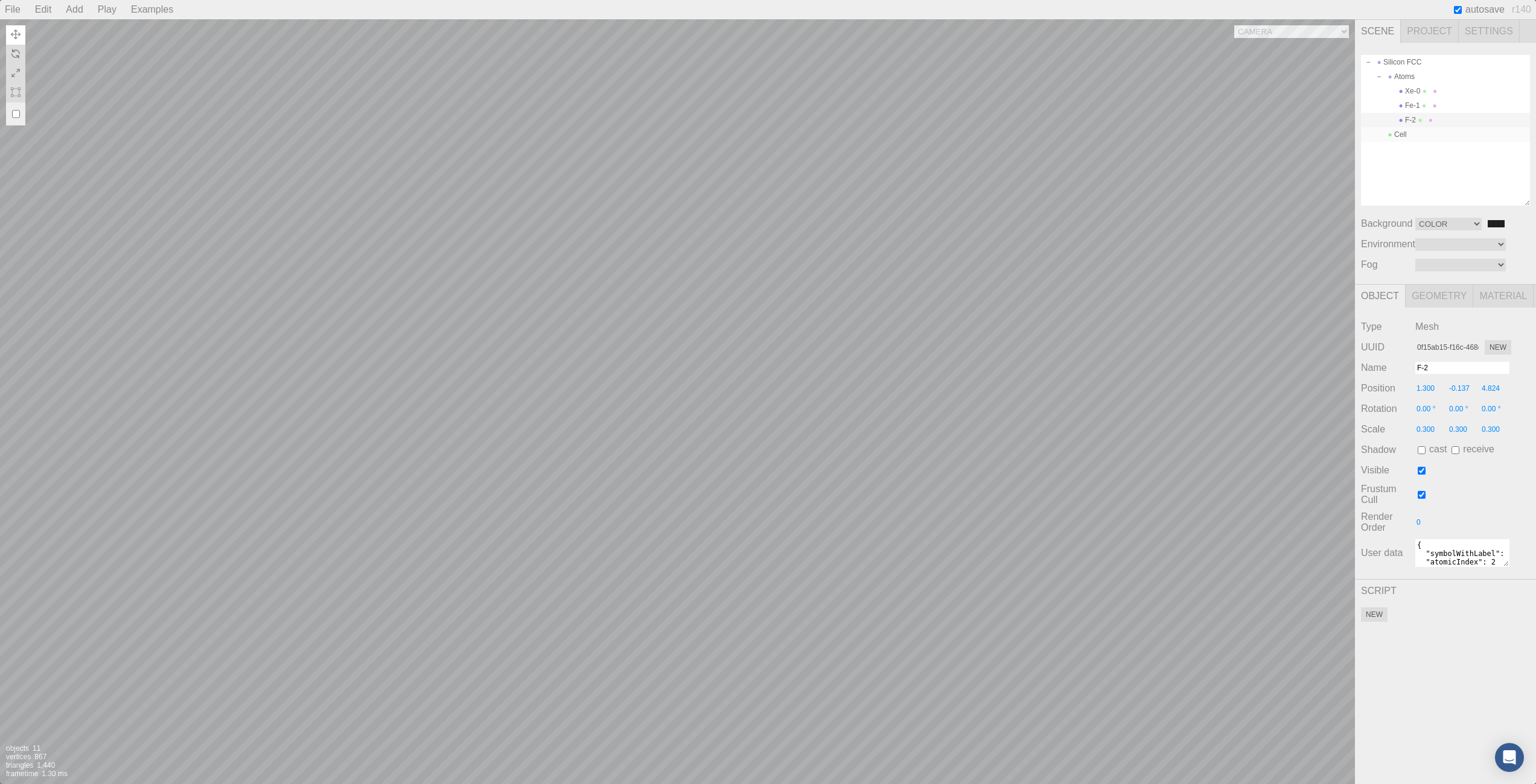
type input "0.00 °"
type input "1.000"
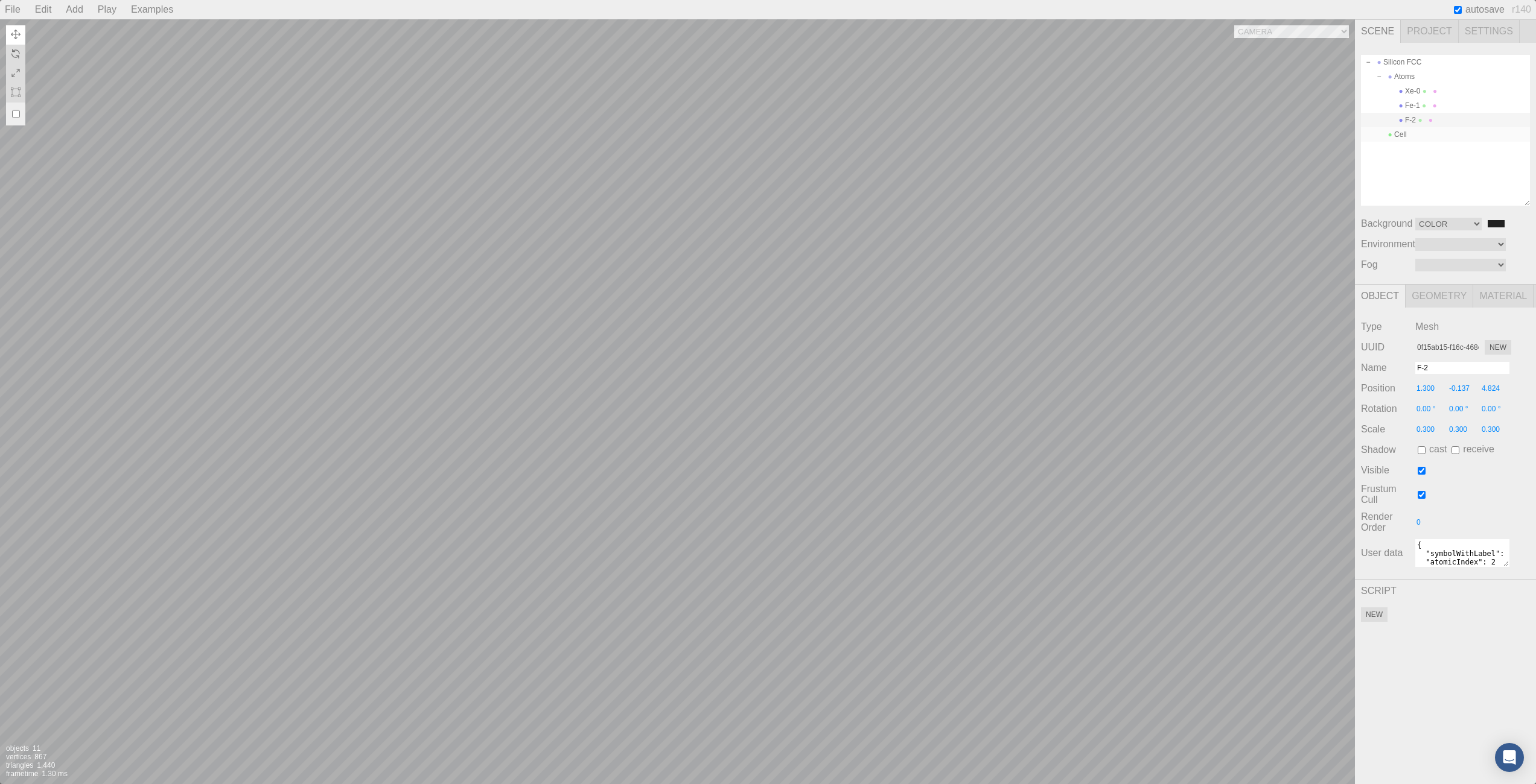
type textarea "{}"
click at [398, 408] on div "Camera OrthographicCamera PerspectiveCamera Objects 11 Vertices 867 Triangles 1…" at bounding box center [677, 402] width 1355 height 765
type input "4.716"
type input "2.327"
type input "0.00 °"
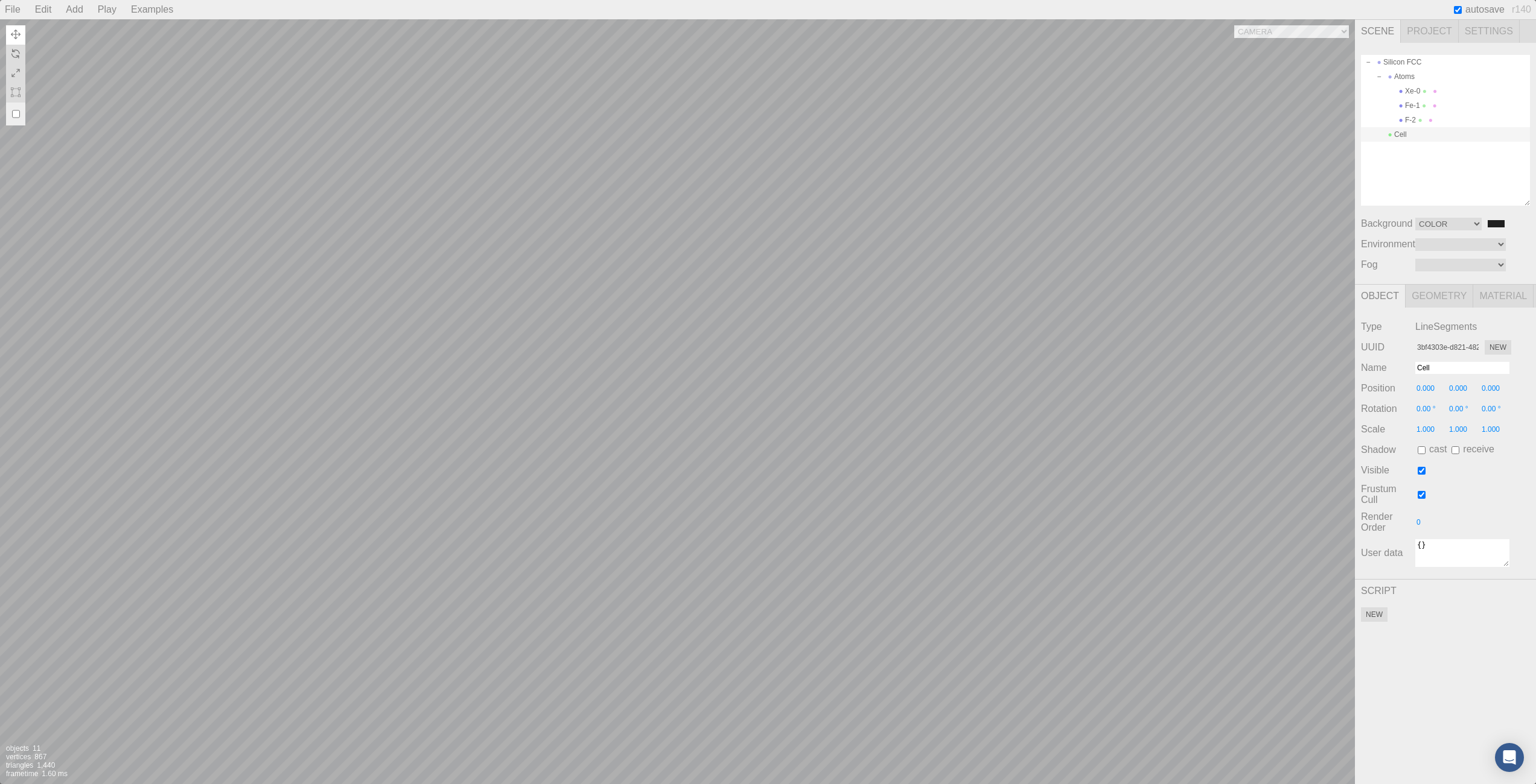
type input "0.00 °"
click at [423, 416] on div "Camera OrthographicCamera PerspectiveCamera Objects 11 Vertices 867 Triangles 1…" at bounding box center [677, 402] width 1355 height 765
click at [1401, 124] on span at bounding box center [1401, 120] width 9 height 9
type input "0f15ab15-f16c-468e-a82d-692ffade76dc"
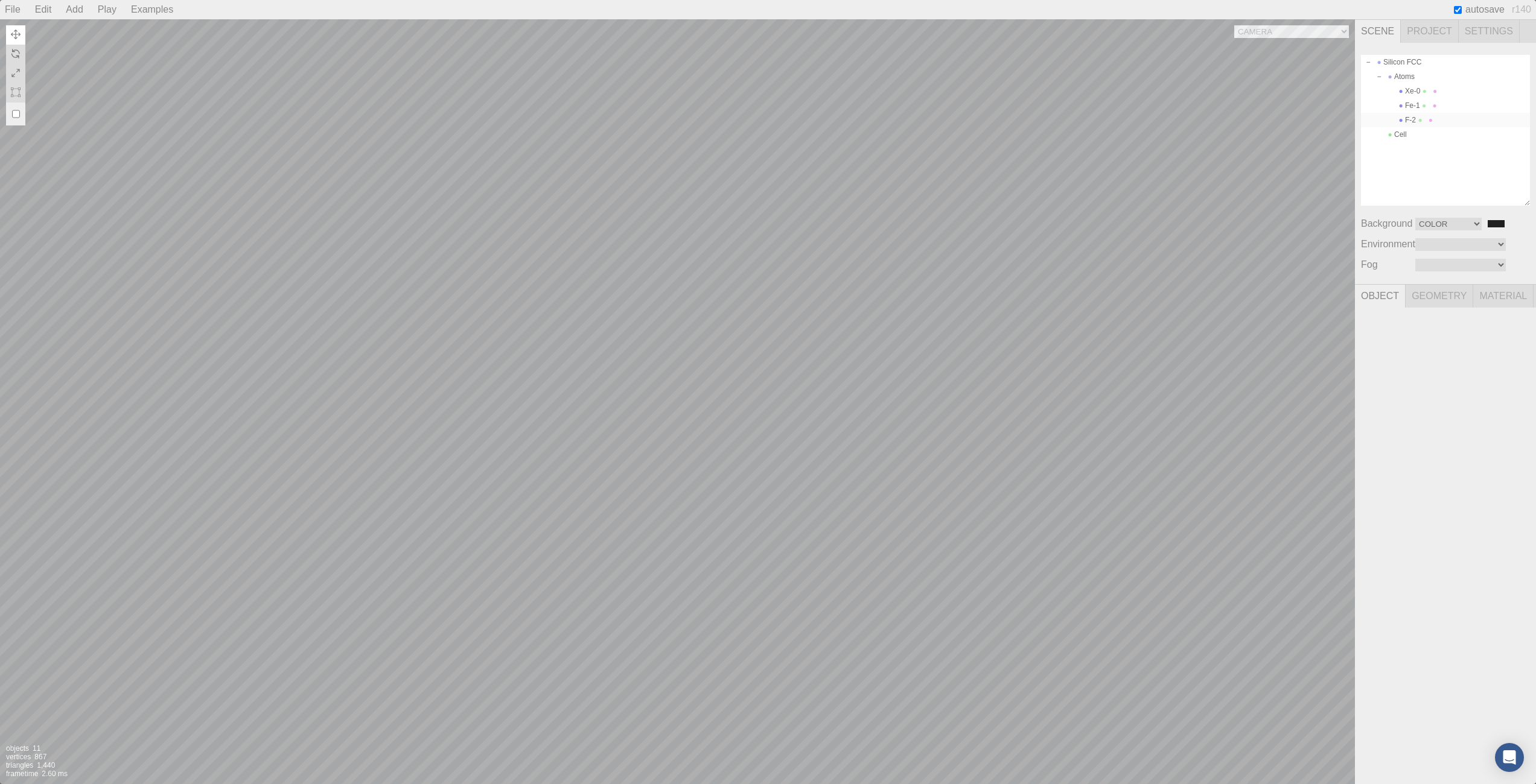
type input "F-2"
type input "1.300"
type input "-0.137"
type input "4.824"
type input "0.00 °"
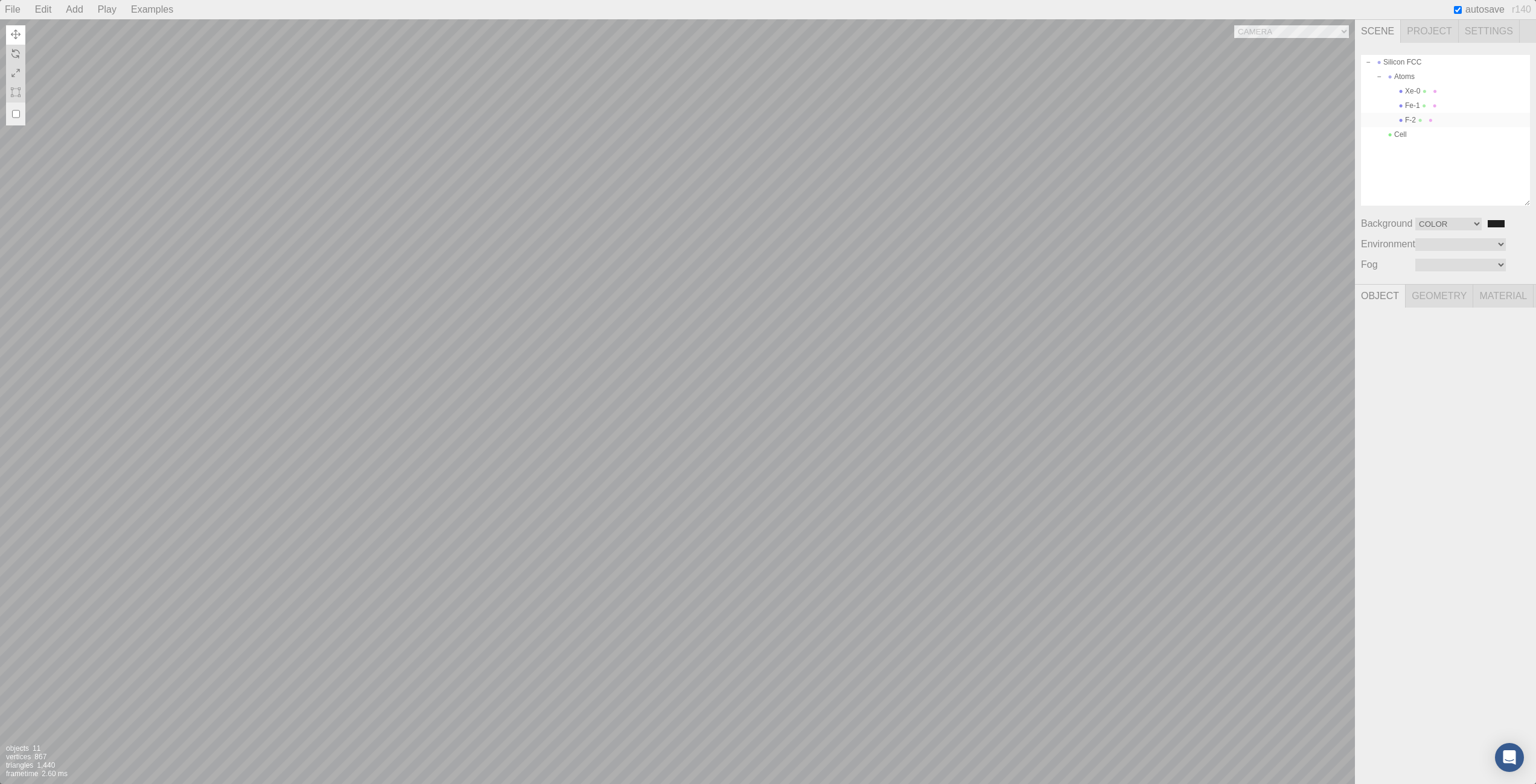
type input "0.00 °"
type input "0.300"
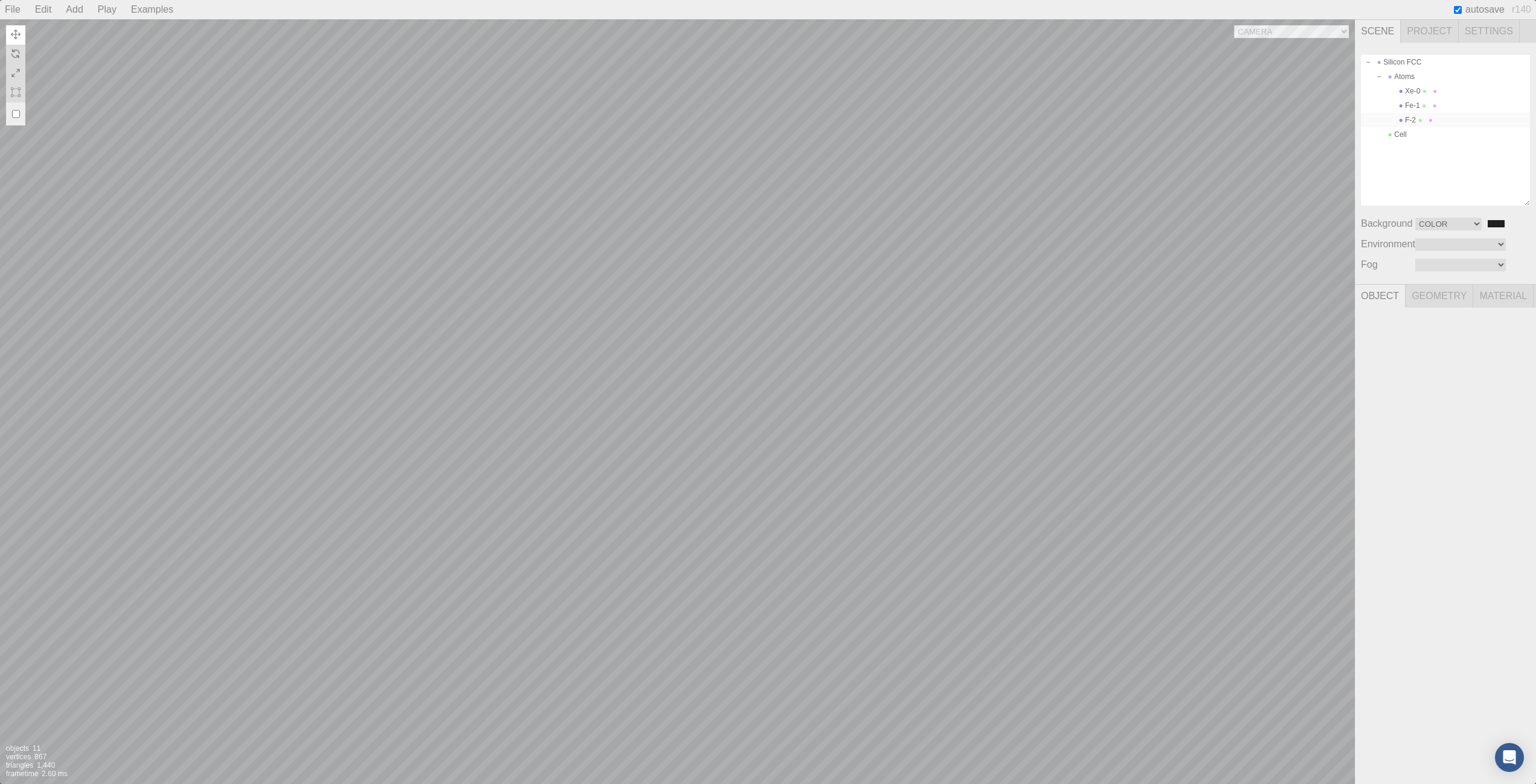
type textarea "{ "symbolWithLabel": "F", "atomicIndex": 2 }"
click at [1422, 66] on div "Silicon FCC" at bounding box center [1445, 62] width 169 height 14
type input "8d5a0655-2b6a-4bce-8b16-b89db0e04f0b"
type input "Silicon FCC"
type input "0.000"
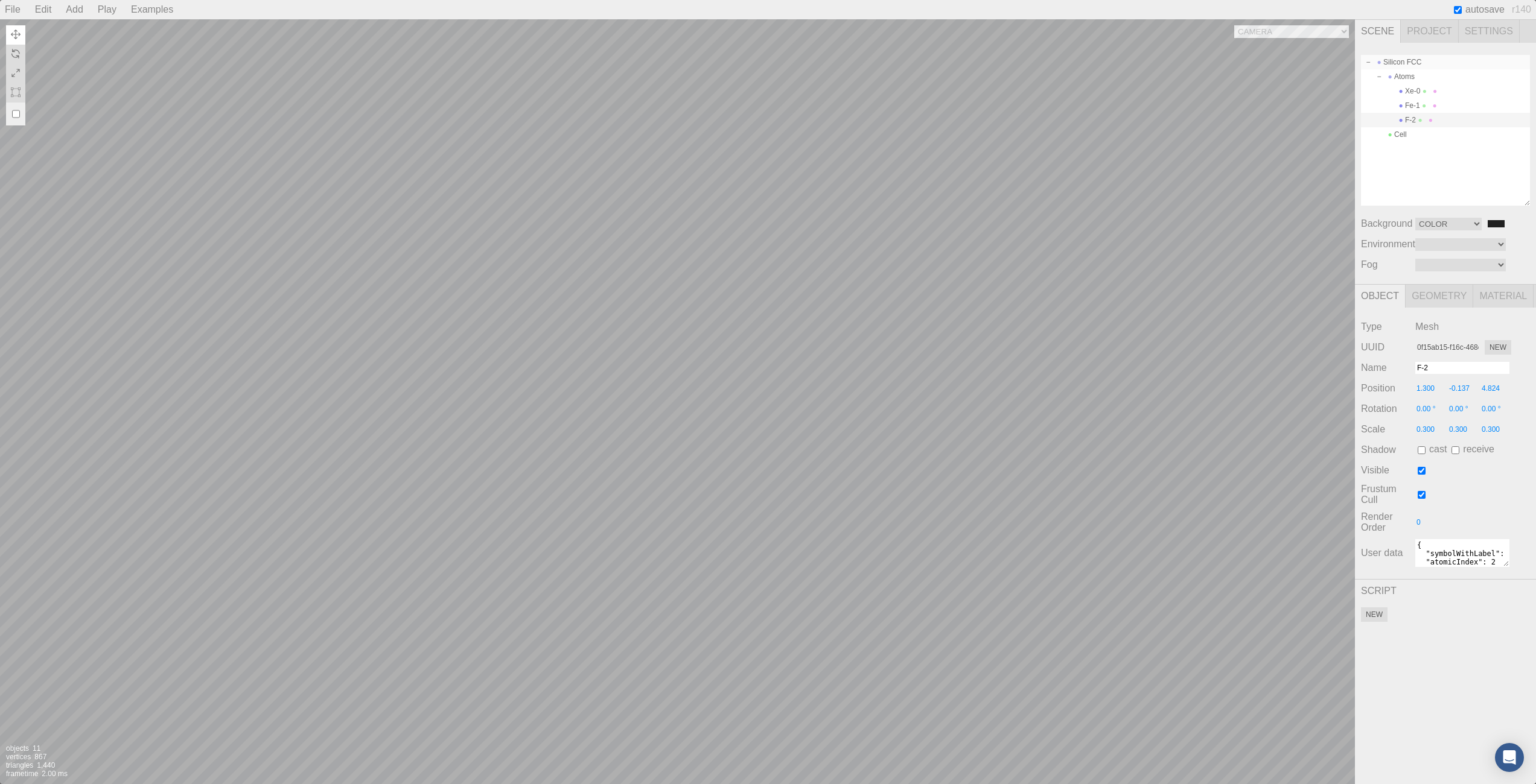
type input "0.000"
type input "0.00 °"
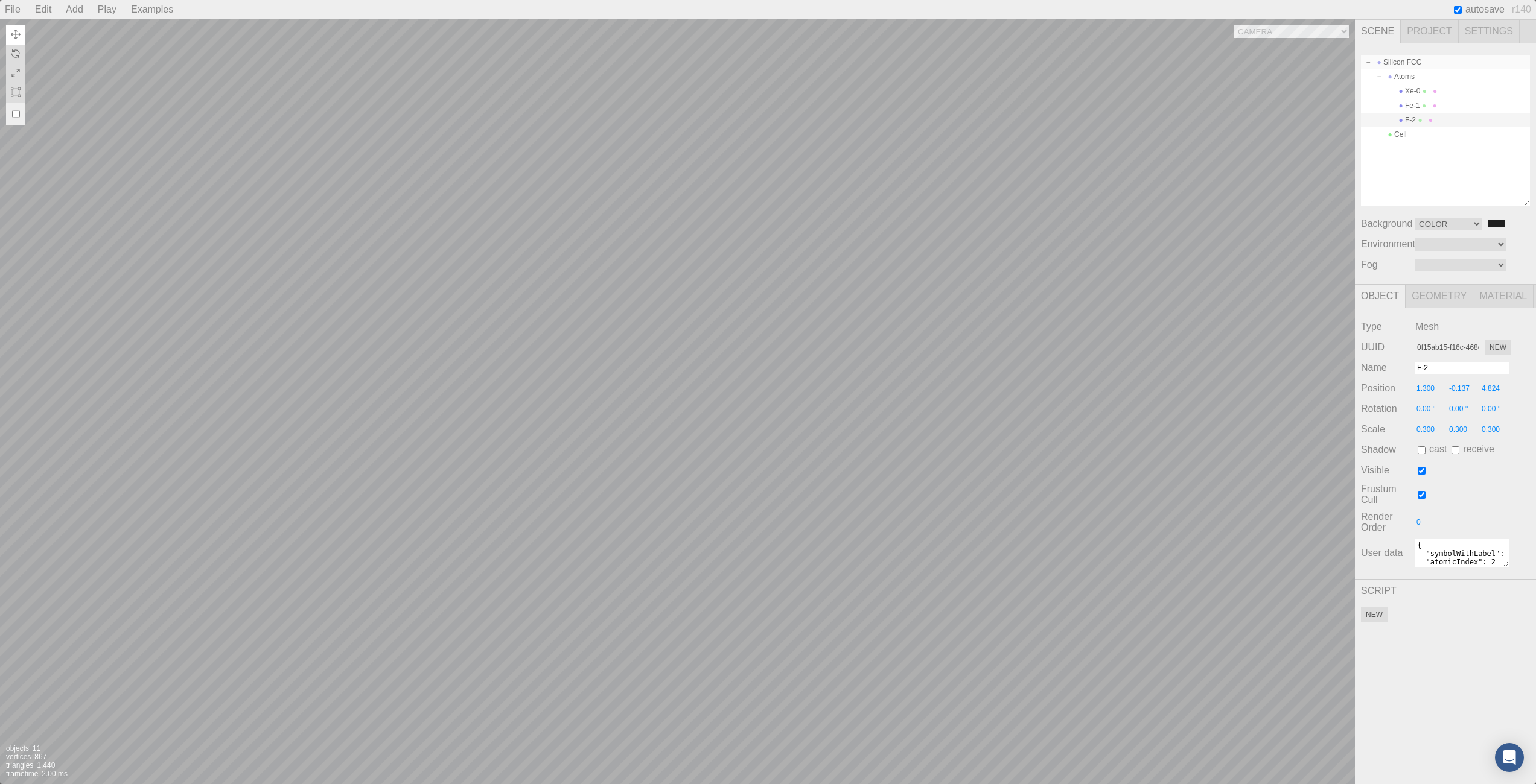
type input "1.000"
type textarea "{}"
click at [1417, 133] on div "Cell" at bounding box center [1445, 134] width 169 height 14
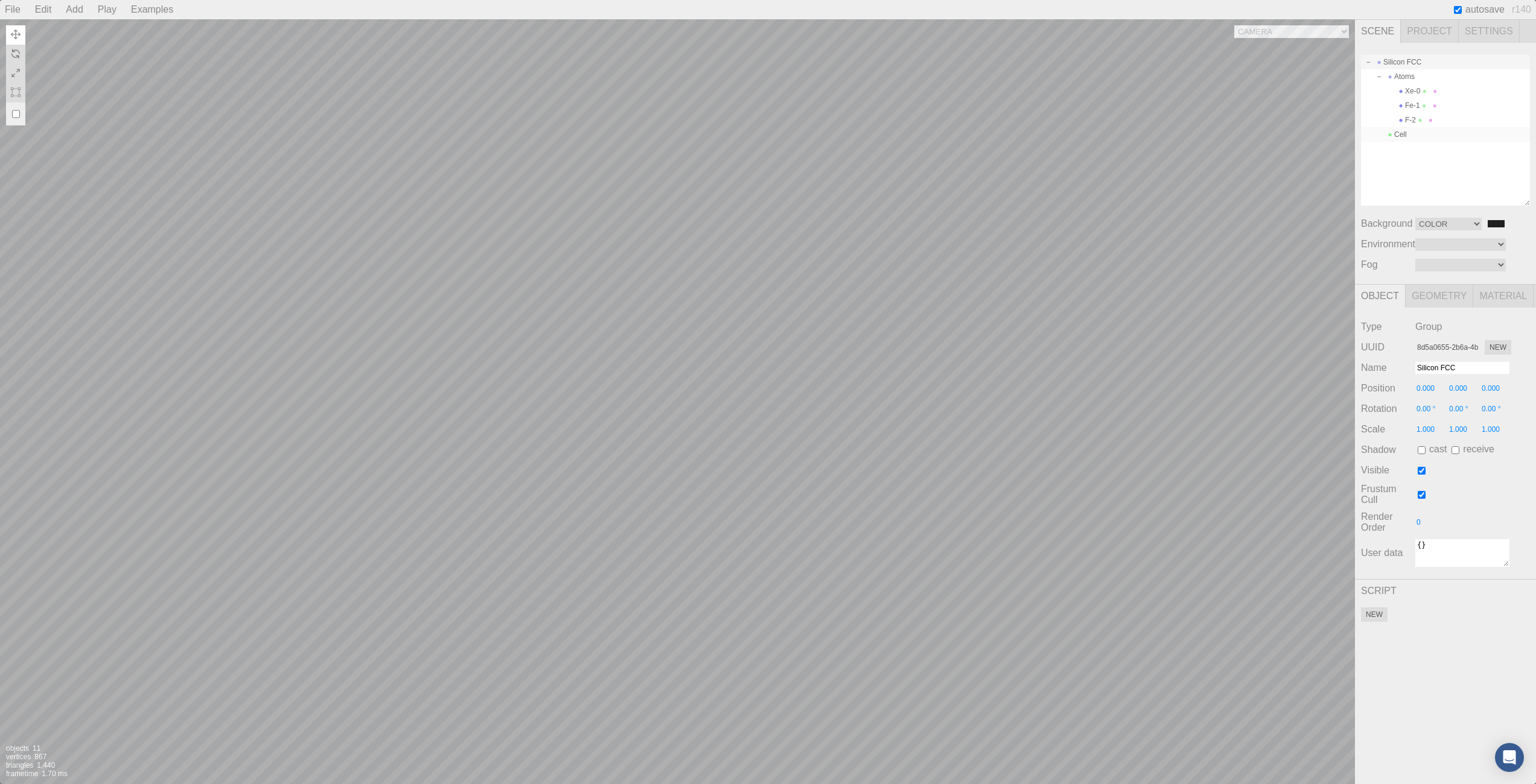
type input "3bf4303e-d821-4825-8382-443a8cb93ad9"
type input "Cell"
type input "4.716"
type input "2.327"
type input "0.00 °"
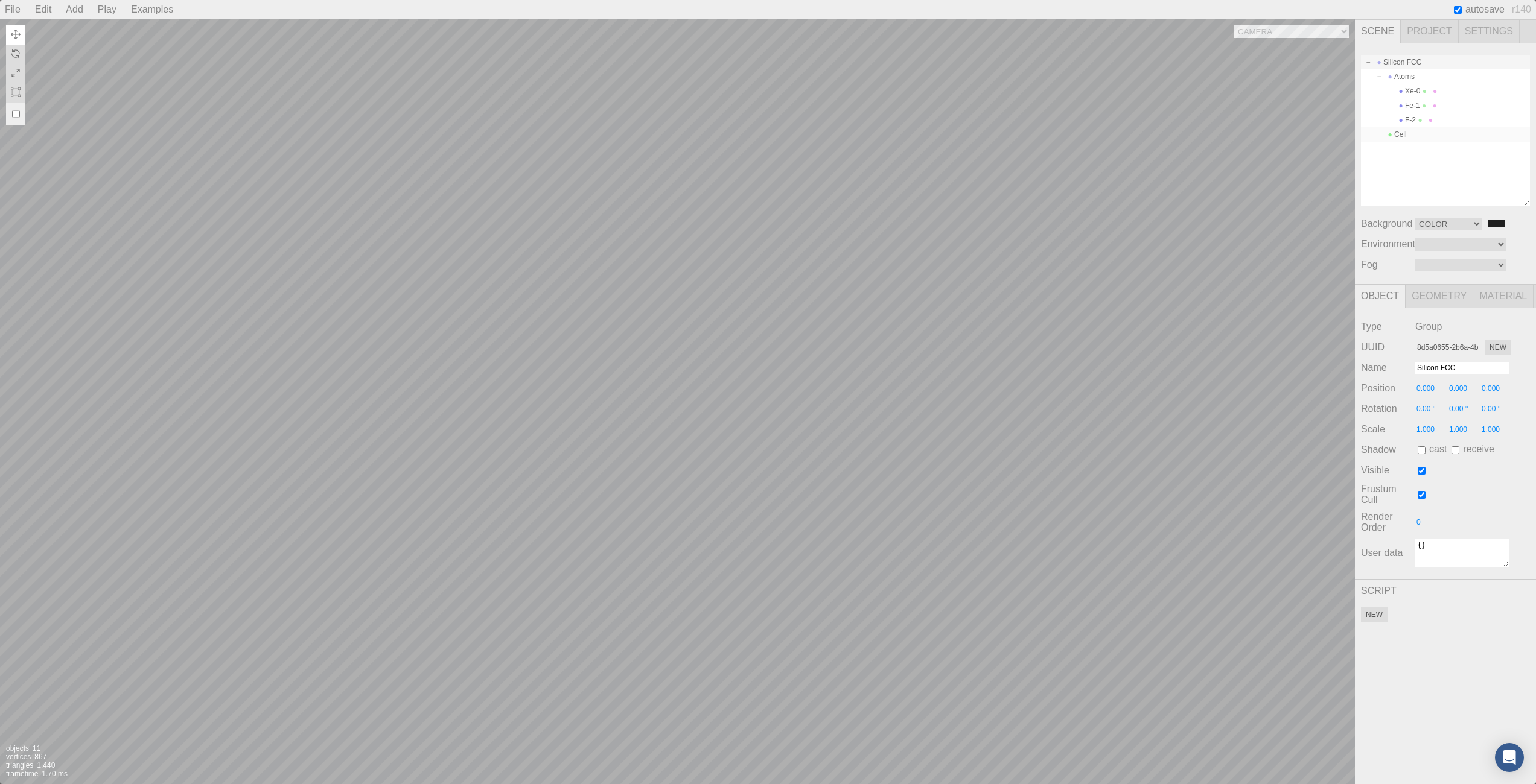
type input "0.00 °"
click at [1435, 554] on textarea "{}" at bounding box center [1462, 553] width 94 height 28
click at [1422, 550] on textarea "{}" at bounding box center [1462, 553] width 94 height 28
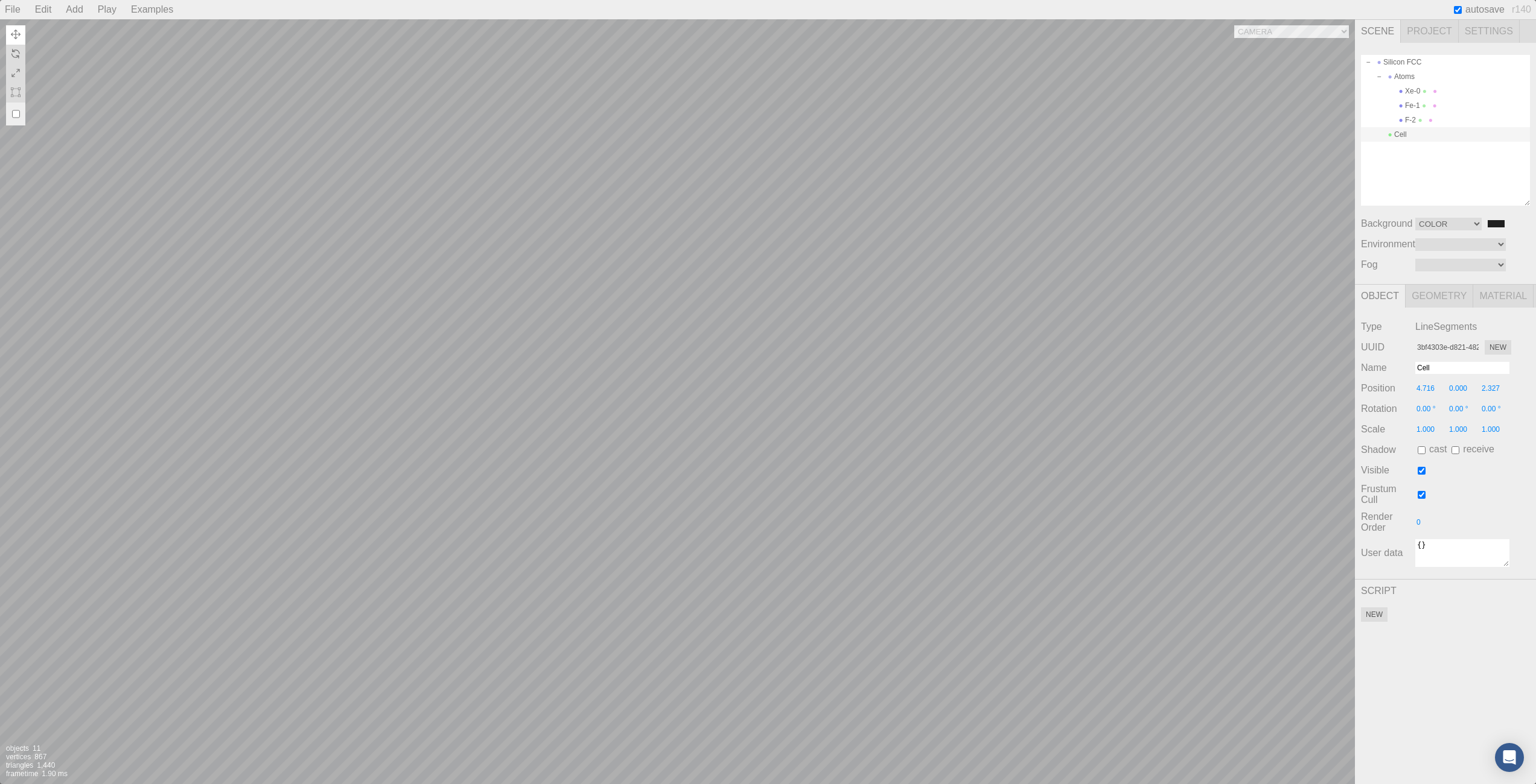
click at [555, 659] on div "Camera OrthographicCamera PerspectiveCamera Objects 11 Vertices 867 Triangles 1…" at bounding box center [677, 402] width 1355 height 765
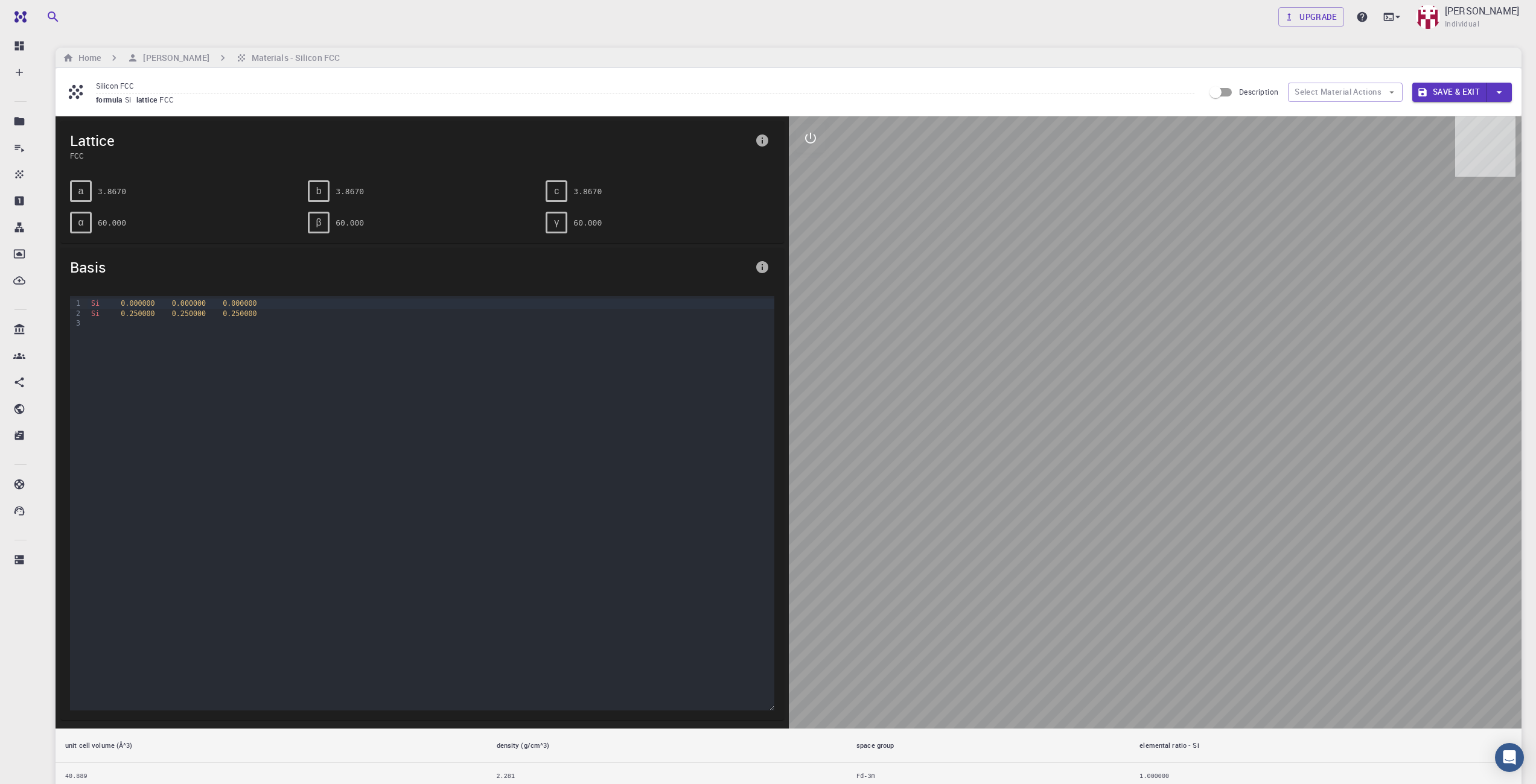
click at [323, 315] on div "Si 0.250000 0.250000 0.250000" at bounding box center [431, 314] width 687 height 10
click at [807, 134] on icon "interactive" at bounding box center [811, 138] width 14 height 14
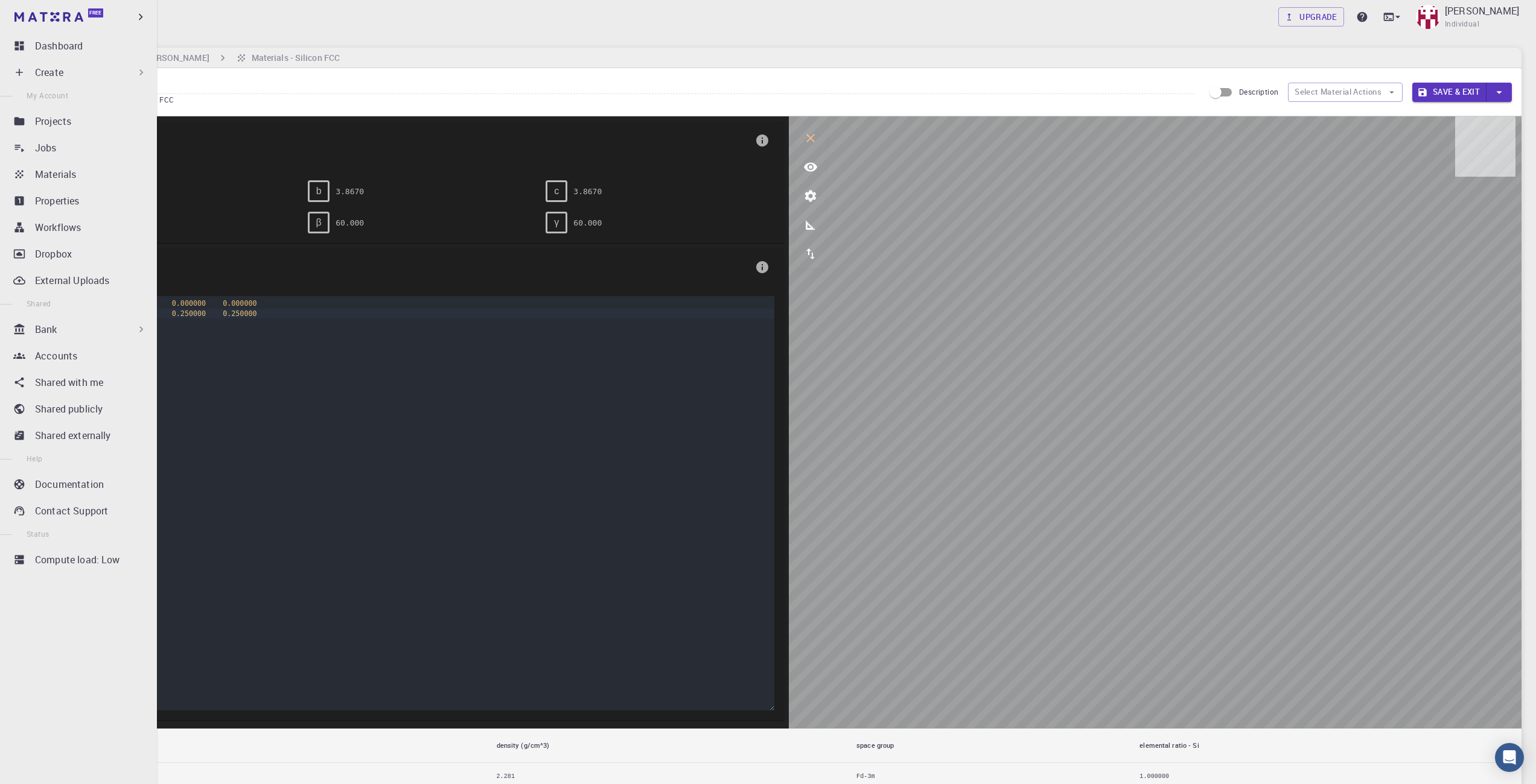
click at [41, 76] on p "Create" at bounding box center [49, 72] width 28 height 14
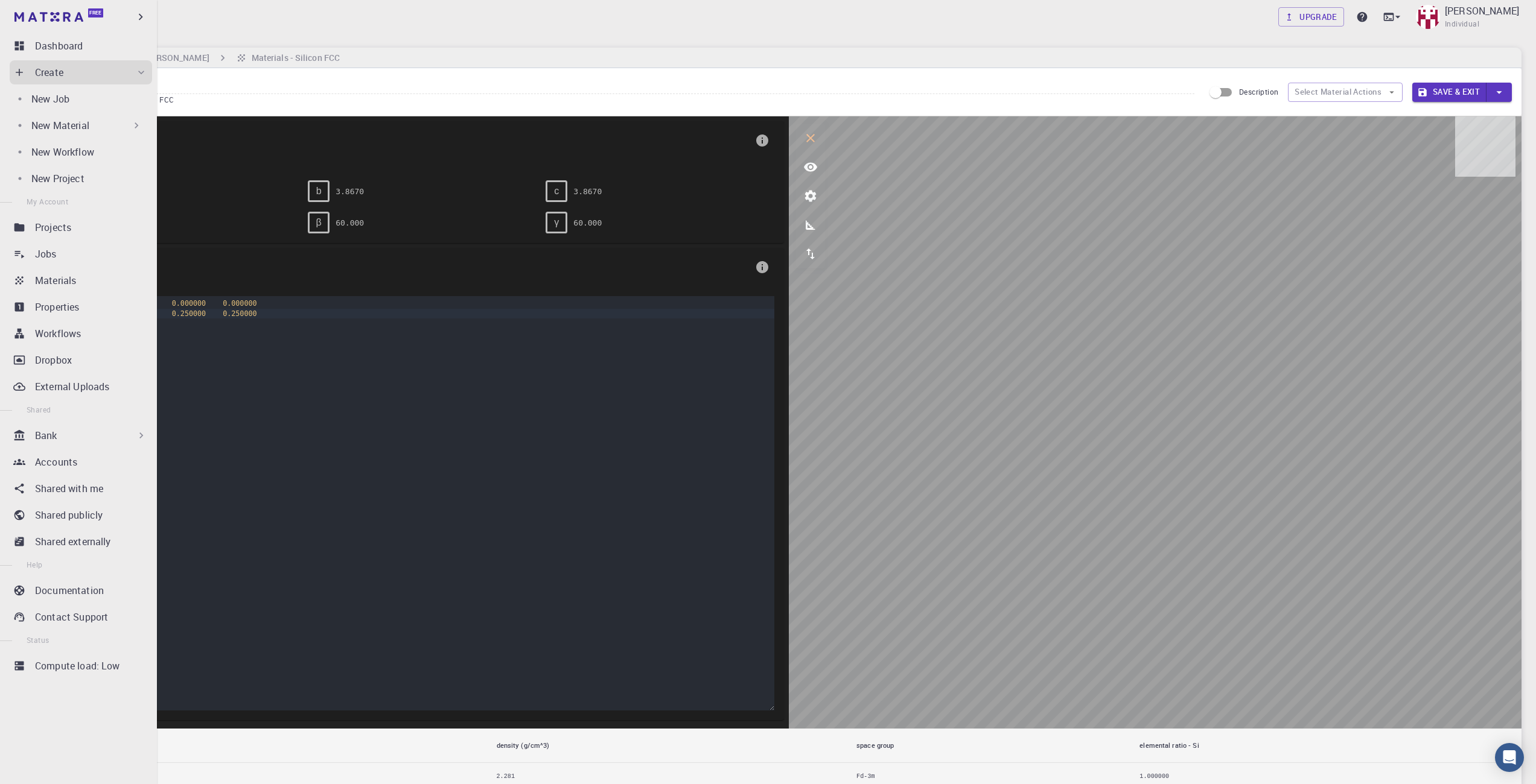
click at [76, 125] on p "New Material" at bounding box center [60, 125] width 58 height 14
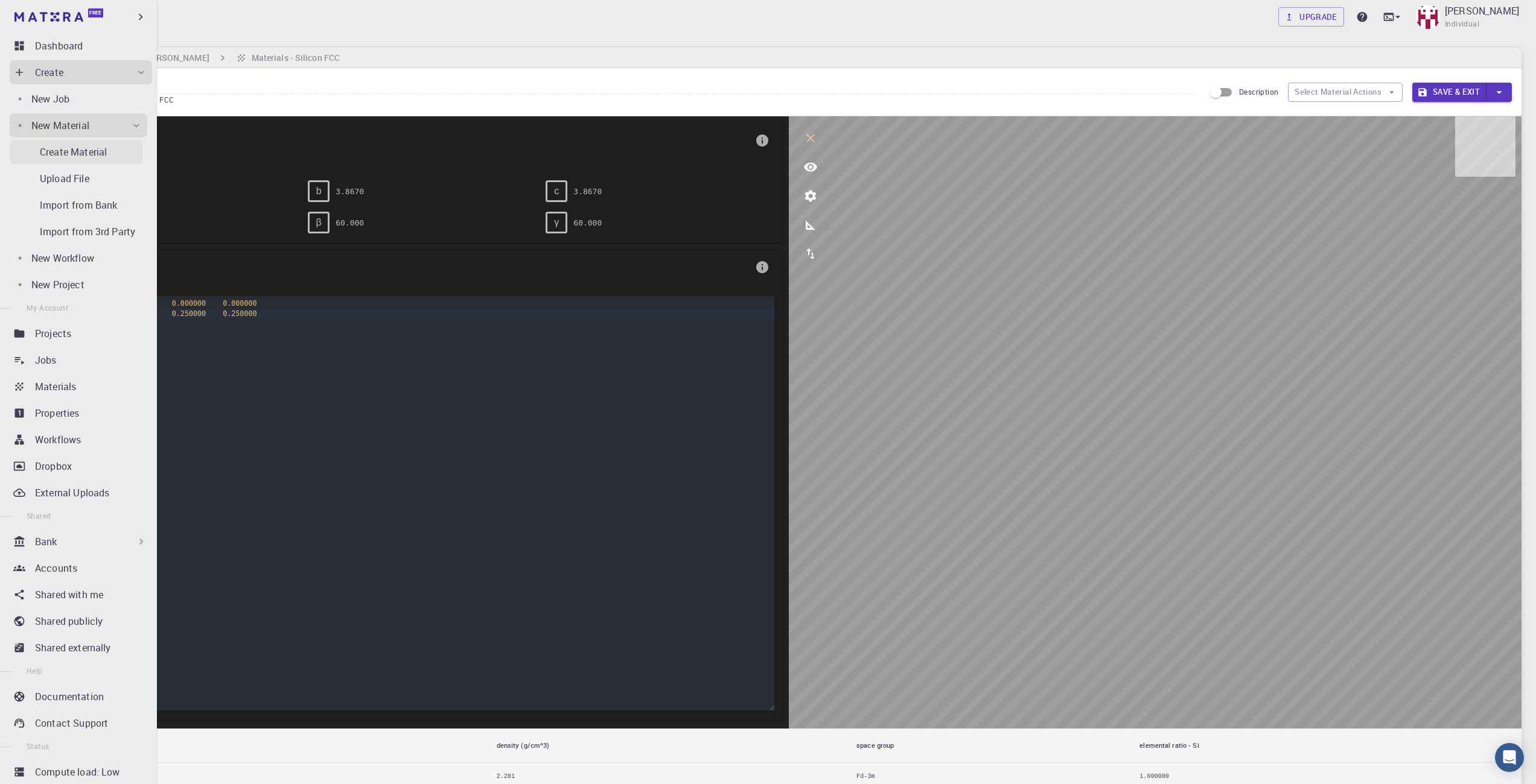
click at [72, 146] on p "Create Material" at bounding box center [74, 152] width 67 height 14
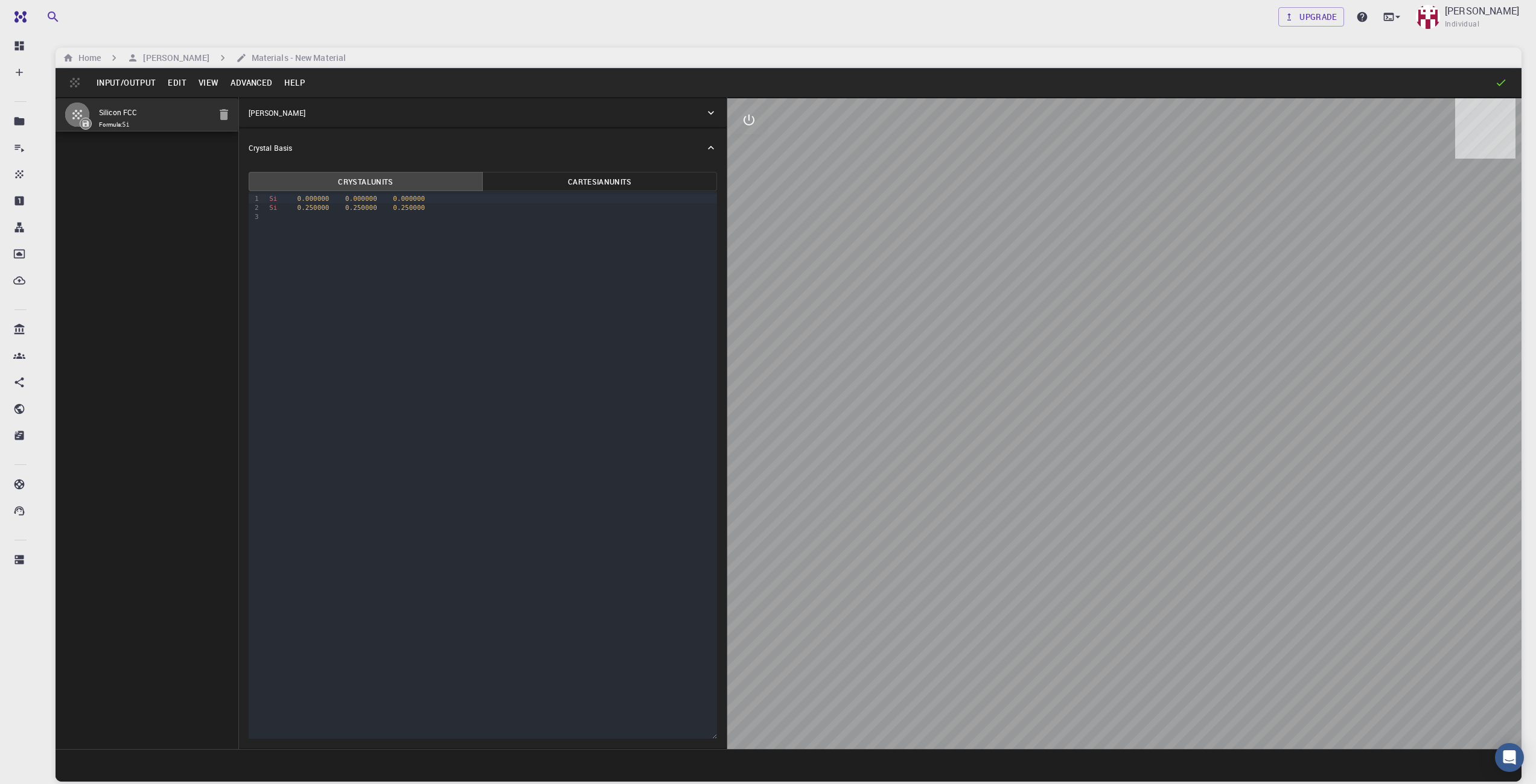
drag, startPoint x: 1306, startPoint y: 632, endPoint x: 1200, endPoint y: 527, distance: 149.2
click at [1211, 533] on div at bounding box center [1124, 424] width 794 height 651
click at [274, 197] on span "Si" at bounding box center [273, 199] width 8 height 8
click at [601, 178] on button "Cartesian Units" at bounding box center [600, 181] width 235 height 19
click at [429, 169] on div "Crystal Units Cartesian Units 9 1 2 3 4 › Xe 0.000000 0.000000 0.000000 F 1.116…" at bounding box center [483, 458] width 488 height 581
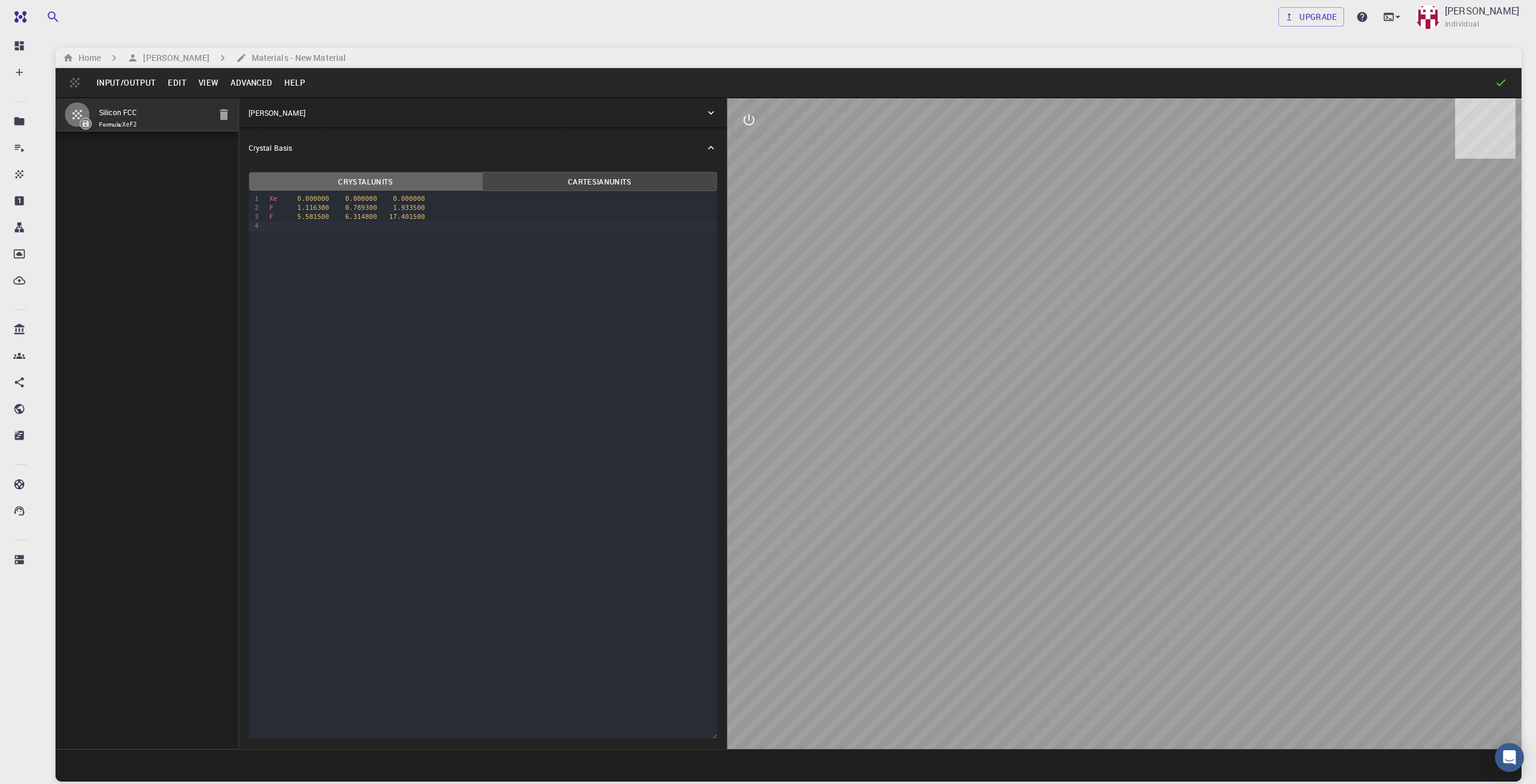
click at [421, 177] on button "Crystal Units" at bounding box center [366, 181] width 235 height 19
drag, startPoint x: 1308, startPoint y: 693, endPoint x: 1212, endPoint y: 614, distance: 124.3
click at [1213, 611] on div at bounding box center [1124, 424] width 794 height 651
click at [1222, 681] on div at bounding box center [1124, 424] width 794 height 651
drag, startPoint x: 1222, startPoint y: 693, endPoint x: 1140, endPoint y: 636, distance: 99.9
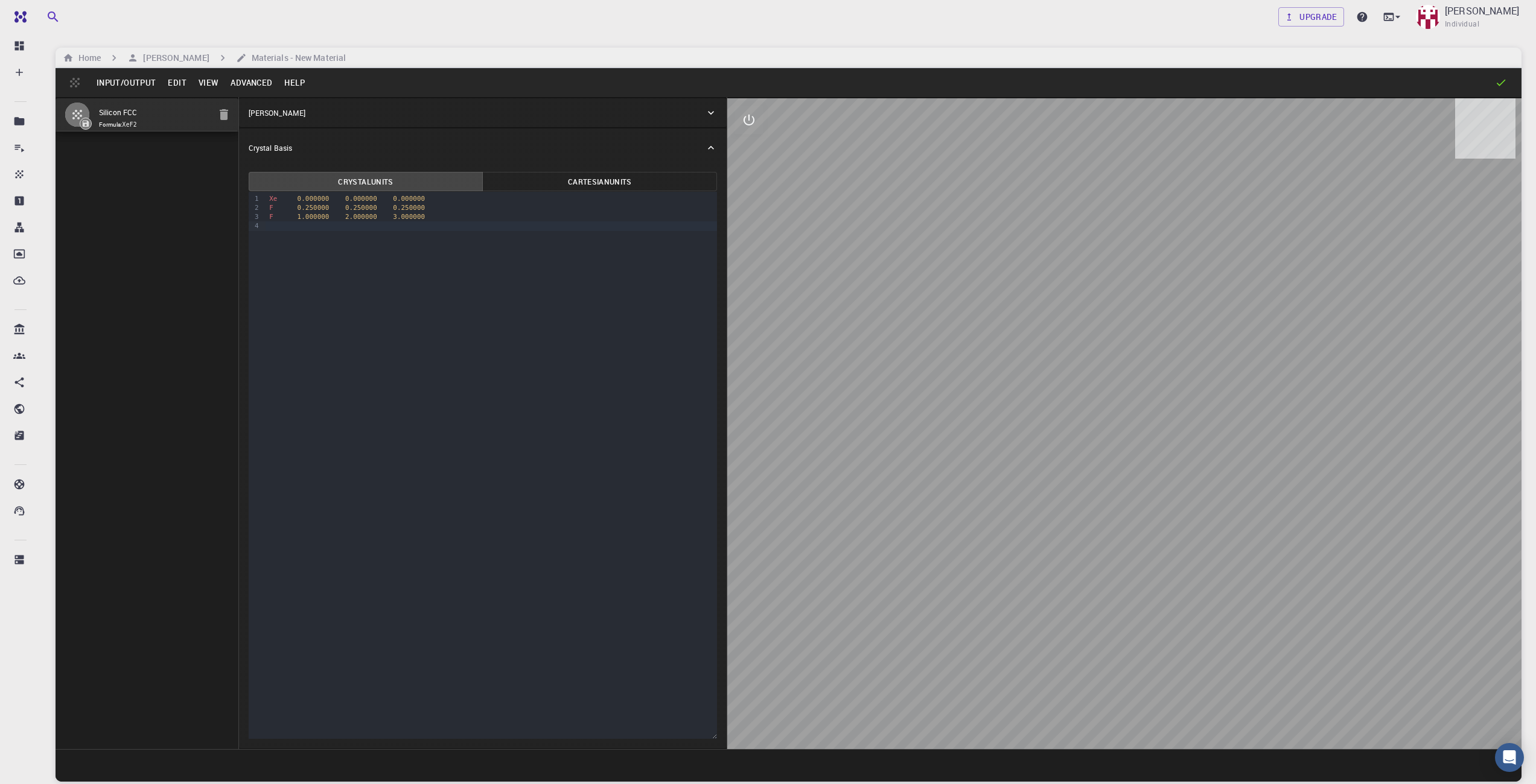
click at [1140, 636] on div at bounding box center [1124, 424] width 794 height 651
drag, startPoint x: 1139, startPoint y: 550, endPoint x: 1067, endPoint y: 573, distance: 75.6
click at [1136, 551] on div at bounding box center [1124, 424] width 794 height 651
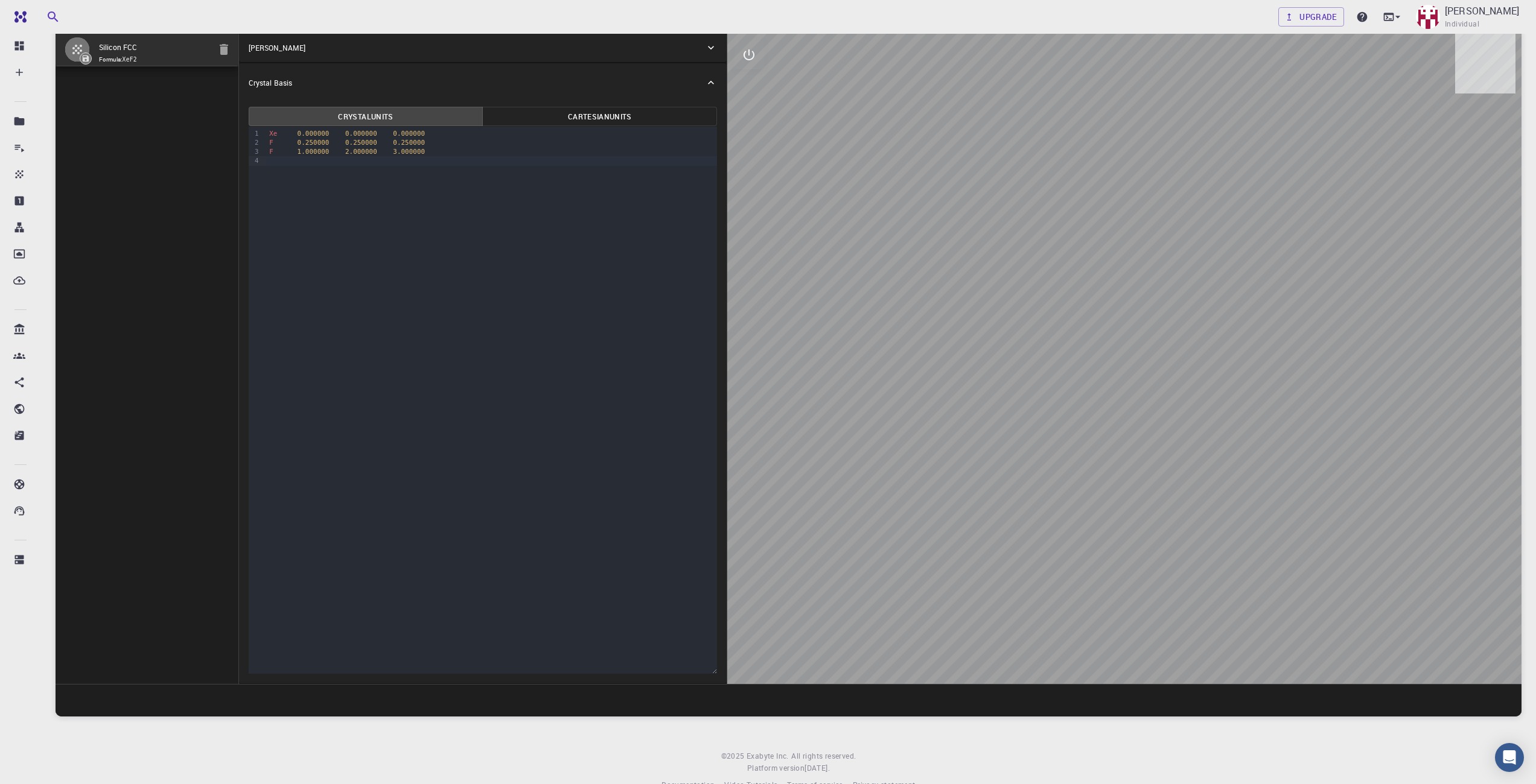
scroll to position [92, 0]
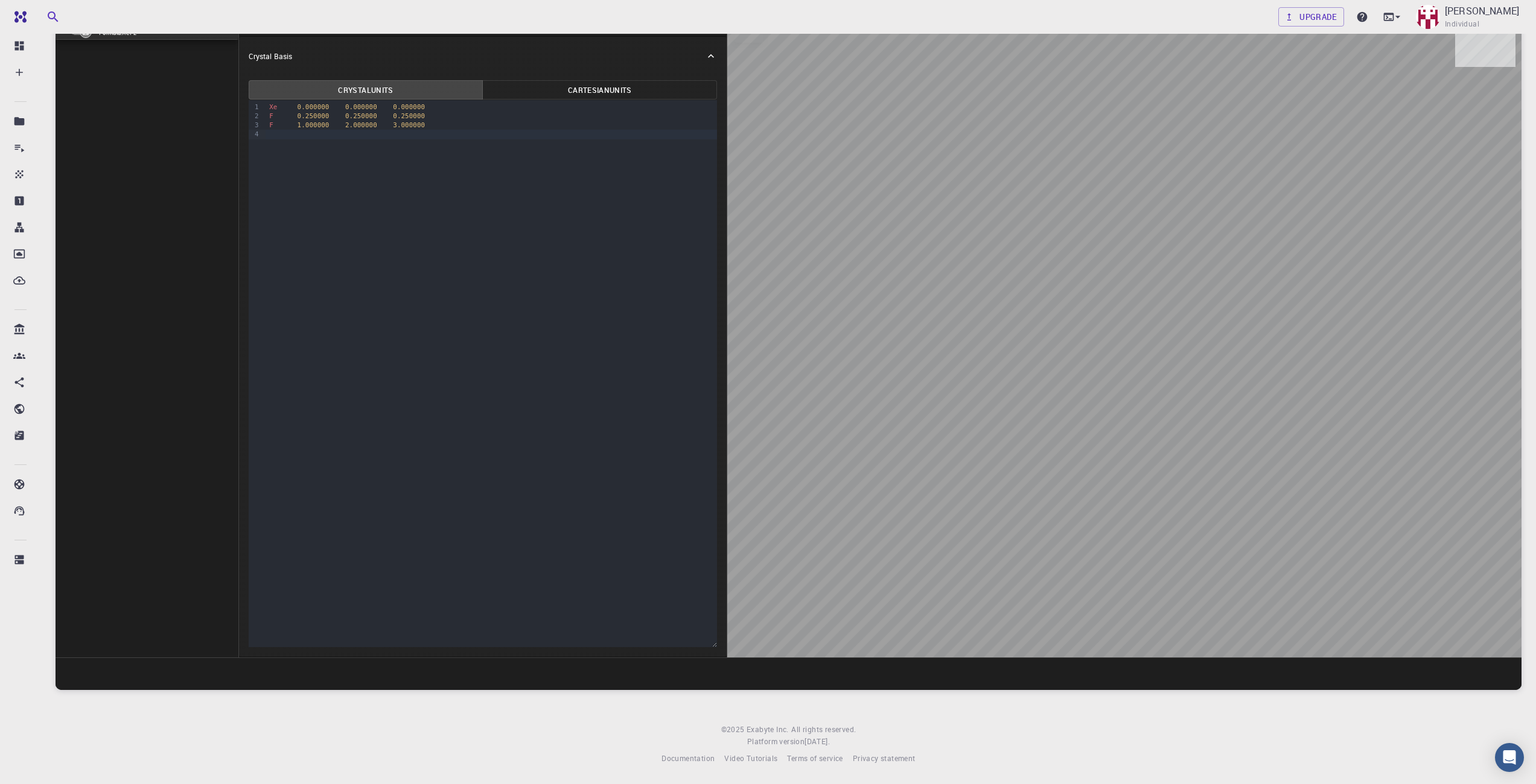
click at [708, 634] on div "9 1 2 3 4 › Xe 0.000000 0.000000 0.000000 F 0.250000 0.250000 0.250000 F 1.0000…" at bounding box center [483, 374] width 469 height 547
click at [343, 116] on div "F 0.250000 0.250000 0.250000" at bounding box center [492, 116] width 452 height 9
drag, startPoint x: 1164, startPoint y: 461, endPoint x: 1133, endPoint y: 439, distance: 38.0
click at [1133, 439] on div at bounding box center [1124, 332] width 794 height 651
